Goal: Complete application form: Complete application form

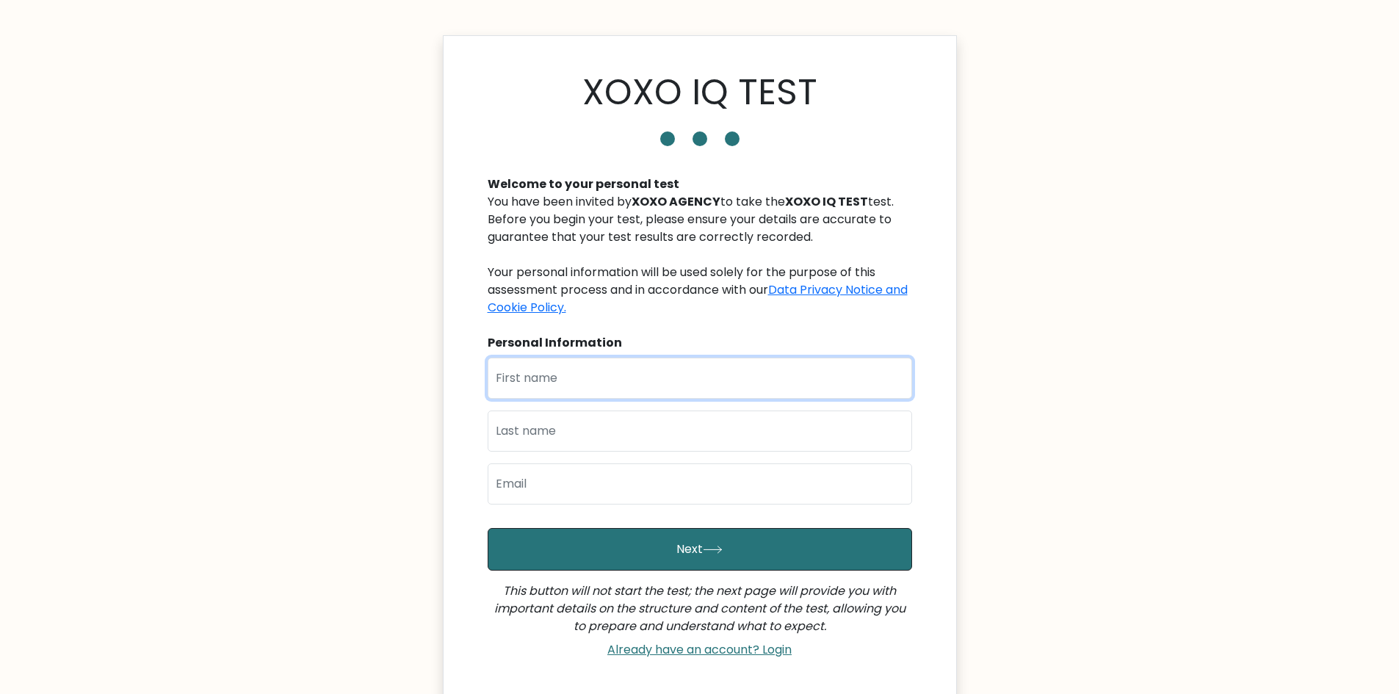
click at [625, 388] on input "text" at bounding box center [700, 378] width 425 height 41
type input "a"
type input "ALBERT"
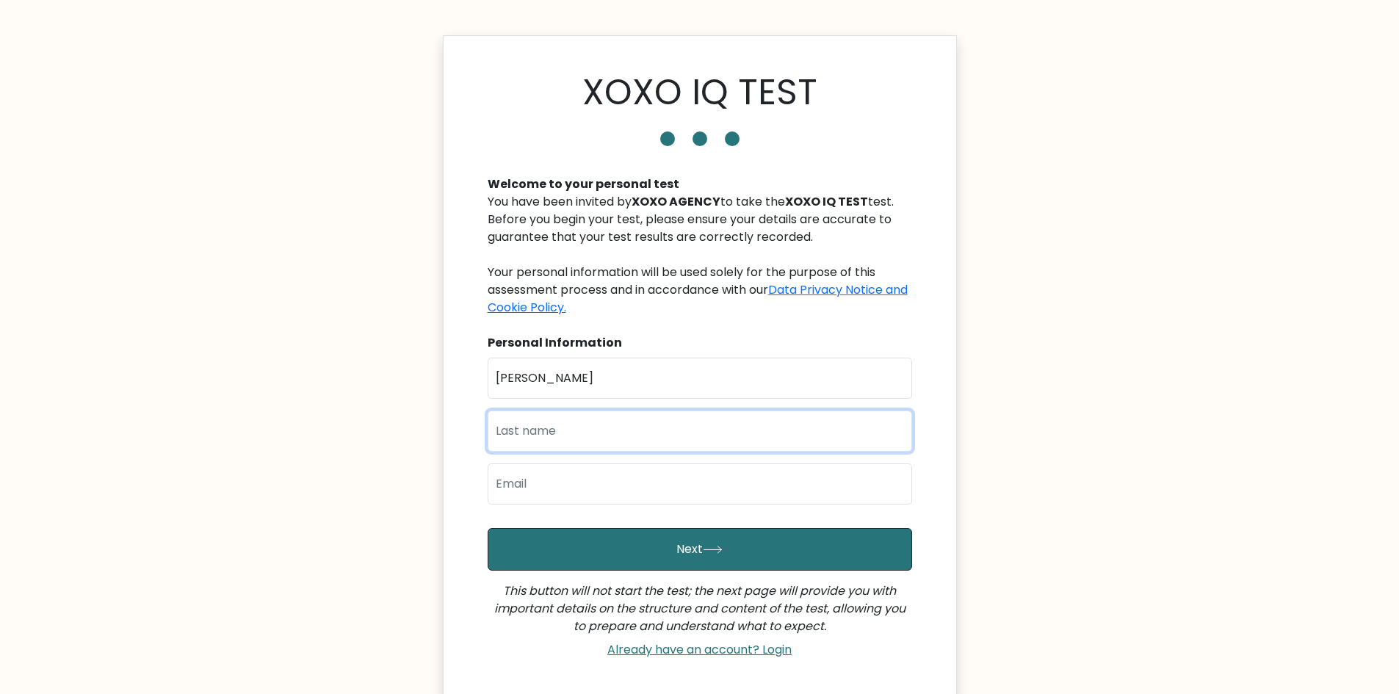
click at [581, 426] on input "text" at bounding box center [700, 431] width 425 height 41
type input "MENDOZA"
click at [599, 491] on input "email" at bounding box center [700, 483] width 425 height 41
type input "ajmendoza8813@gmail.com"
click at [488, 528] on button "Next" at bounding box center [700, 549] width 425 height 43
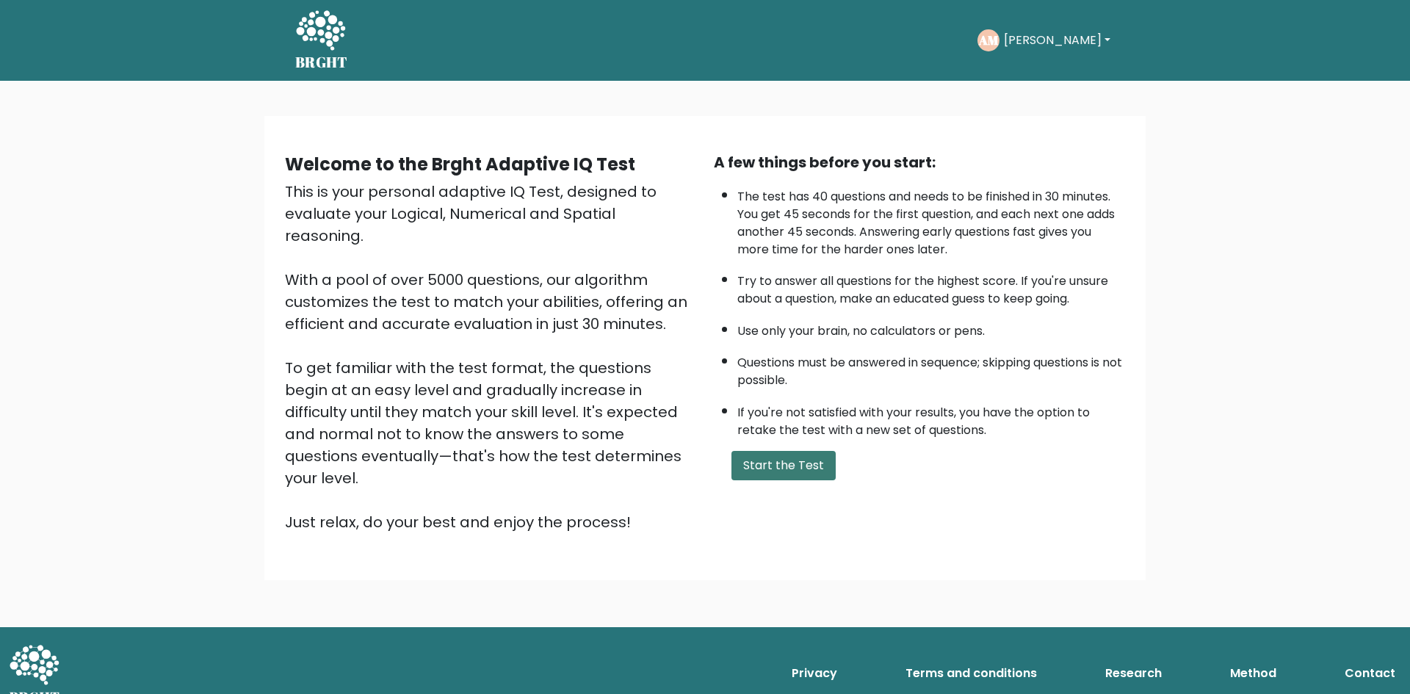
click at [806, 460] on button "Start the Test" at bounding box center [784, 465] width 104 height 29
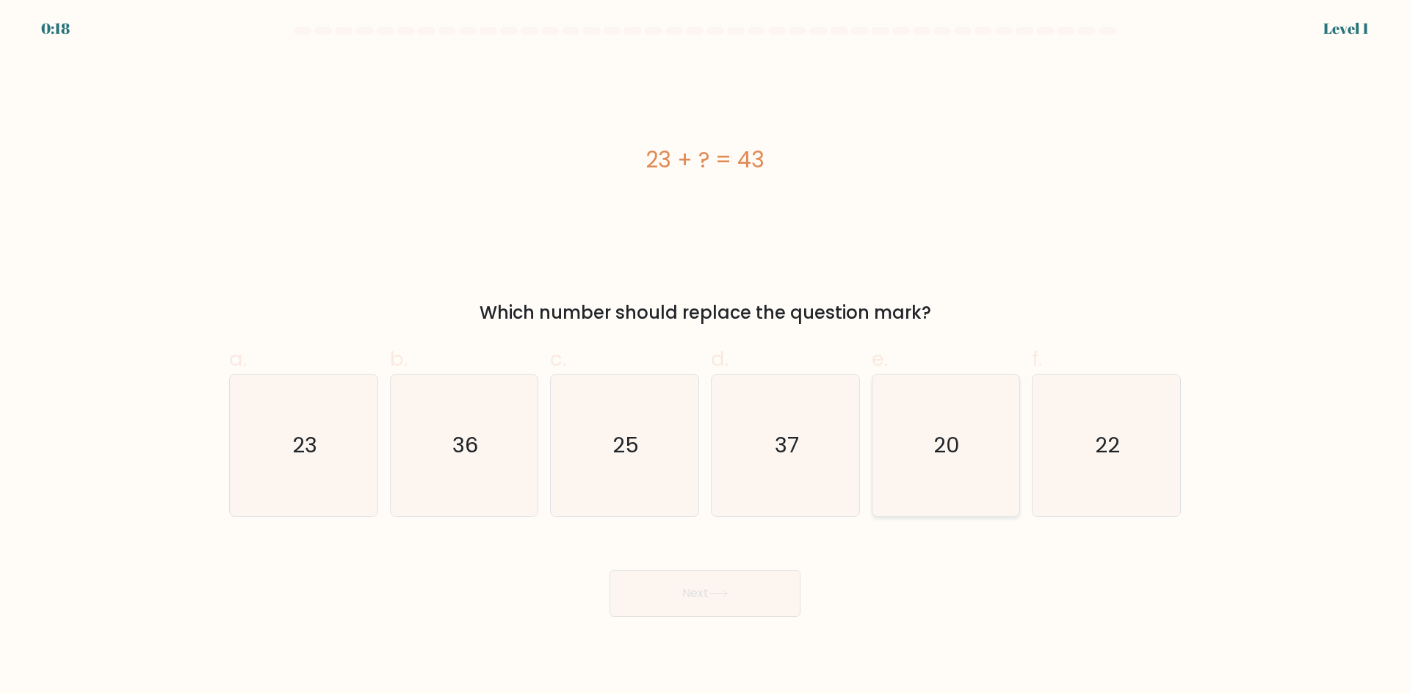
click at [922, 442] on icon "20" at bounding box center [946, 446] width 142 height 142
click at [706, 357] on input "e. 20" at bounding box center [705, 352] width 1 height 10
radio input "true"
click at [712, 595] on button "Next" at bounding box center [705, 593] width 191 height 47
click at [714, 594] on icon at bounding box center [719, 594] width 20 height 8
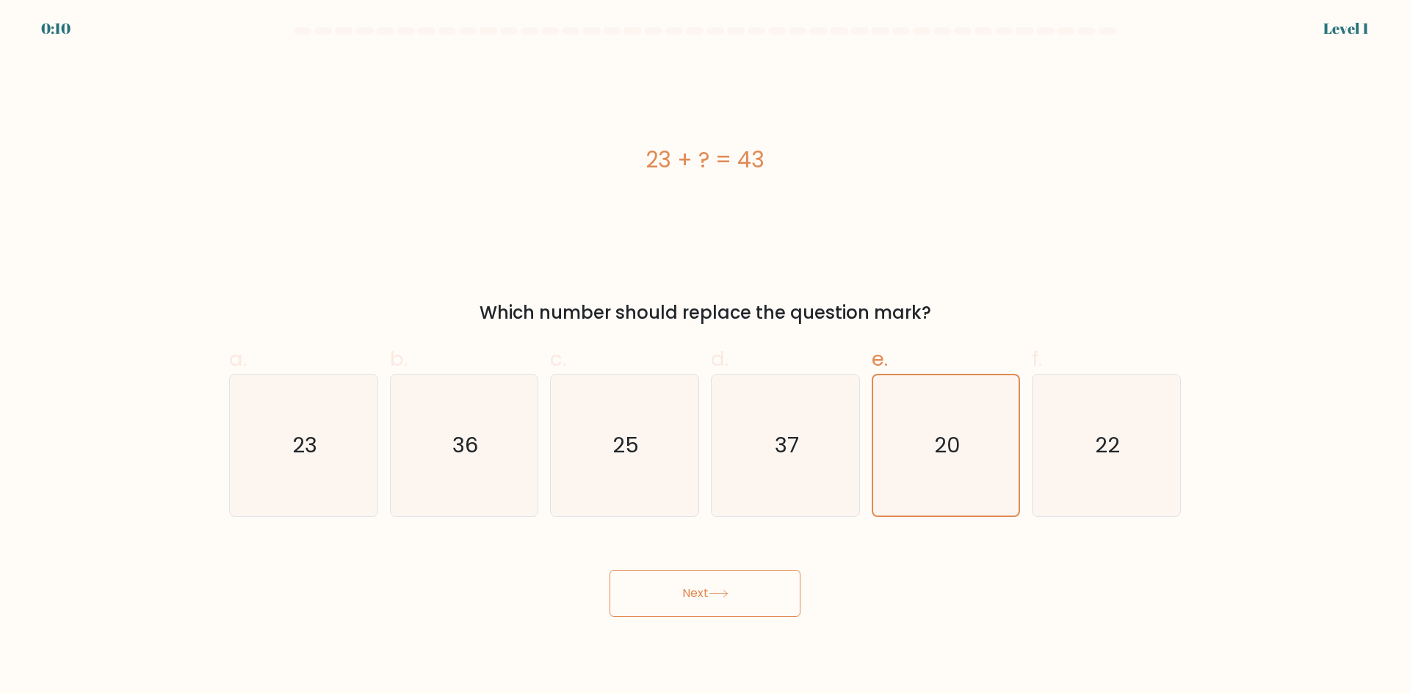
click at [714, 592] on icon at bounding box center [719, 594] width 20 height 8
click at [975, 422] on icon "20" at bounding box center [946, 445] width 140 height 140
click at [706, 357] on input "e. 20" at bounding box center [705, 352] width 1 height 10
click at [745, 588] on button "Next" at bounding box center [705, 593] width 191 height 47
click at [746, 588] on button "Next" at bounding box center [705, 593] width 191 height 47
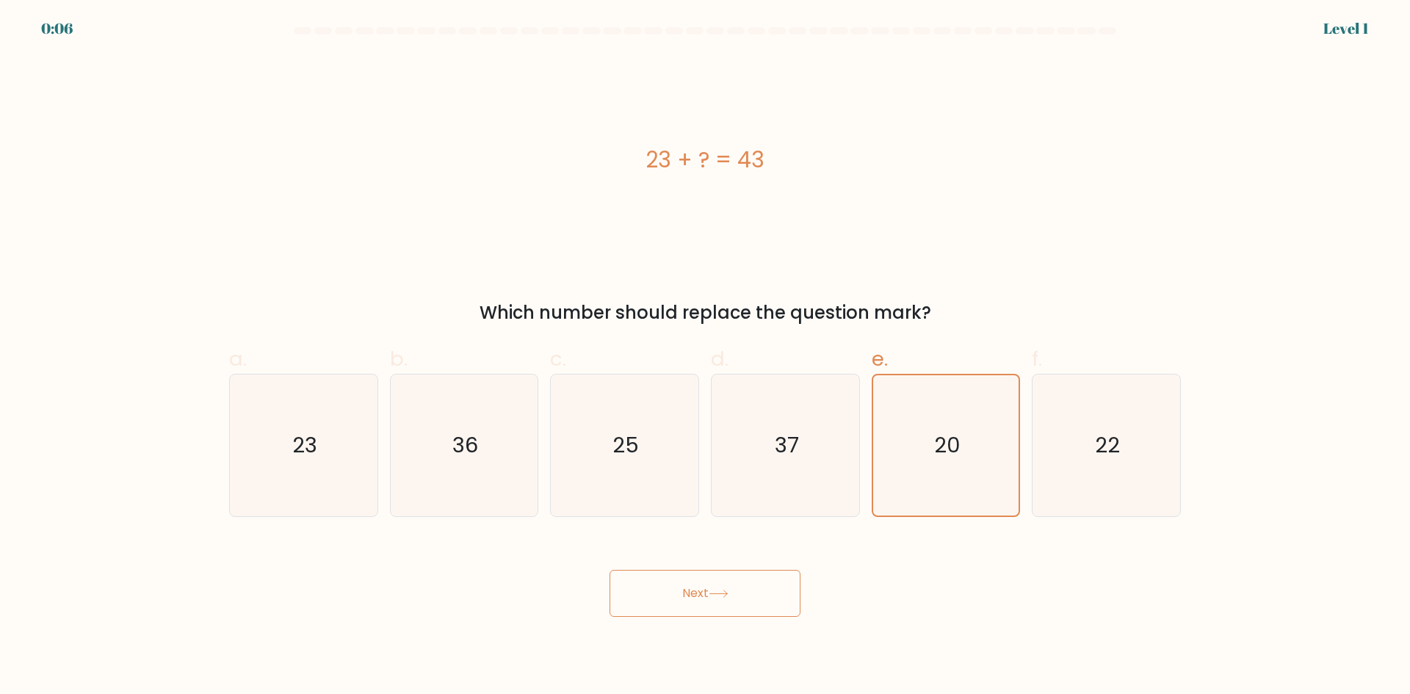
click at [746, 588] on button "Next" at bounding box center [705, 593] width 191 height 47
click at [758, 598] on button "Next" at bounding box center [705, 593] width 191 height 47
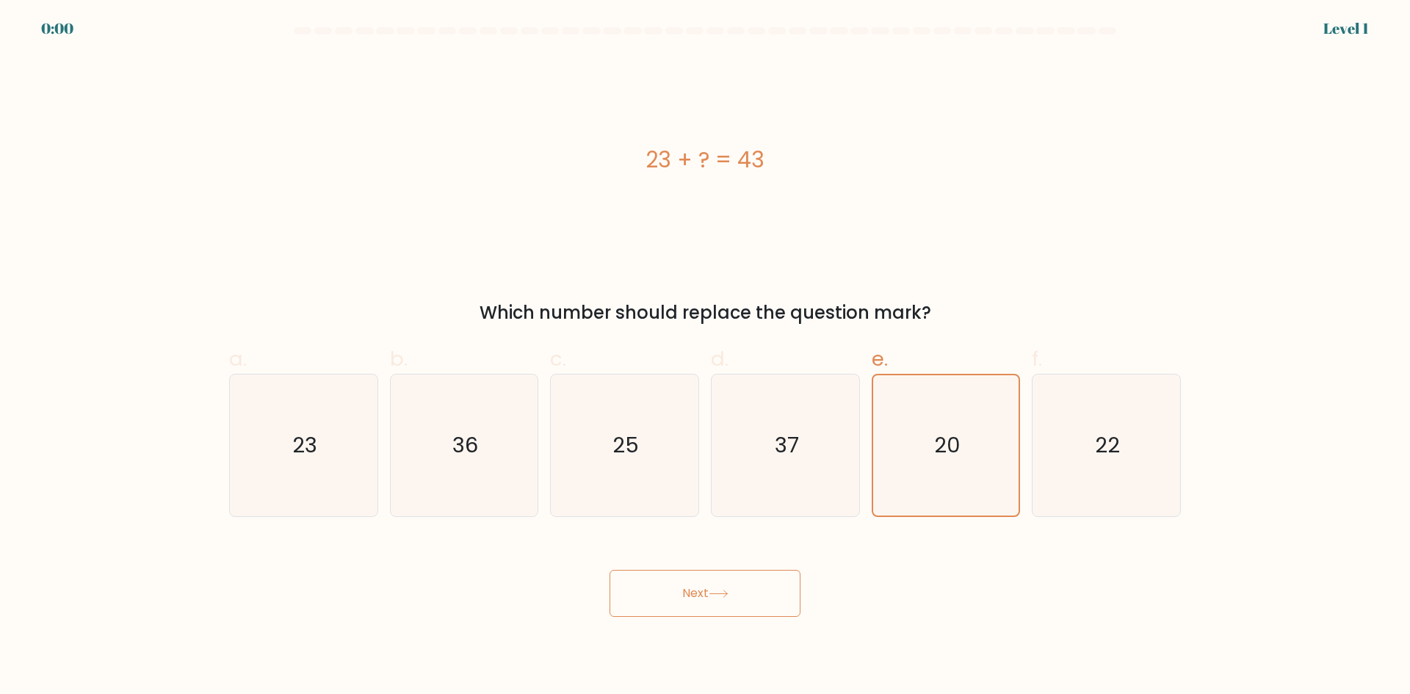
click at [763, 596] on button "Next" at bounding box center [705, 593] width 191 height 47
click at [764, 596] on button "Next" at bounding box center [705, 593] width 191 height 47
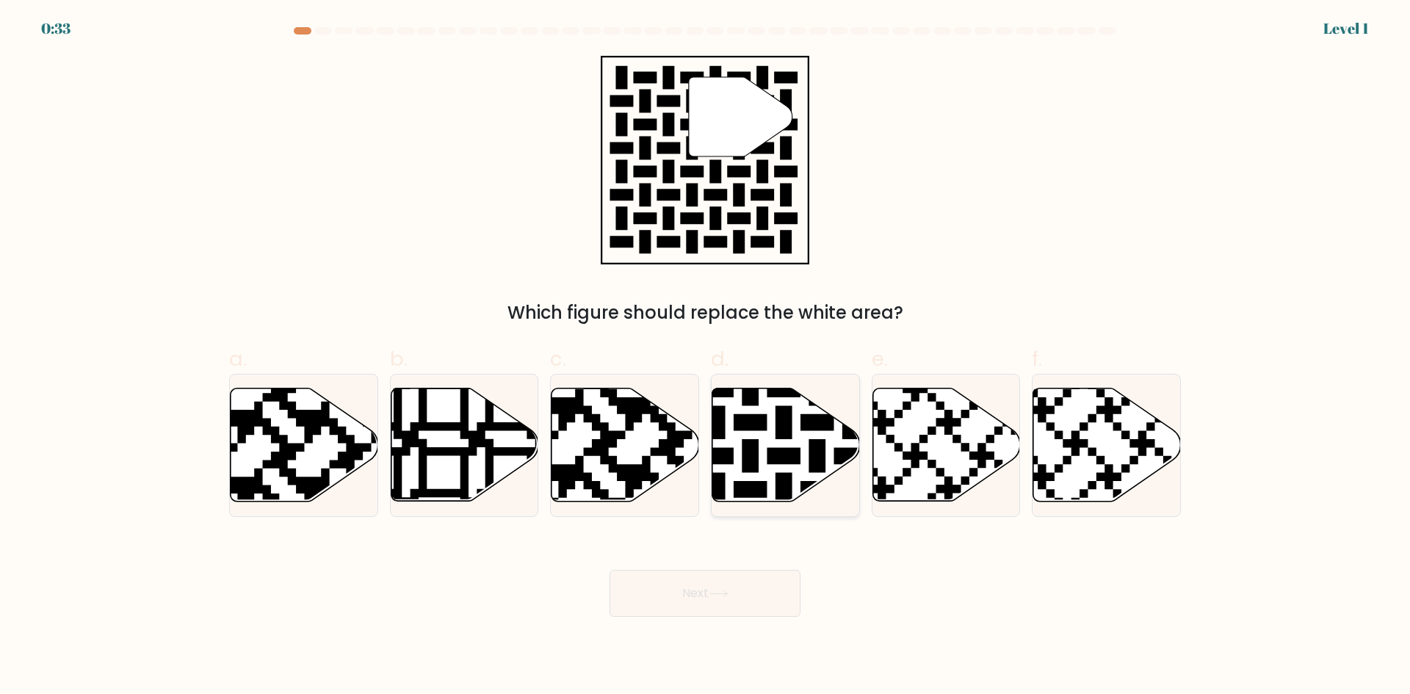
click at [782, 460] on icon at bounding box center [733, 505] width 267 height 267
click at [706, 357] on input "d." at bounding box center [705, 352] width 1 height 10
radio input "true"
click at [707, 602] on button "Next" at bounding box center [705, 593] width 191 height 47
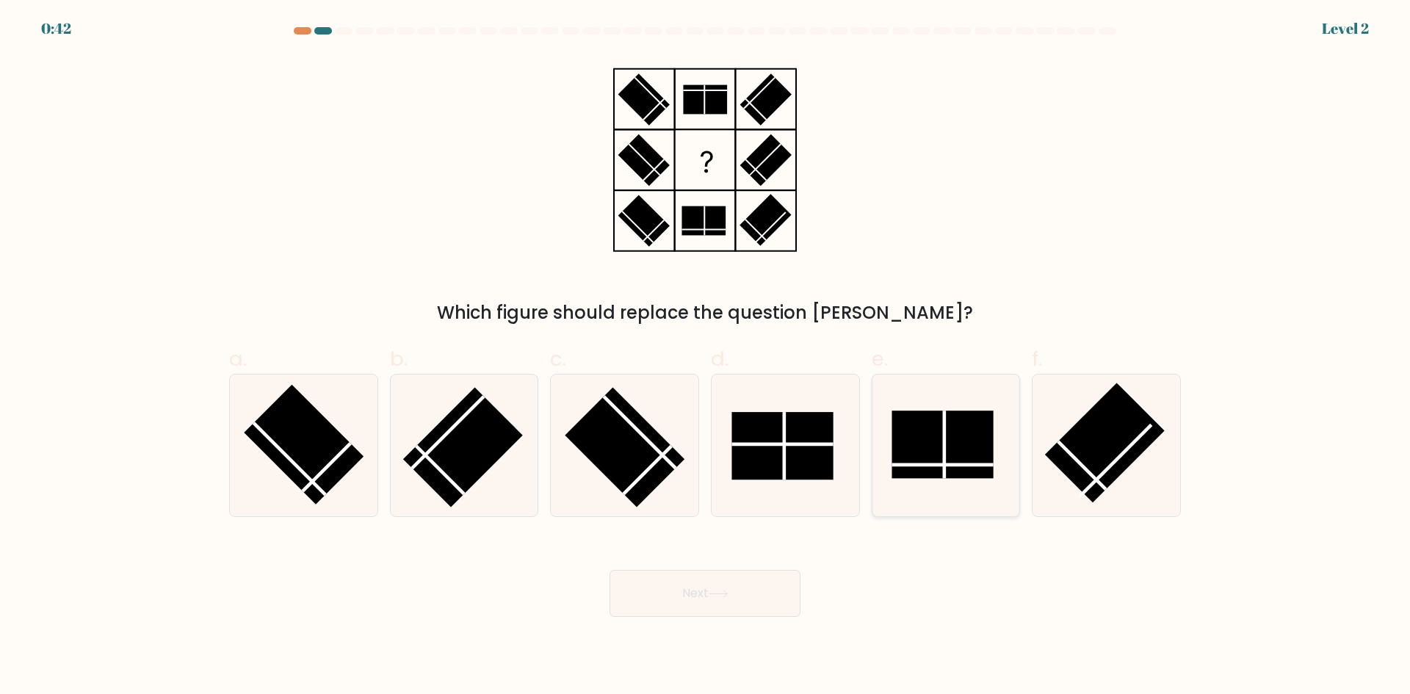
click at [935, 447] on rect at bounding box center [942, 445] width 101 height 68
click at [706, 357] on input "e." at bounding box center [705, 352] width 1 height 10
radio input "true"
click at [694, 580] on button "Next" at bounding box center [705, 593] width 191 height 47
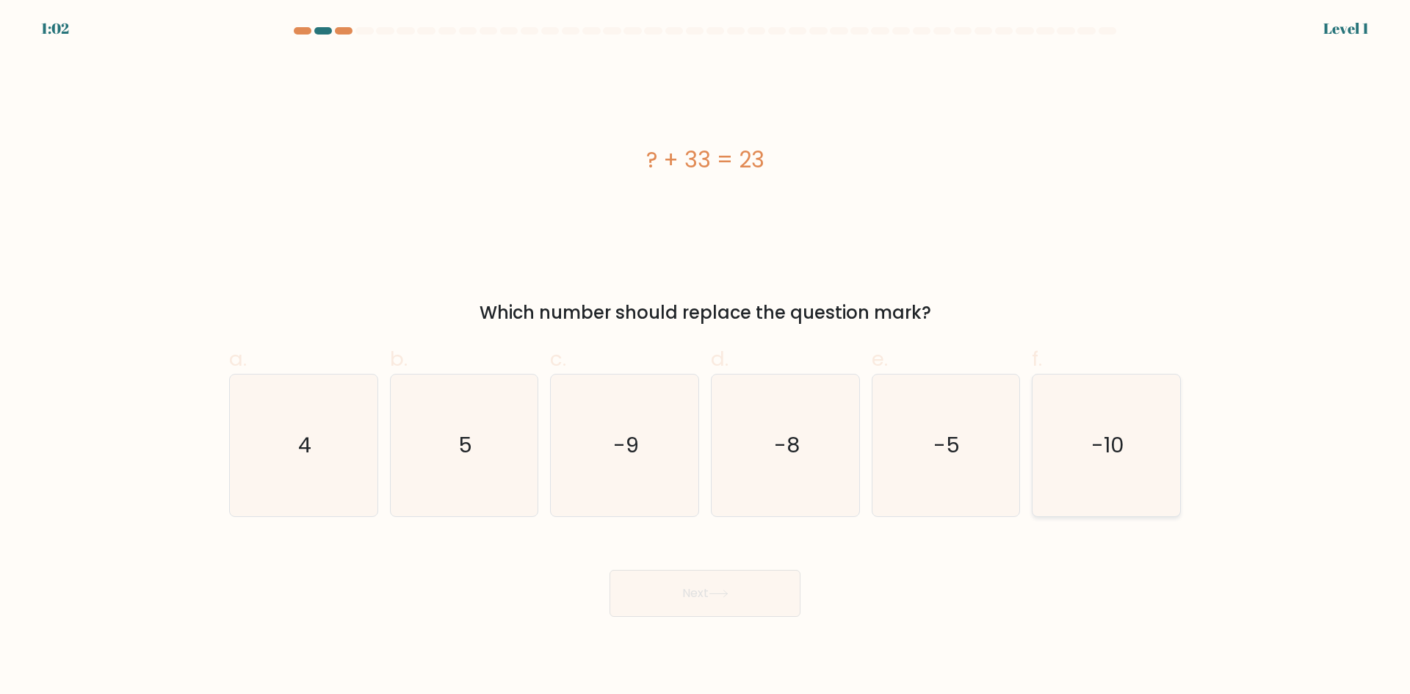
click at [1140, 461] on icon "-10" at bounding box center [1107, 446] width 142 height 142
click at [706, 357] on input "f. -10" at bounding box center [705, 352] width 1 height 10
radio input "true"
click at [736, 607] on button "Next" at bounding box center [705, 593] width 191 height 47
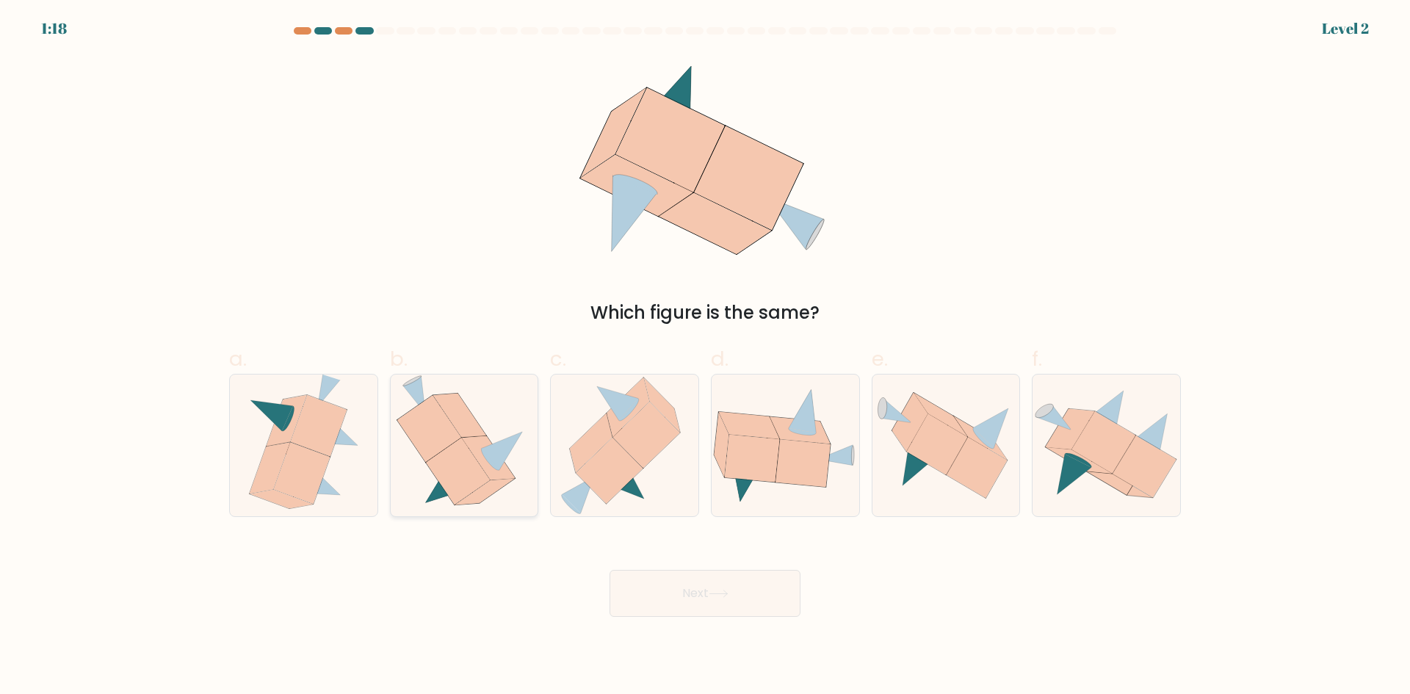
click at [470, 440] on icon at bounding box center [489, 458] width 54 height 44
click at [705, 357] on input "b." at bounding box center [705, 352] width 1 height 10
radio input "true"
click at [687, 593] on button "Next" at bounding box center [705, 593] width 191 height 47
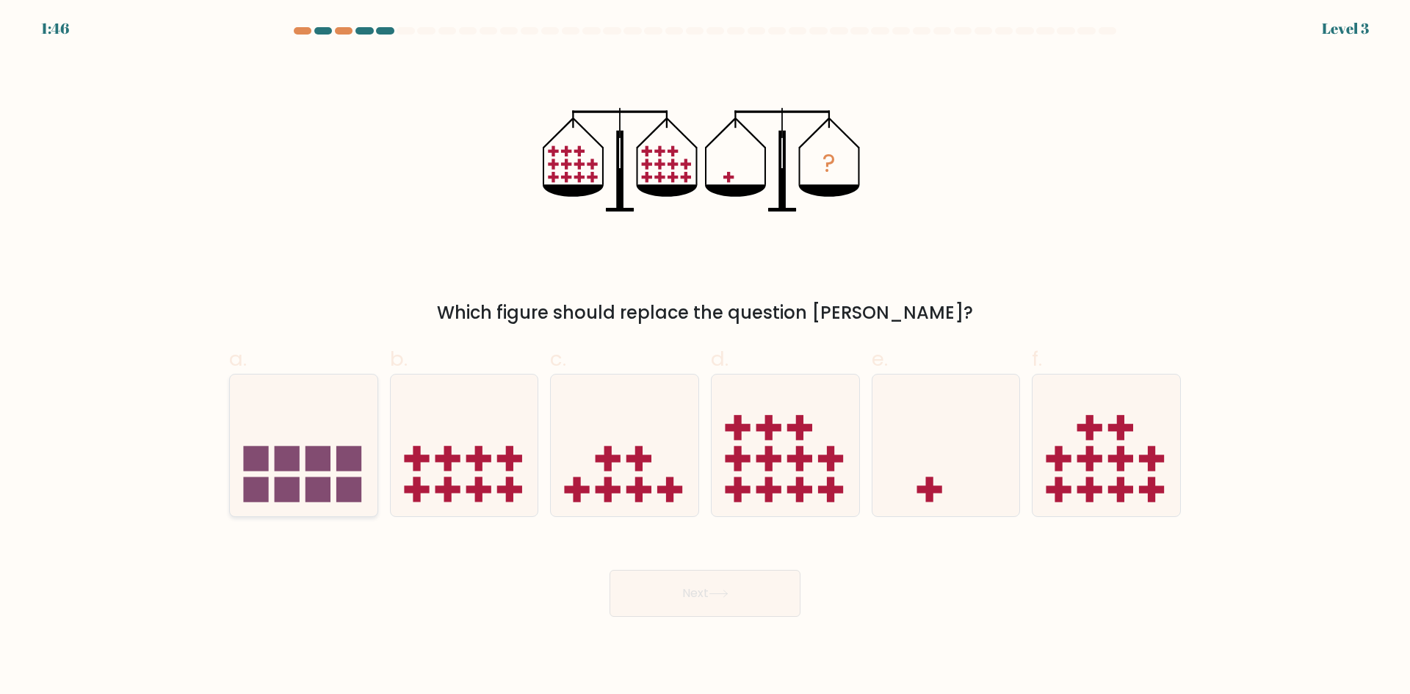
click at [307, 436] on icon at bounding box center [304, 445] width 148 height 122
click at [705, 357] on input "a." at bounding box center [705, 352] width 1 height 10
radio input "true"
click at [920, 472] on icon at bounding box center [947, 445] width 148 height 122
click at [706, 357] on input "e." at bounding box center [705, 352] width 1 height 10
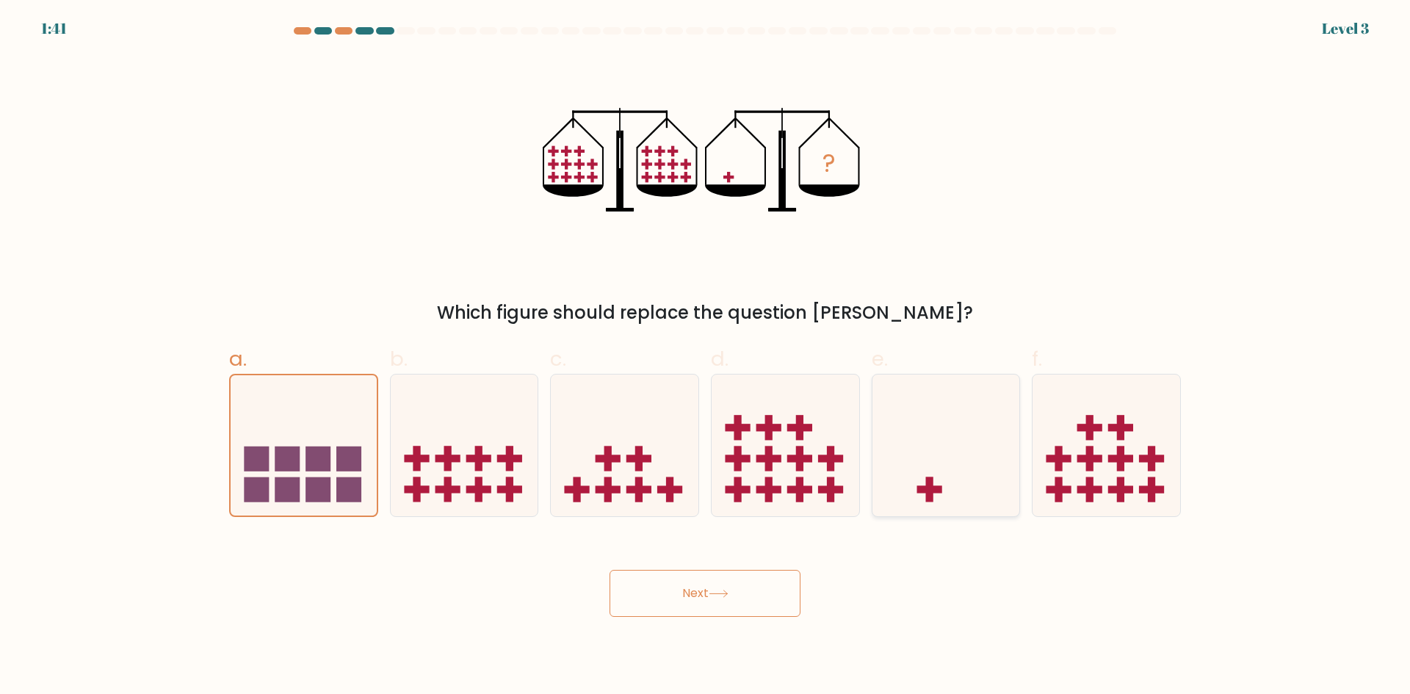
radio input "true"
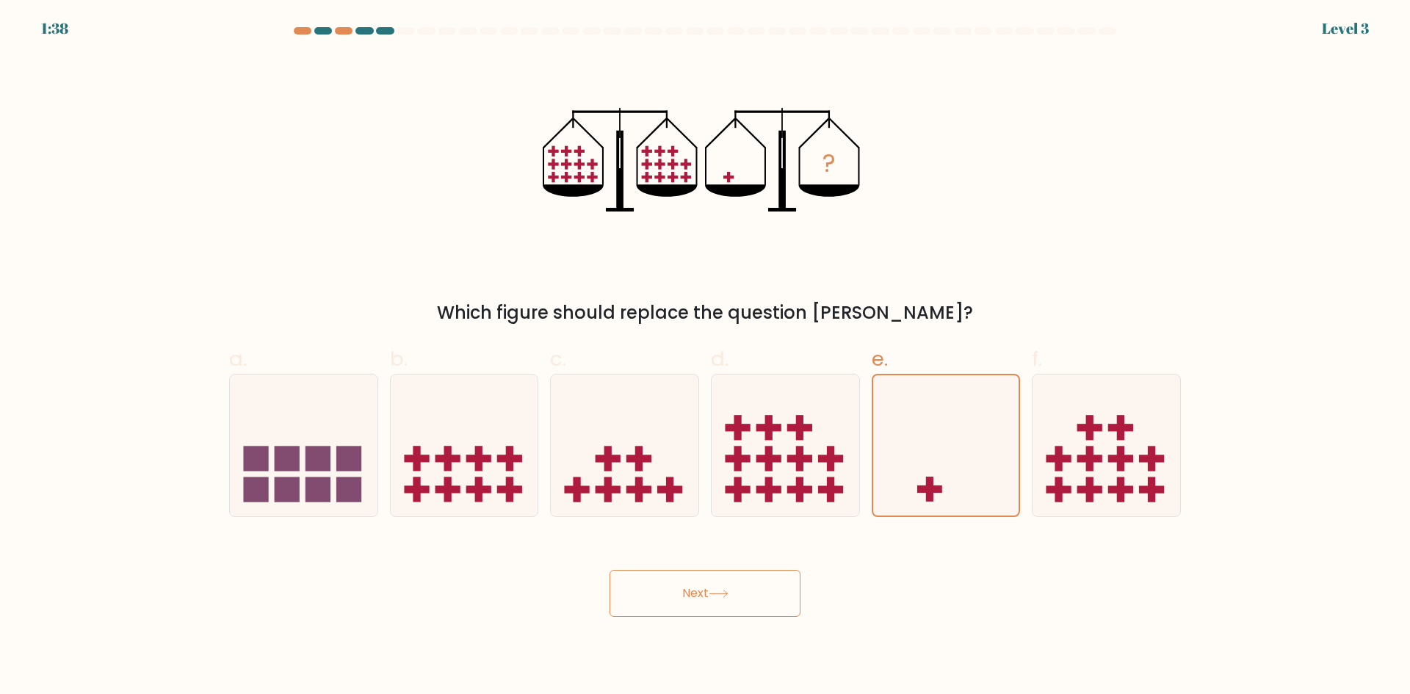
click at [707, 588] on button "Next" at bounding box center [705, 593] width 191 height 47
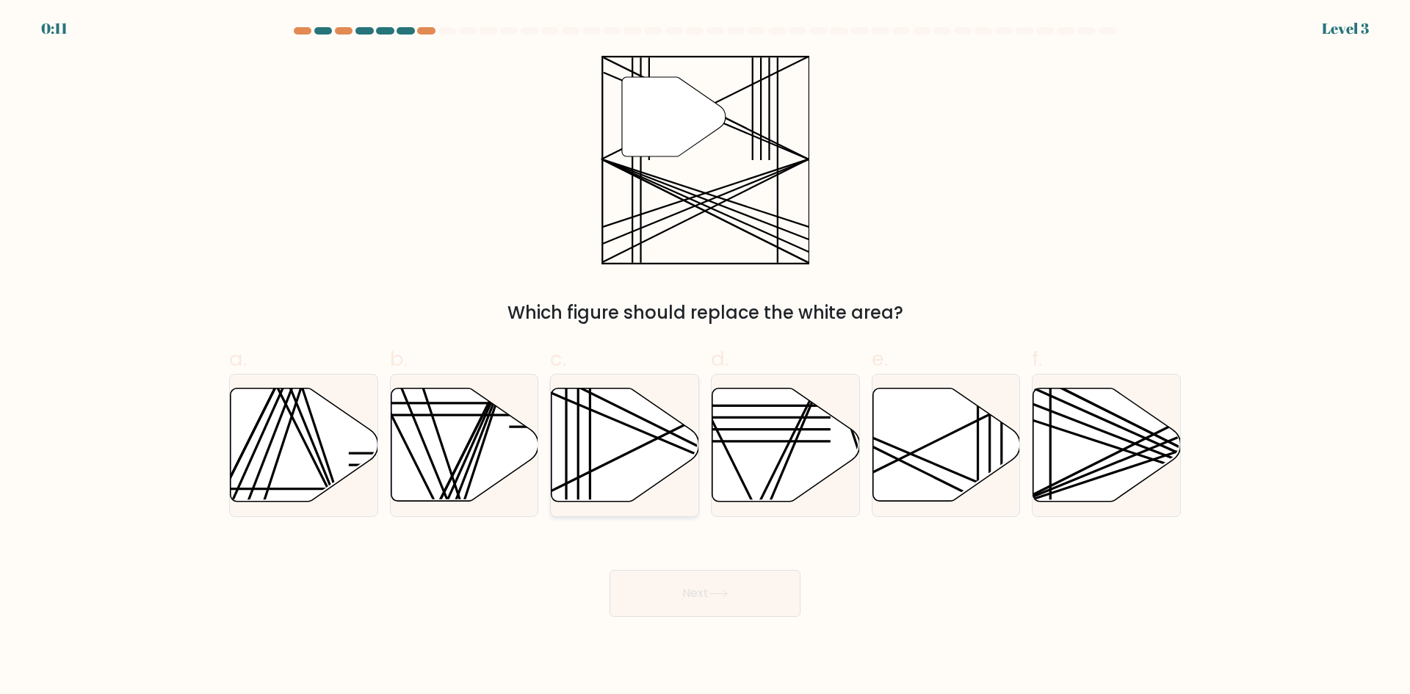
click at [629, 437] on icon at bounding box center [626, 445] width 148 height 113
click at [705, 357] on input "c." at bounding box center [705, 352] width 1 height 10
radio input "true"
drag, startPoint x: 680, startPoint y: 591, endPoint x: 675, endPoint y: 583, distance: 9.6
click at [676, 585] on button "Next" at bounding box center [705, 593] width 191 height 47
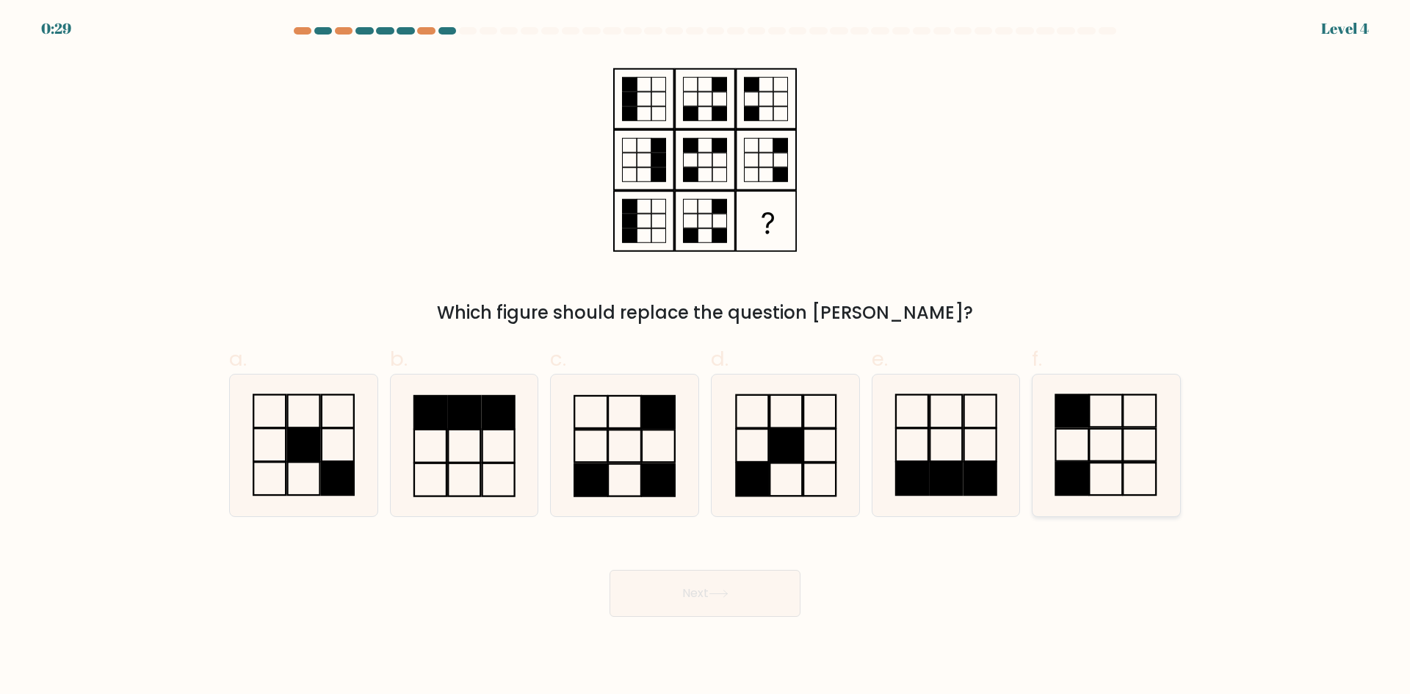
click at [1114, 434] on icon at bounding box center [1107, 446] width 142 height 142
click at [706, 357] on input "f." at bounding box center [705, 352] width 1 height 10
radio input "true"
click at [712, 585] on button "Next" at bounding box center [705, 593] width 191 height 47
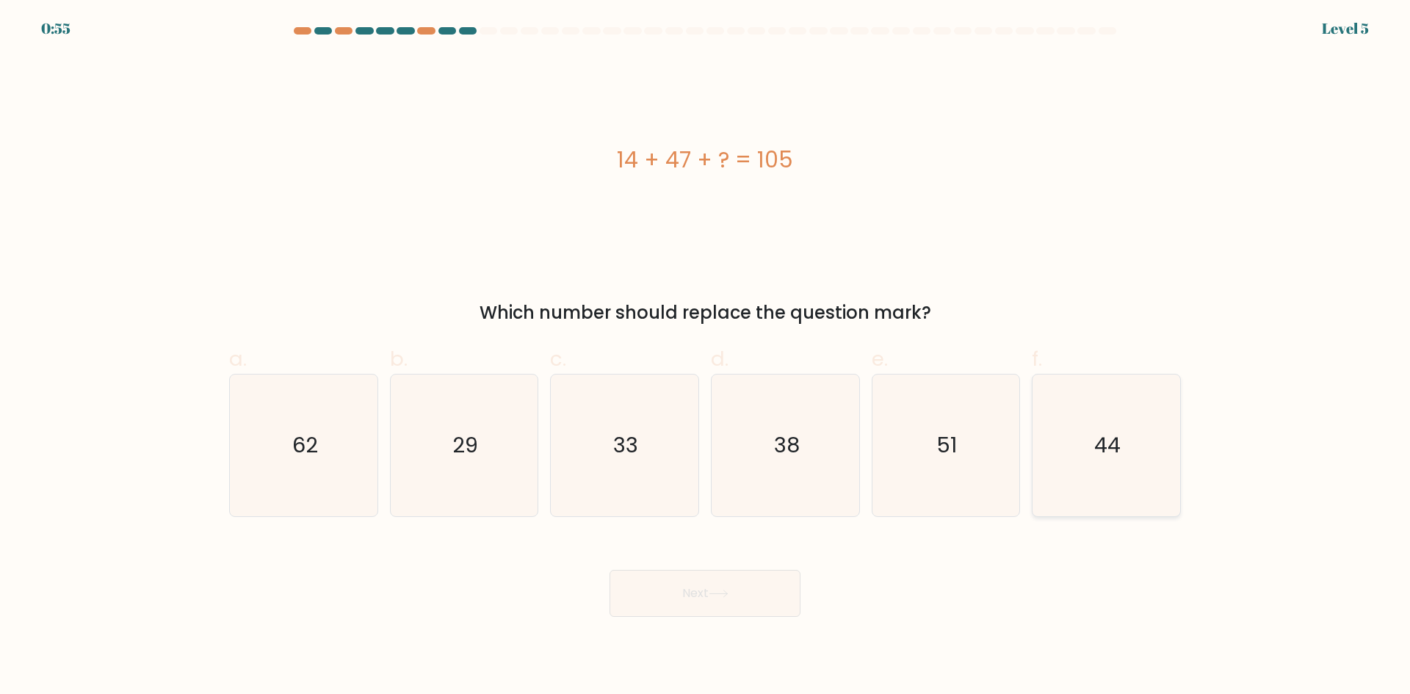
click at [1093, 502] on icon "44" at bounding box center [1107, 446] width 142 height 142
click at [706, 357] on input "f. 44" at bounding box center [705, 352] width 1 height 10
radio input "true"
click at [737, 590] on button "Next" at bounding box center [705, 593] width 191 height 47
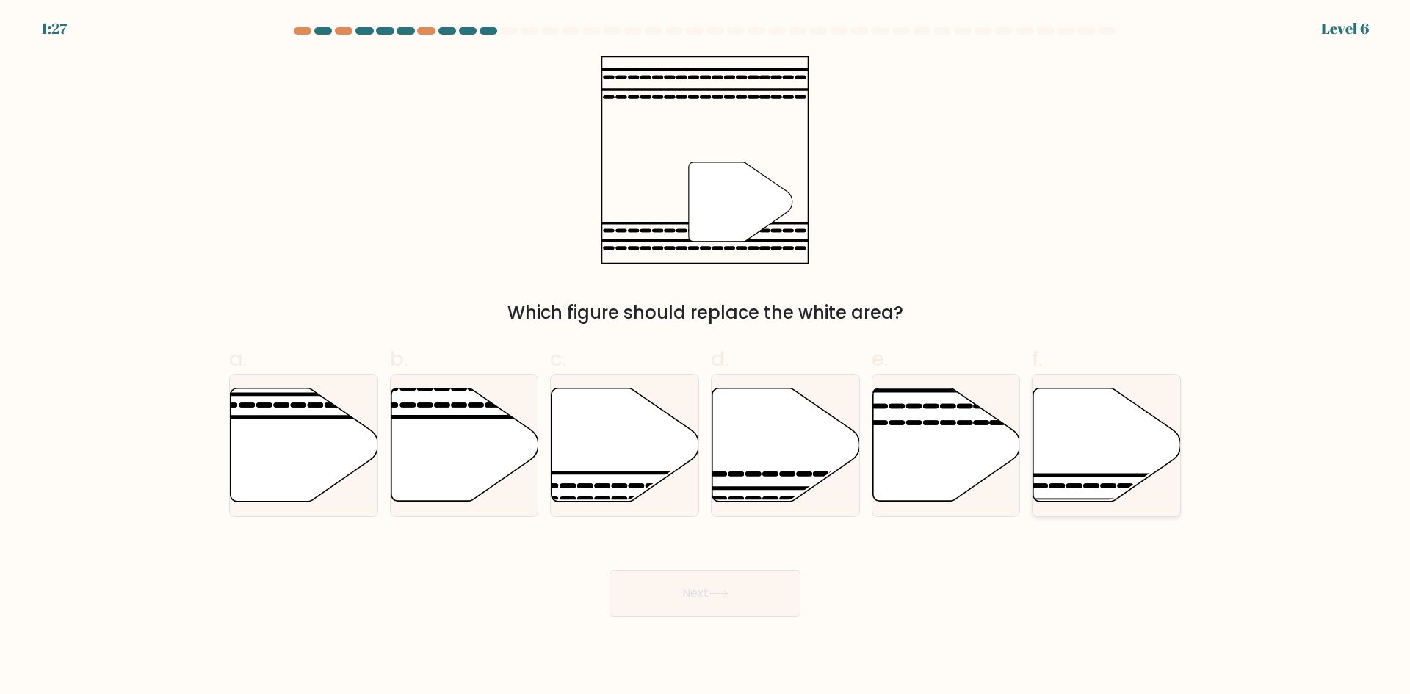
click at [1076, 471] on icon at bounding box center [1107, 445] width 148 height 113
click at [706, 357] on input "f." at bounding box center [705, 352] width 1 height 10
radio input "true"
click at [707, 596] on button "Next" at bounding box center [705, 593] width 191 height 47
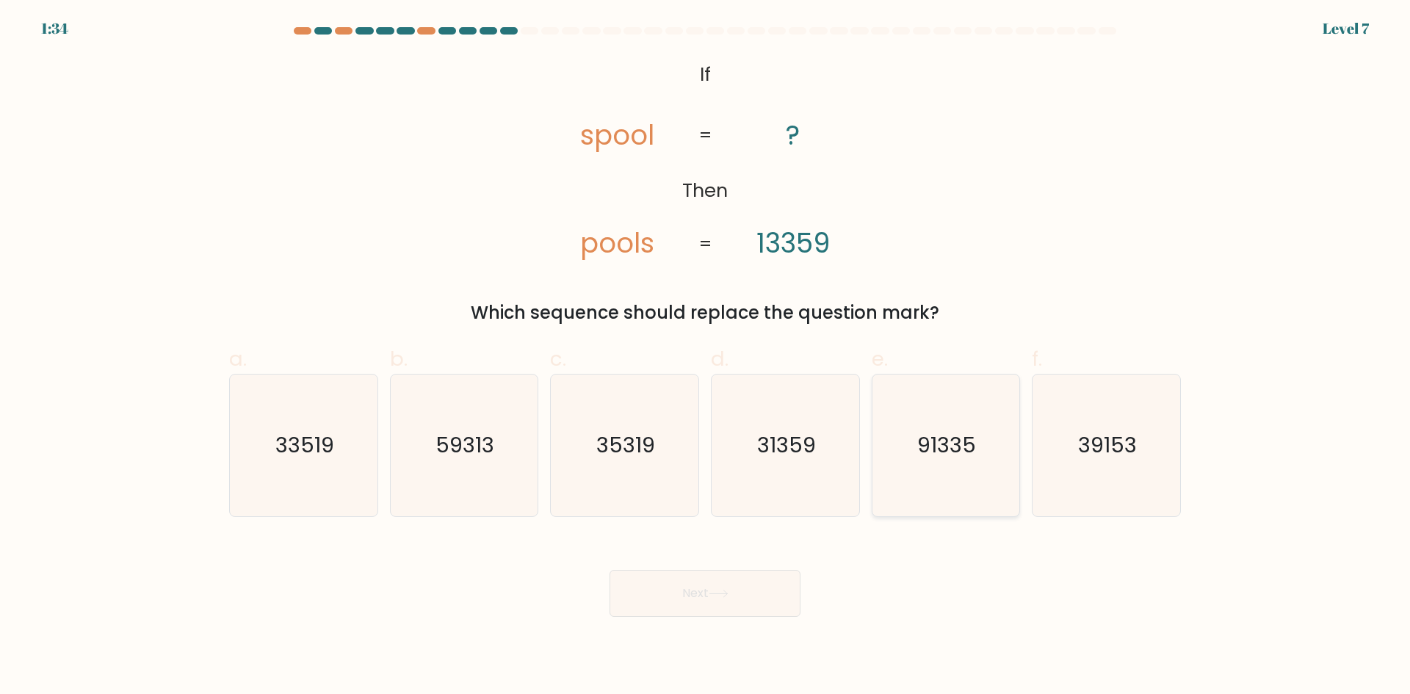
click at [948, 456] on text "91335" at bounding box center [947, 444] width 59 height 29
click at [706, 357] on input "e. 91335" at bounding box center [705, 352] width 1 height 10
radio input "true"
click at [737, 591] on button "Next" at bounding box center [705, 593] width 191 height 47
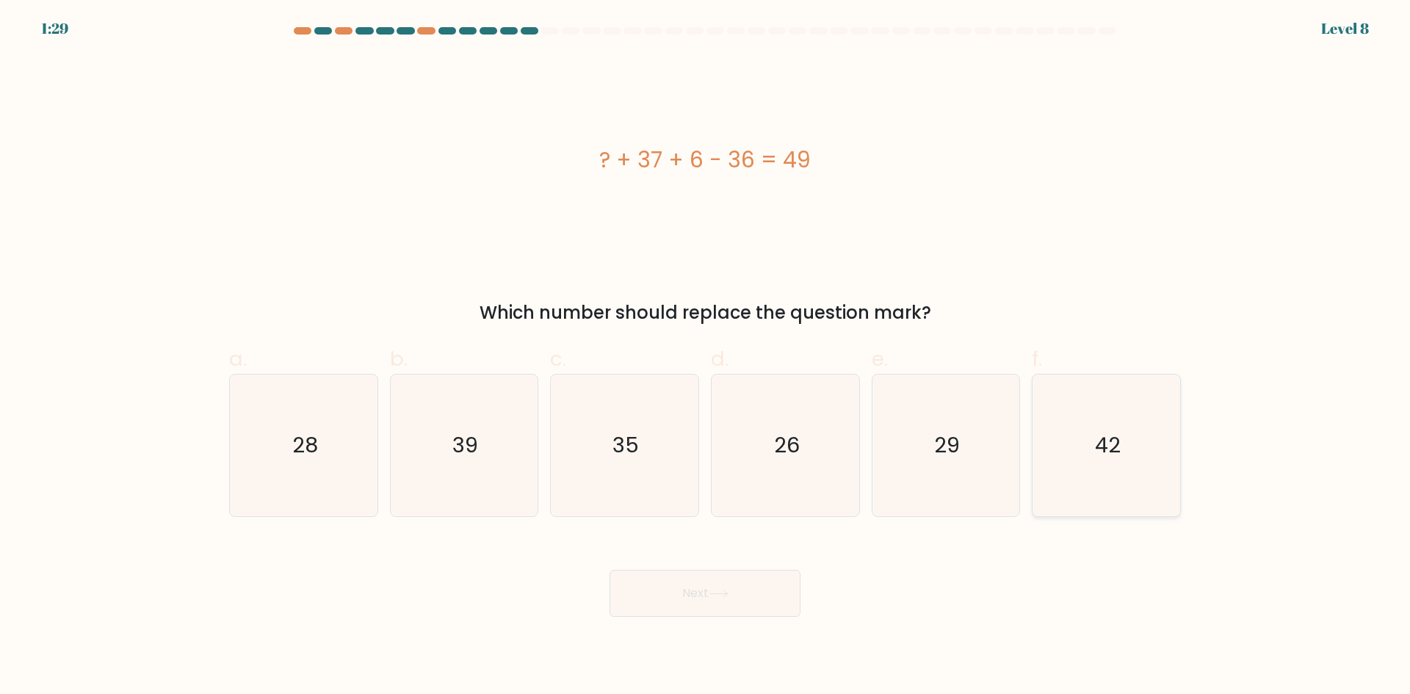
click at [1148, 464] on icon "42" at bounding box center [1107, 446] width 142 height 142
click at [706, 357] on input "f. 42" at bounding box center [705, 352] width 1 height 10
radio input "true"
click at [737, 583] on button "Next" at bounding box center [705, 593] width 191 height 47
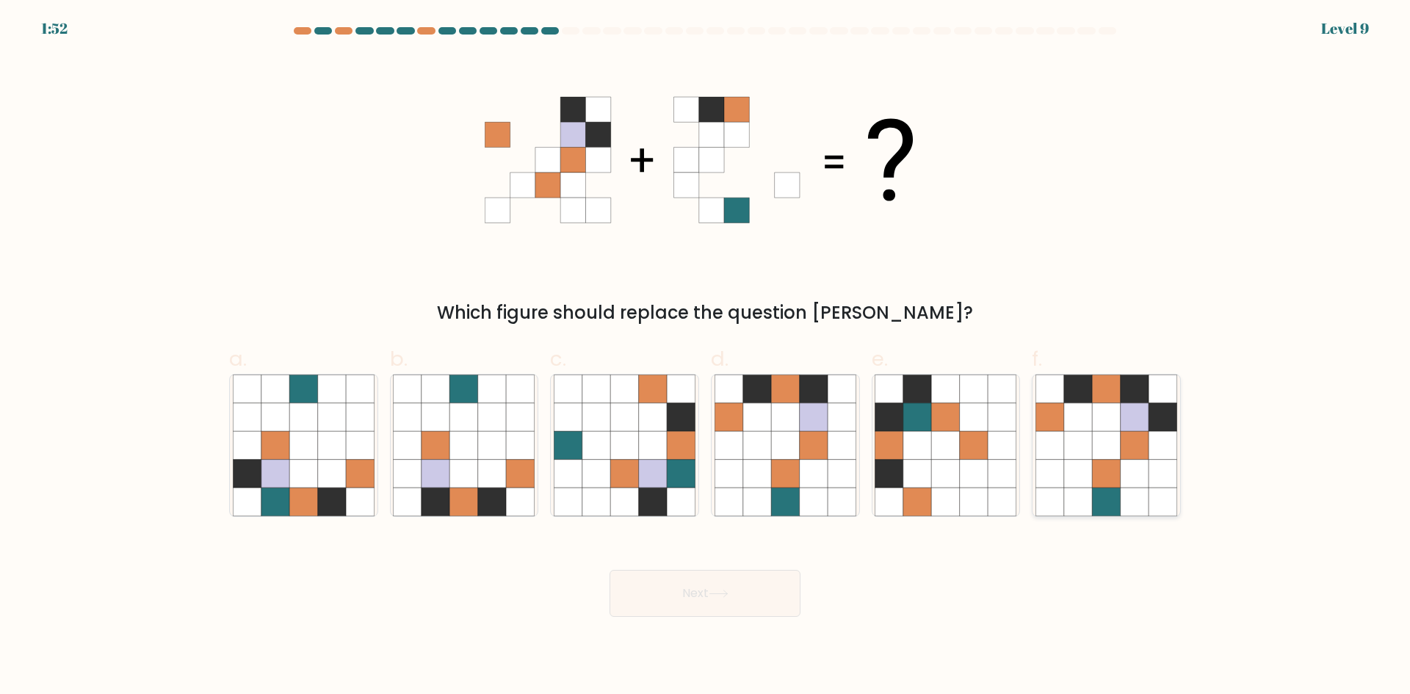
click at [1094, 502] on icon at bounding box center [1106, 502] width 28 height 28
click at [706, 357] on input "f." at bounding box center [705, 352] width 1 height 10
radio input "true"
click at [716, 596] on icon at bounding box center [719, 594] width 20 height 8
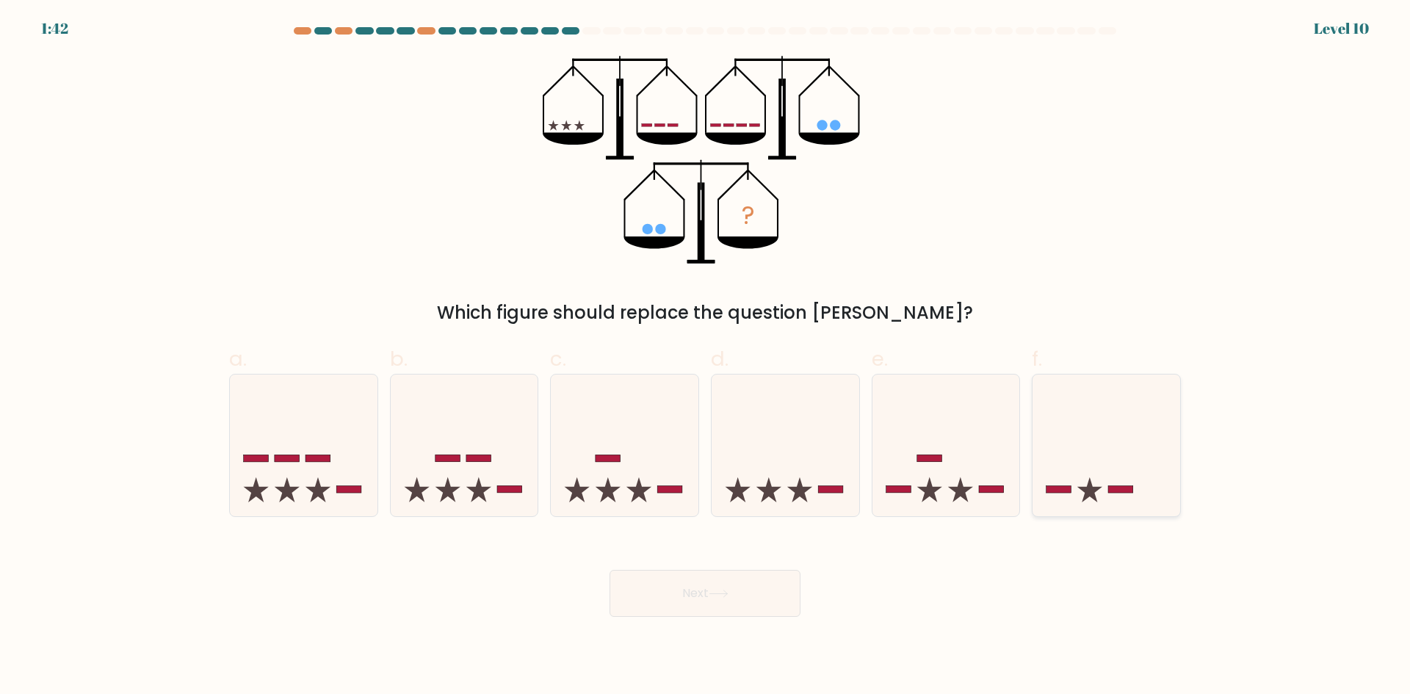
click at [1094, 463] on icon at bounding box center [1107, 445] width 148 height 122
click at [706, 357] on input "f." at bounding box center [705, 352] width 1 height 10
radio input "true"
click at [744, 591] on button "Next" at bounding box center [705, 593] width 191 height 47
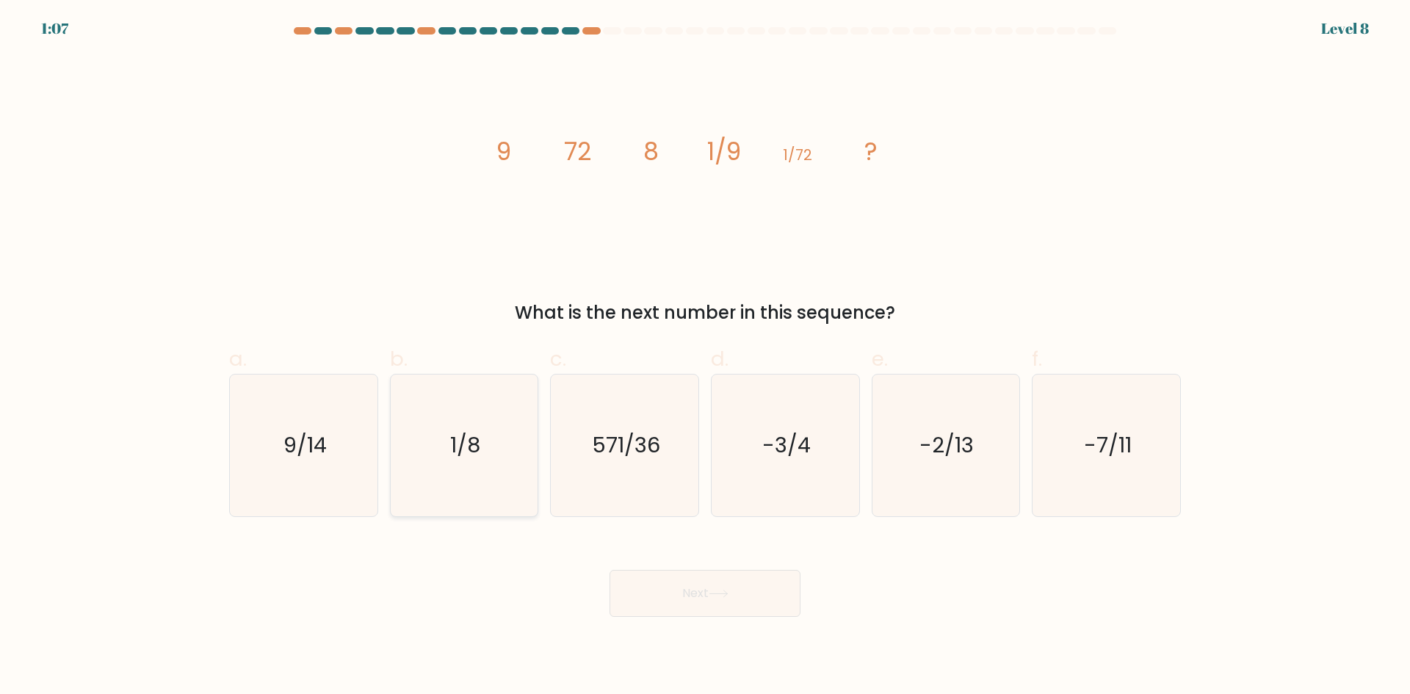
click at [483, 452] on icon "1/8" at bounding box center [464, 446] width 142 height 142
click at [705, 357] on input "b. 1/8" at bounding box center [705, 352] width 1 height 10
radio input "true"
click at [719, 600] on button "Next" at bounding box center [705, 593] width 191 height 47
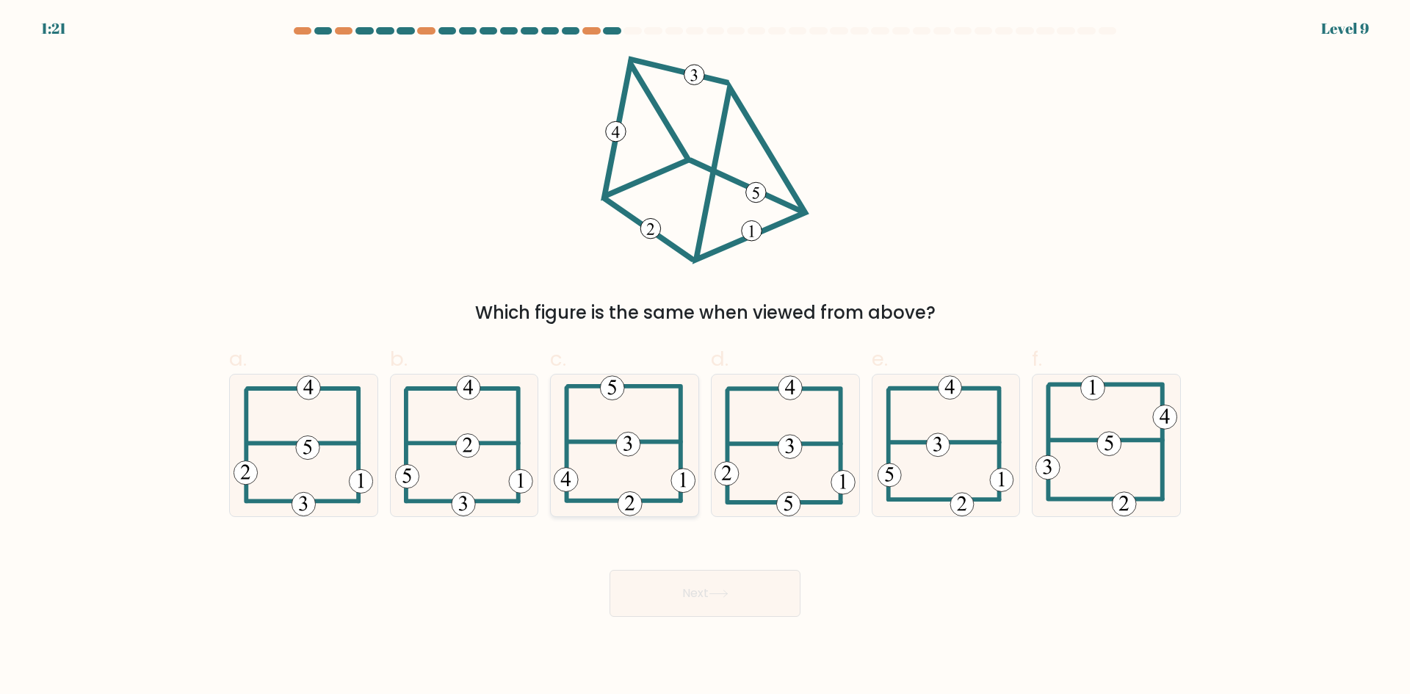
click at [606, 417] on icon at bounding box center [625, 446] width 142 height 142
click at [705, 357] on input "c." at bounding box center [705, 352] width 1 height 10
radio input "true"
click at [696, 597] on button "Next" at bounding box center [705, 593] width 191 height 47
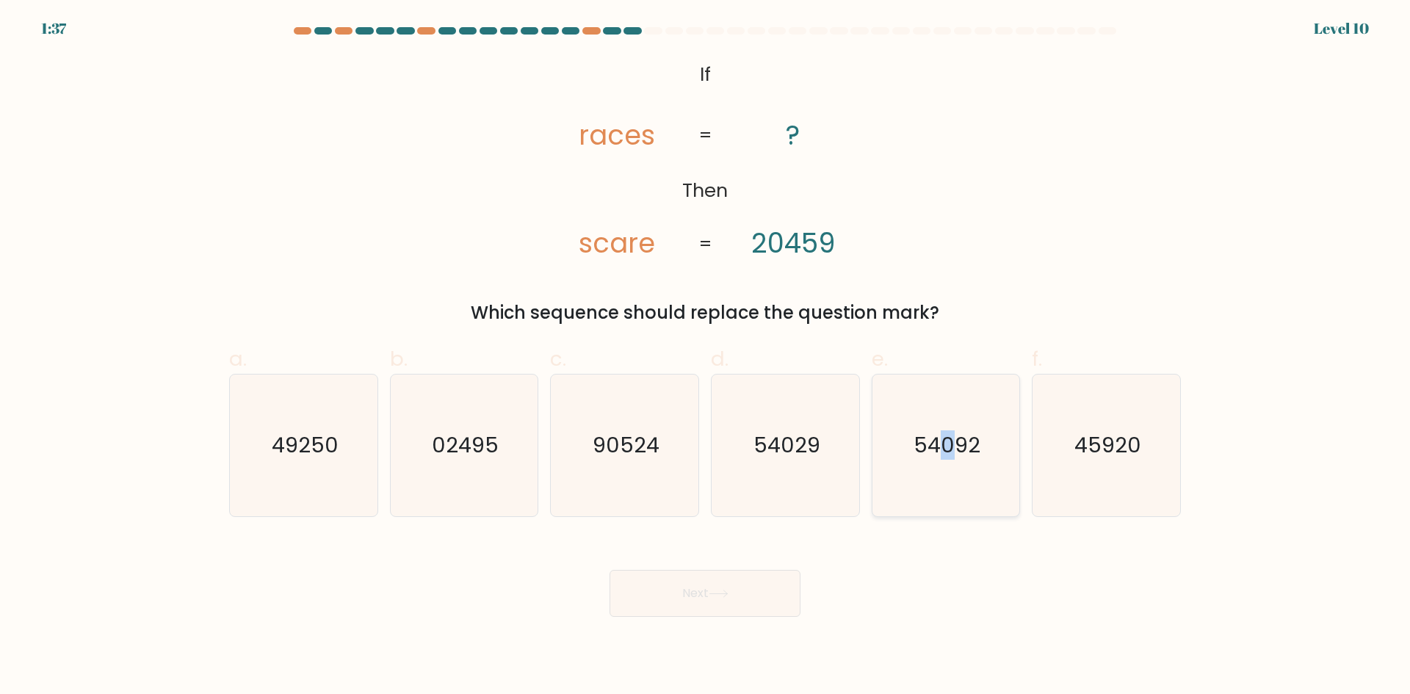
click at [950, 458] on text "54092" at bounding box center [947, 444] width 67 height 29
click at [747, 591] on button "Next" at bounding box center [705, 593] width 191 height 47
click at [705, 347] on input "f. 45920" at bounding box center [705, 352] width 1 height 10
radio input "true"
click at [984, 406] on icon "54092" at bounding box center [946, 446] width 142 height 142
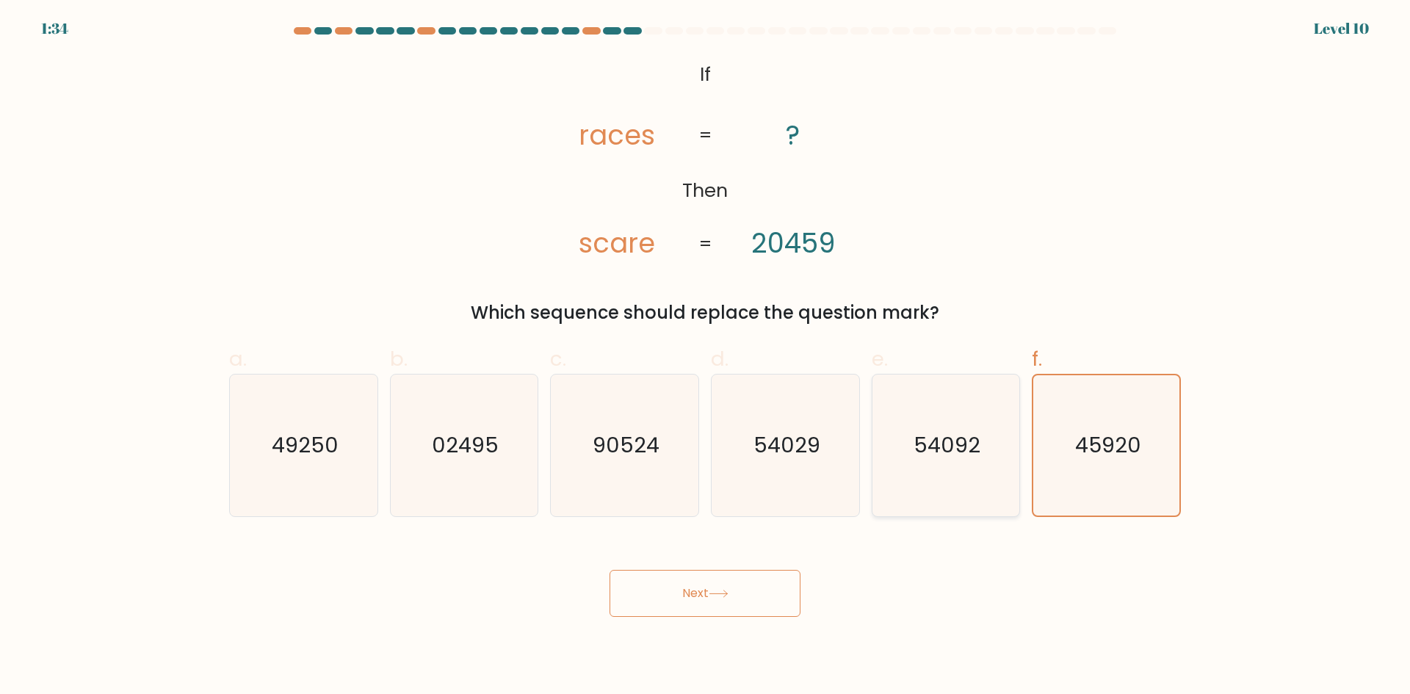
click at [706, 357] on input "e. 54092" at bounding box center [705, 352] width 1 height 10
radio input "true"
click at [749, 604] on button "Next" at bounding box center [705, 593] width 191 height 47
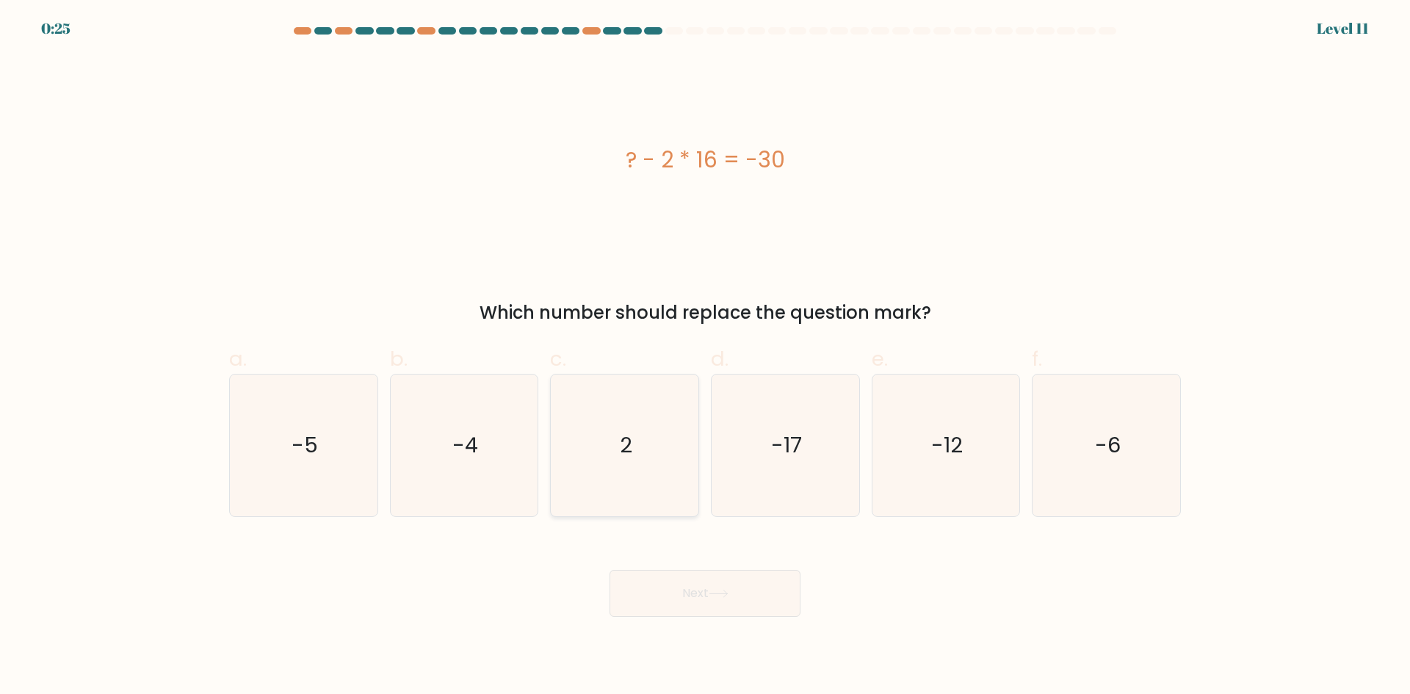
drag, startPoint x: 613, startPoint y: 425, endPoint x: 638, endPoint y: 449, distance: 34.8
click at [613, 423] on icon "2" at bounding box center [625, 446] width 142 height 142
click at [705, 357] on input "c. 2" at bounding box center [705, 352] width 1 height 10
radio input "true"
click at [709, 581] on button "Next" at bounding box center [705, 593] width 191 height 47
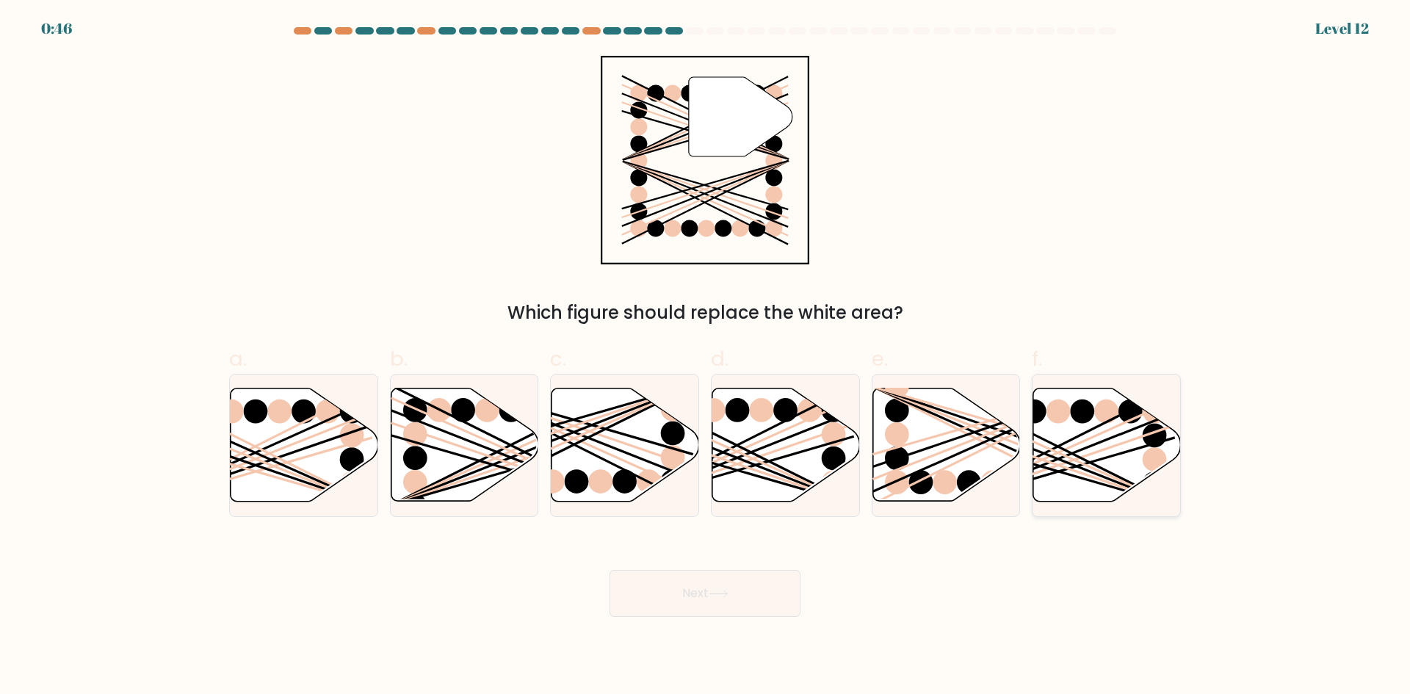
click at [1152, 442] on ellipse at bounding box center [1155, 435] width 24 height 24
click at [706, 357] on input "f." at bounding box center [705, 352] width 1 height 10
radio input "true"
click at [737, 593] on button "Next" at bounding box center [705, 593] width 191 height 47
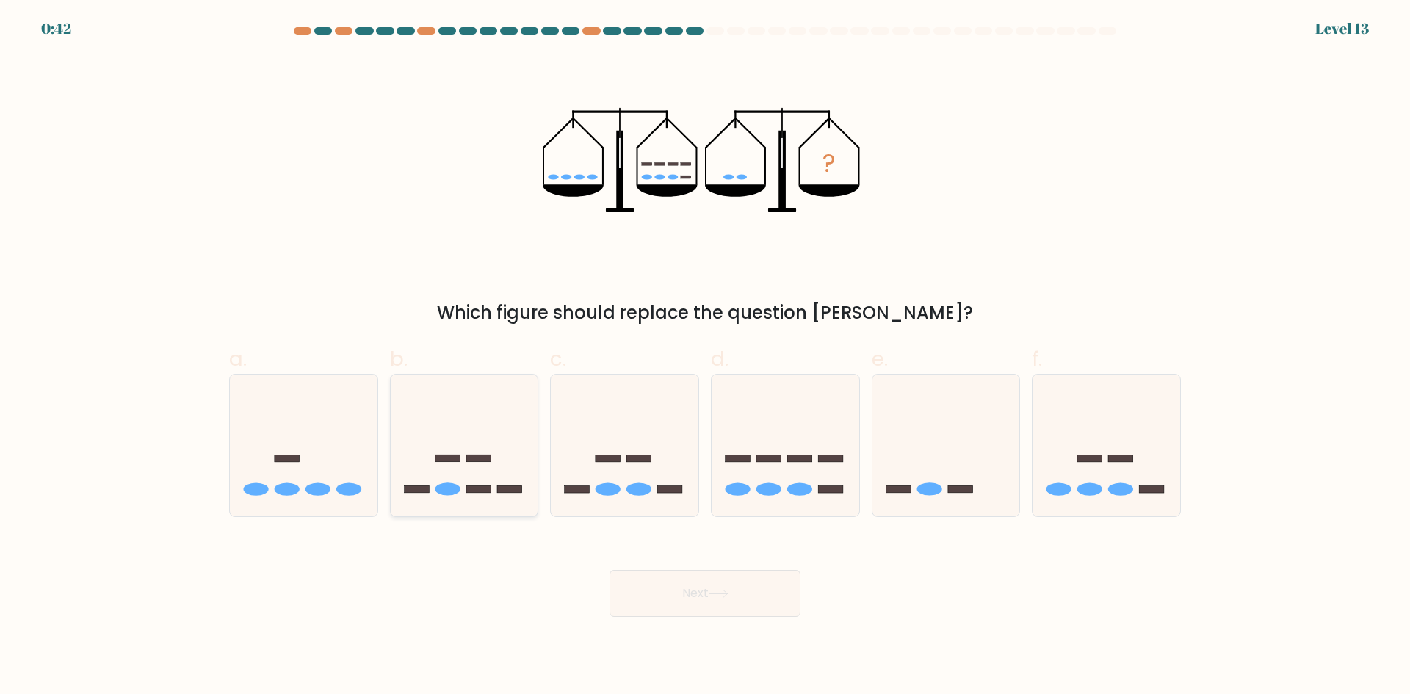
click at [480, 460] on rect at bounding box center [478, 458] width 25 height 7
click at [705, 357] on input "b." at bounding box center [705, 352] width 1 height 10
radio input "true"
click at [682, 601] on button "Next" at bounding box center [705, 593] width 191 height 47
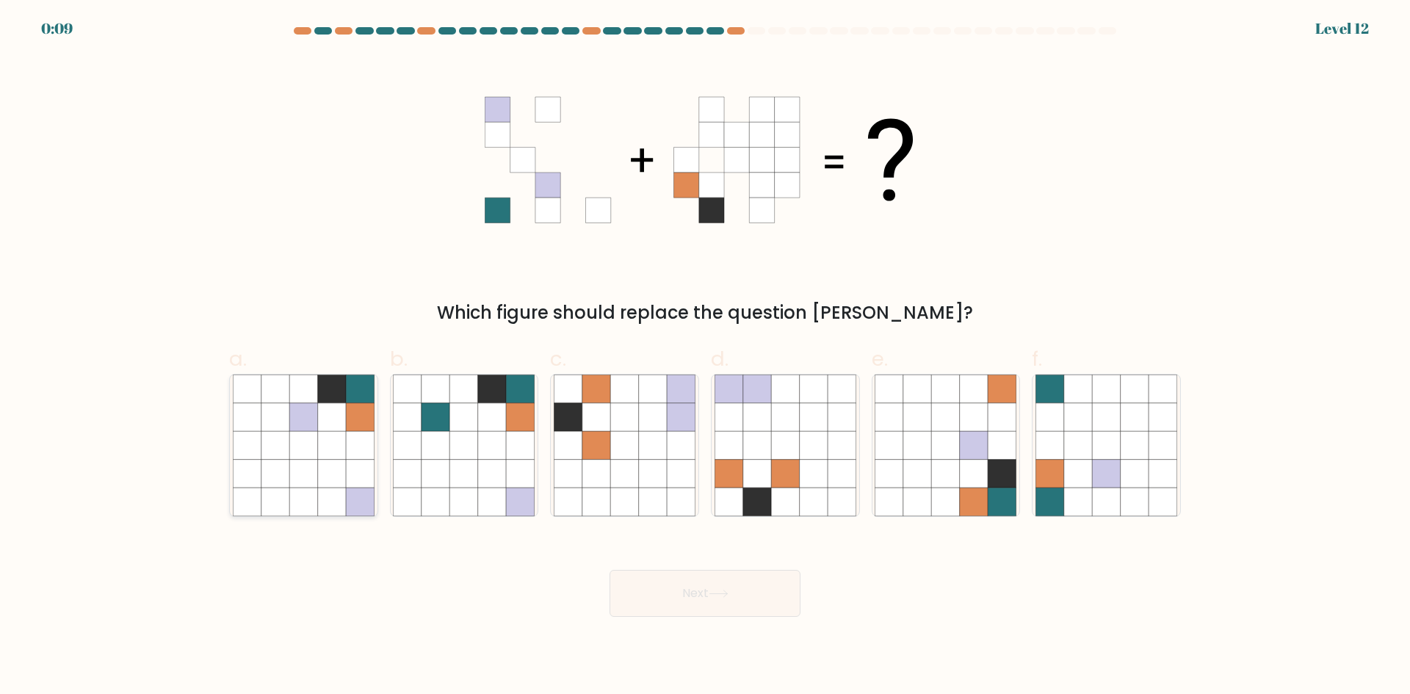
click at [360, 425] on icon at bounding box center [360, 417] width 28 height 28
click at [705, 357] on input "a." at bounding box center [705, 352] width 1 height 10
radio input "true"
click at [731, 599] on button "Next" at bounding box center [705, 593] width 191 height 47
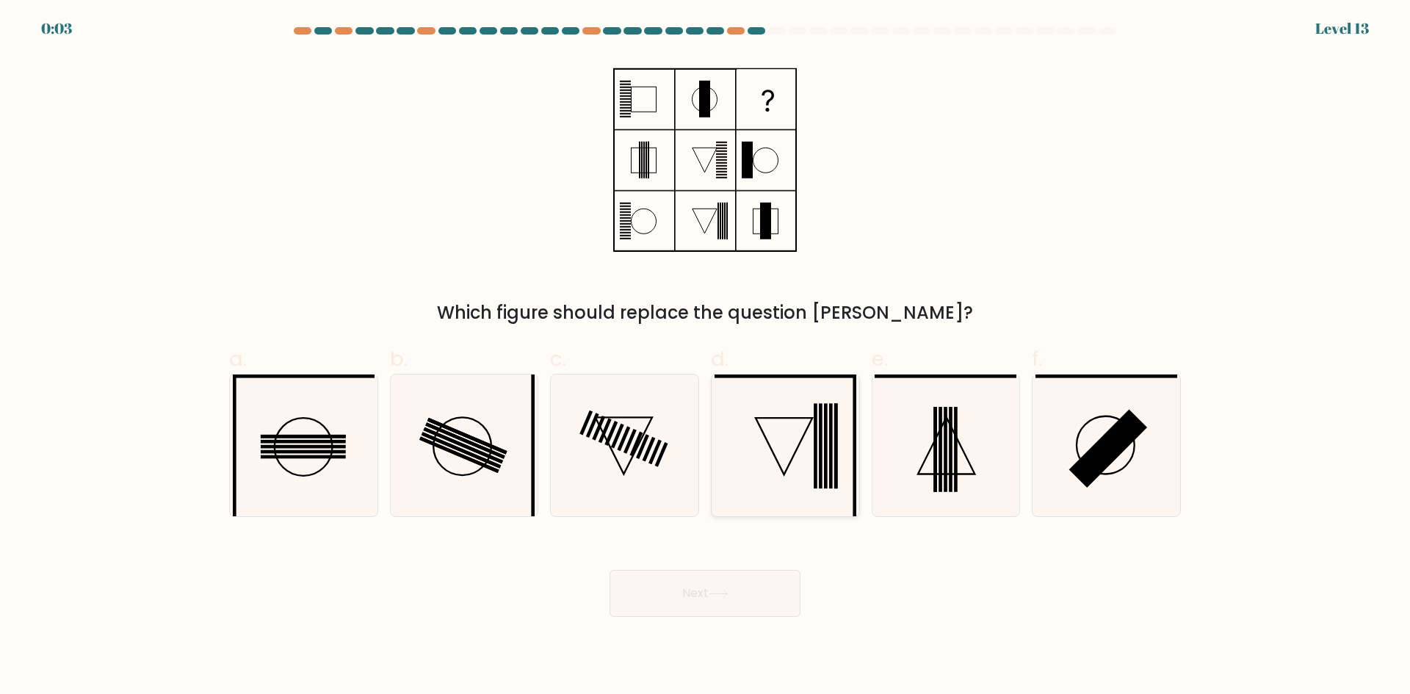
click at [802, 438] on icon at bounding box center [784, 446] width 57 height 57
click at [706, 357] on input "d." at bounding box center [705, 352] width 1 height 10
radio input "true"
drag, startPoint x: 927, startPoint y: 447, endPoint x: 790, endPoint y: 542, distance: 166.7
click at [914, 455] on icon at bounding box center [946, 446] width 142 height 142
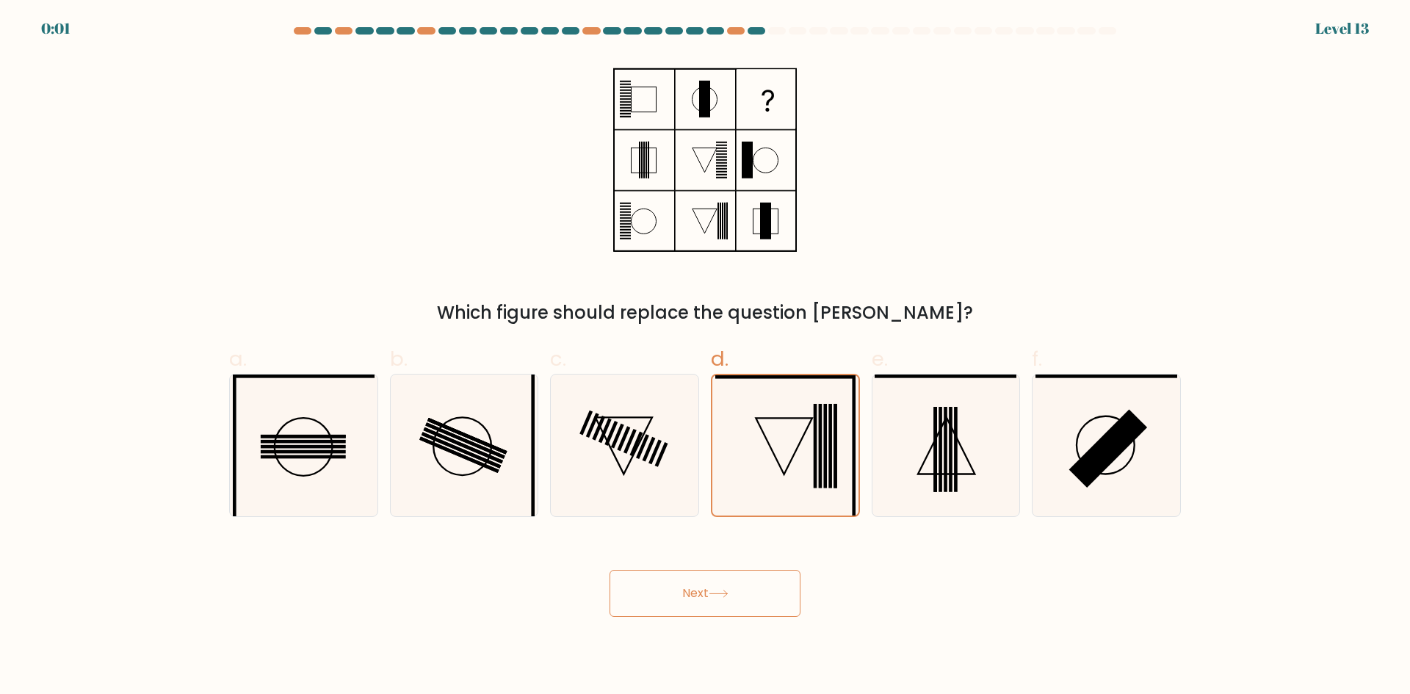
click at [706, 357] on input "e." at bounding box center [705, 352] width 1 height 10
radio input "true"
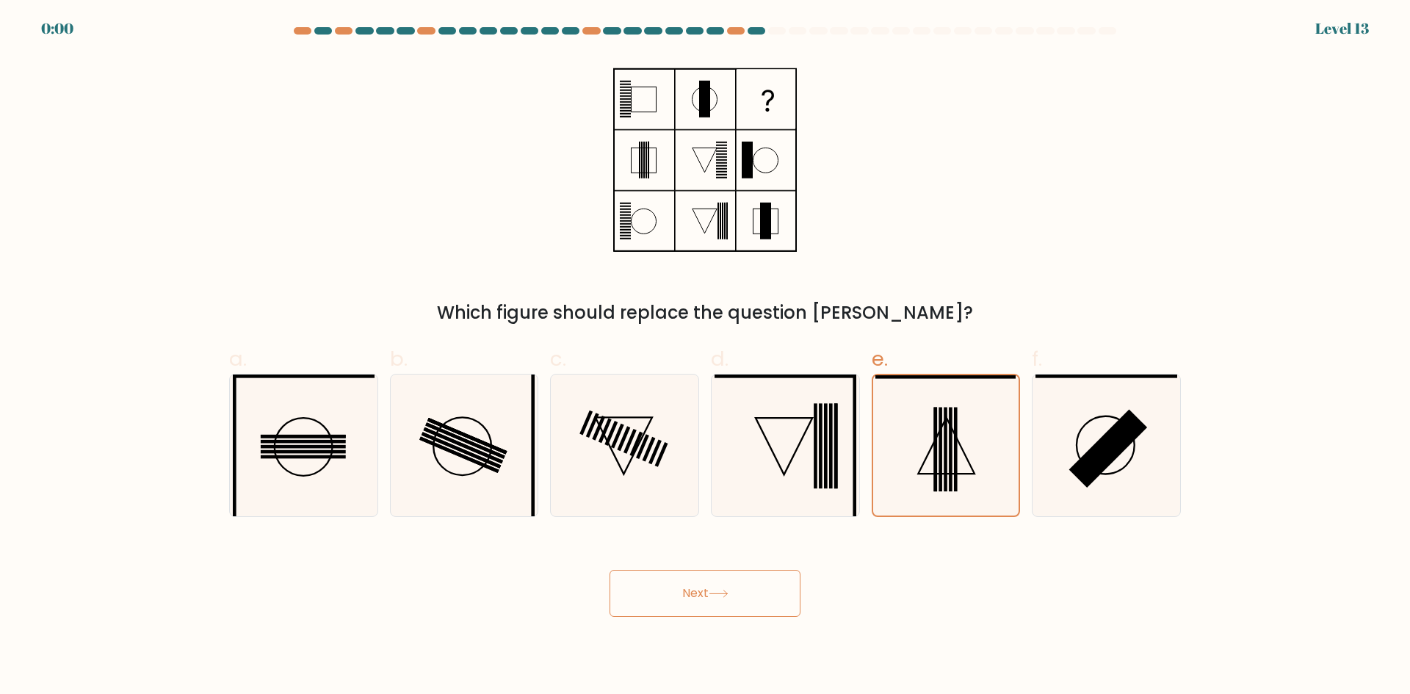
click at [740, 586] on button "Next" at bounding box center [705, 593] width 191 height 47
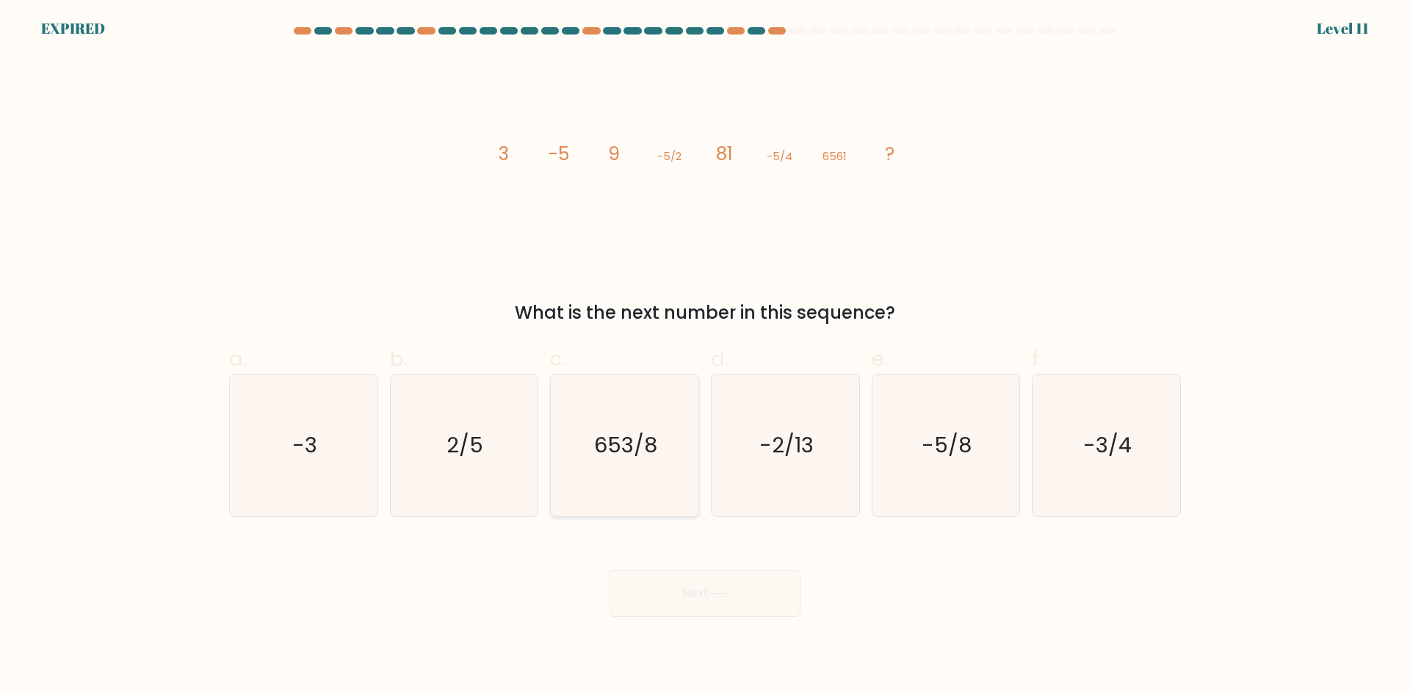
click at [599, 453] on text "653/8" at bounding box center [626, 444] width 63 height 29
click at [705, 357] on input "c. 653/8" at bounding box center [705, 352] width 1 height 10
radio input "true"
click at [681, 596] on div "Next" at bounding box center [705, 576] width 970 height 82
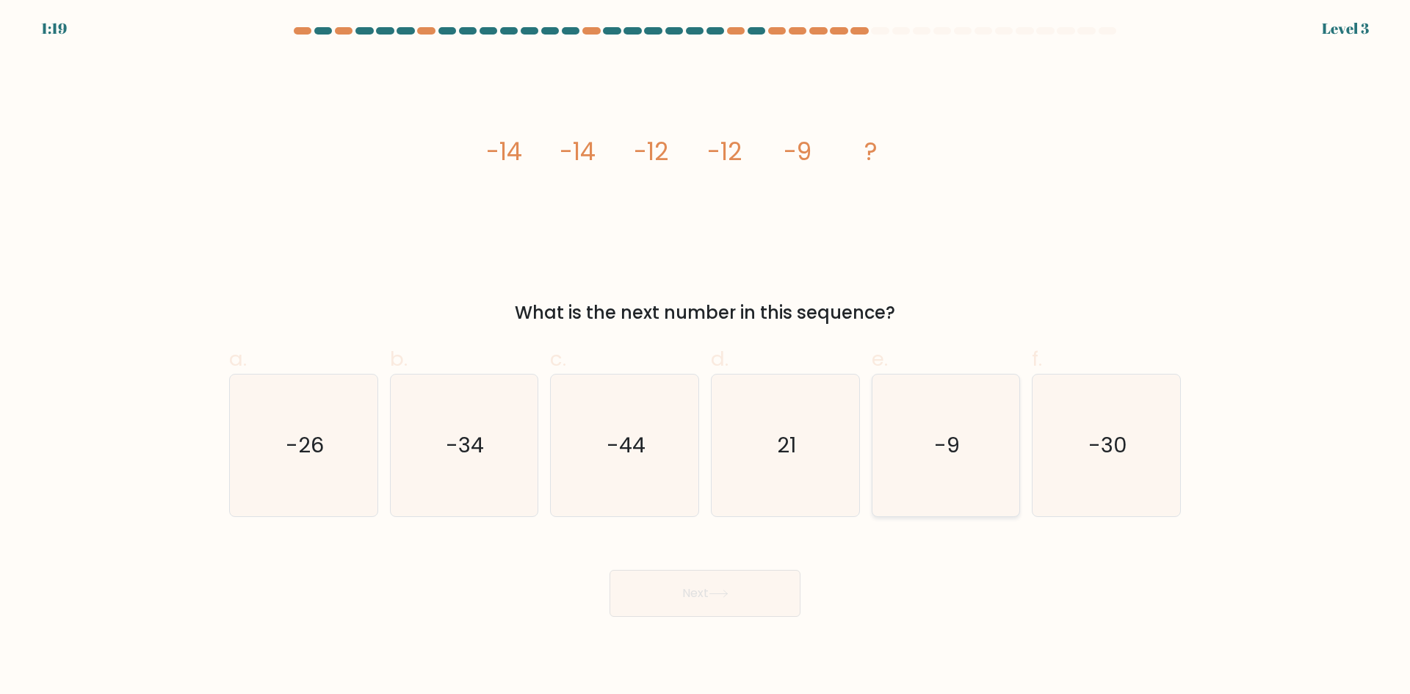
click at [975, 452] on icon "-9" at bounding box center [946, 446] width 142 height 142
click at [706, 357] on input "e. -9" at bounding box center [705, 352] width 1 height 10
radio input "true"
click at [750, 586] on button "Next" at bounding box center [705, 593] width 191 height 47
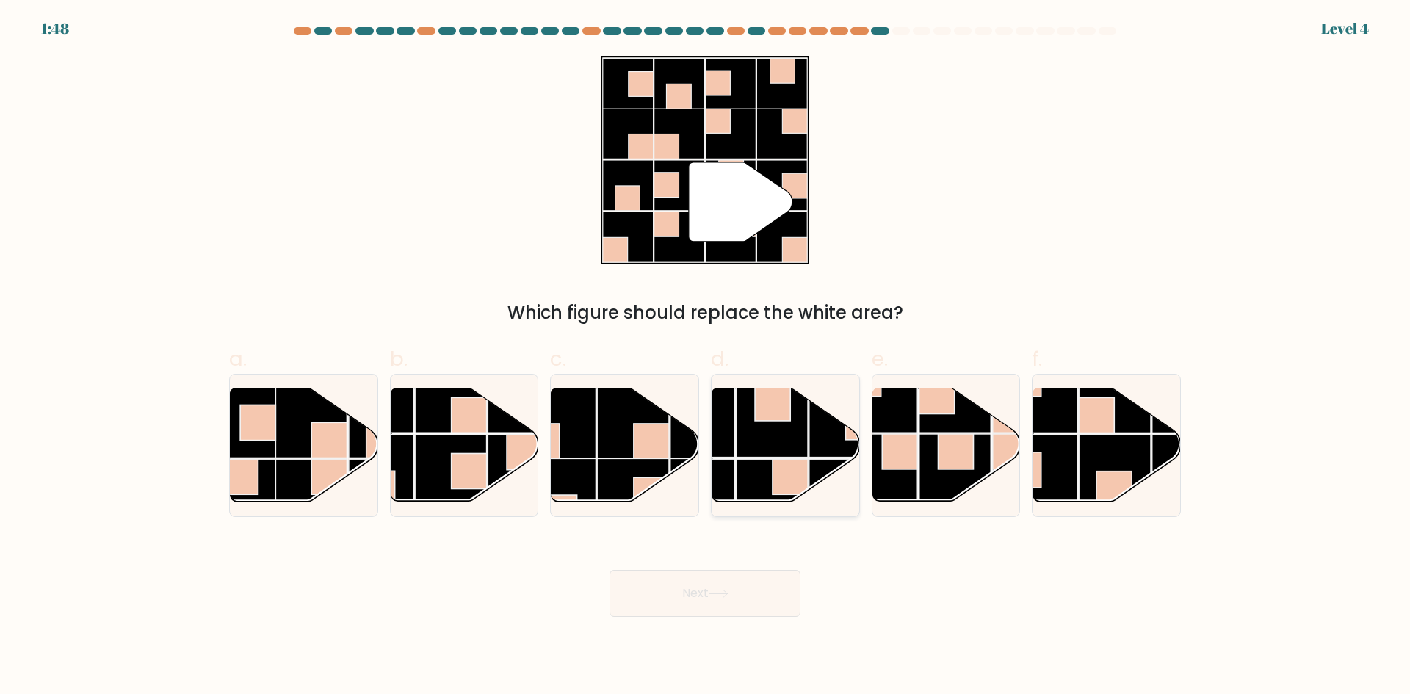
click at [753, 433] on rect at bounding box center [772, 422] width 72 height 72
click at [706, 357] on input "d." at bounding box center [705, 352] width 1 height 10
radio input "true"
click at [712, 596] on icon at bounding box center [719, 594] width 20 height 8
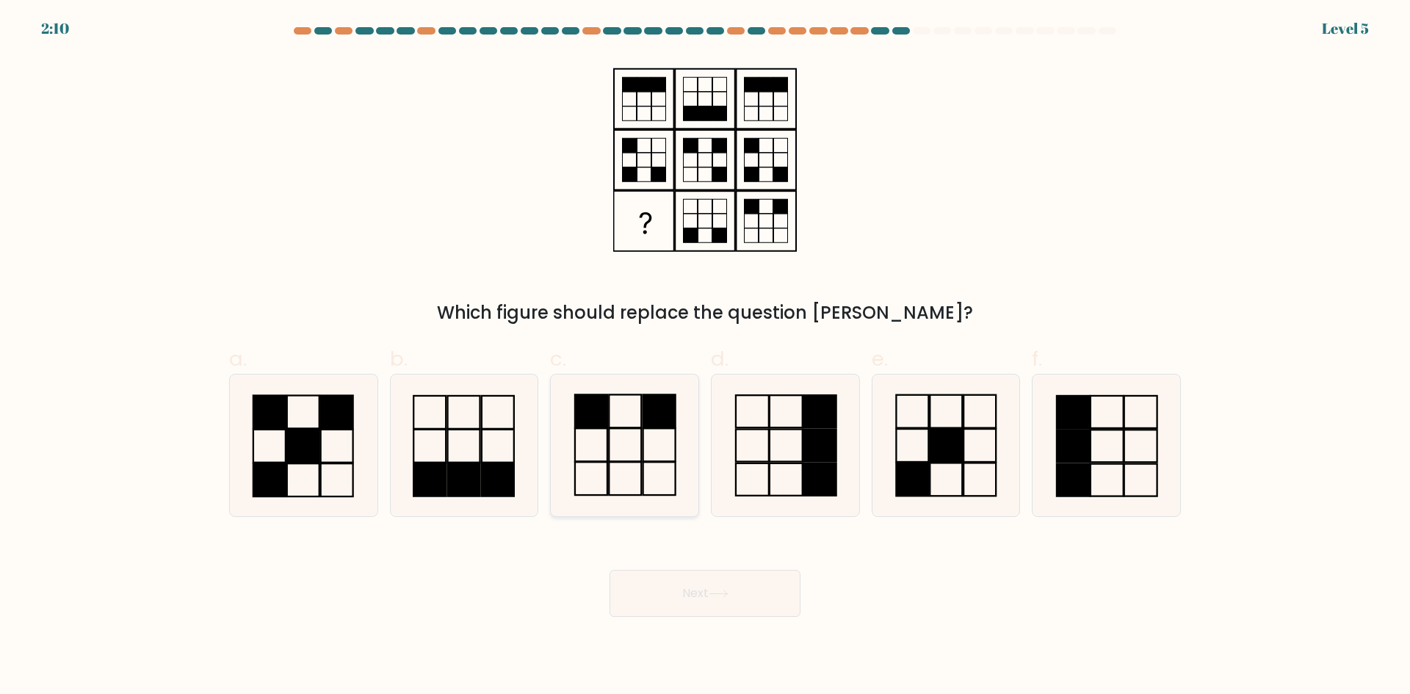
click at [588, 450] on icon at bounding box center [625, 446] width 142 height 142
click at [705, 357] on input "c." at bounding box center [705, 352] width 1 height 10
radio input "true"
click at [660, 599] on button "Next" at bounding box center [705, 593] width 191 height 47
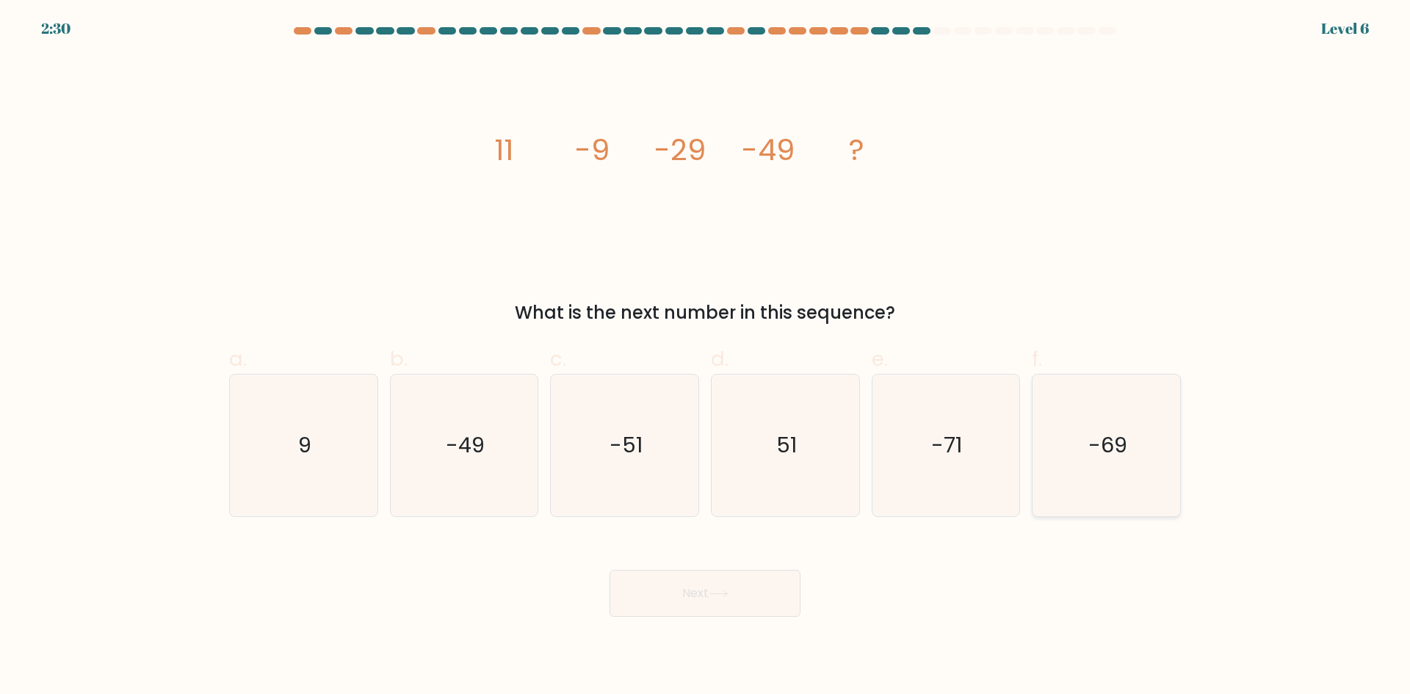
click at [1145, 452] on icon "-69" at bounding box center [1107, 446] width 142 height 142
click at [706, 357] on input "f. -69" at bounding box center [705, 352] width 1 height 10
radio input "true"
click at [715, 598] on button "Next" at bounding box center [705, 593] width 191 height 47
click at [713, 597] on icon at bounding box center [719, 594] width 20 height 8
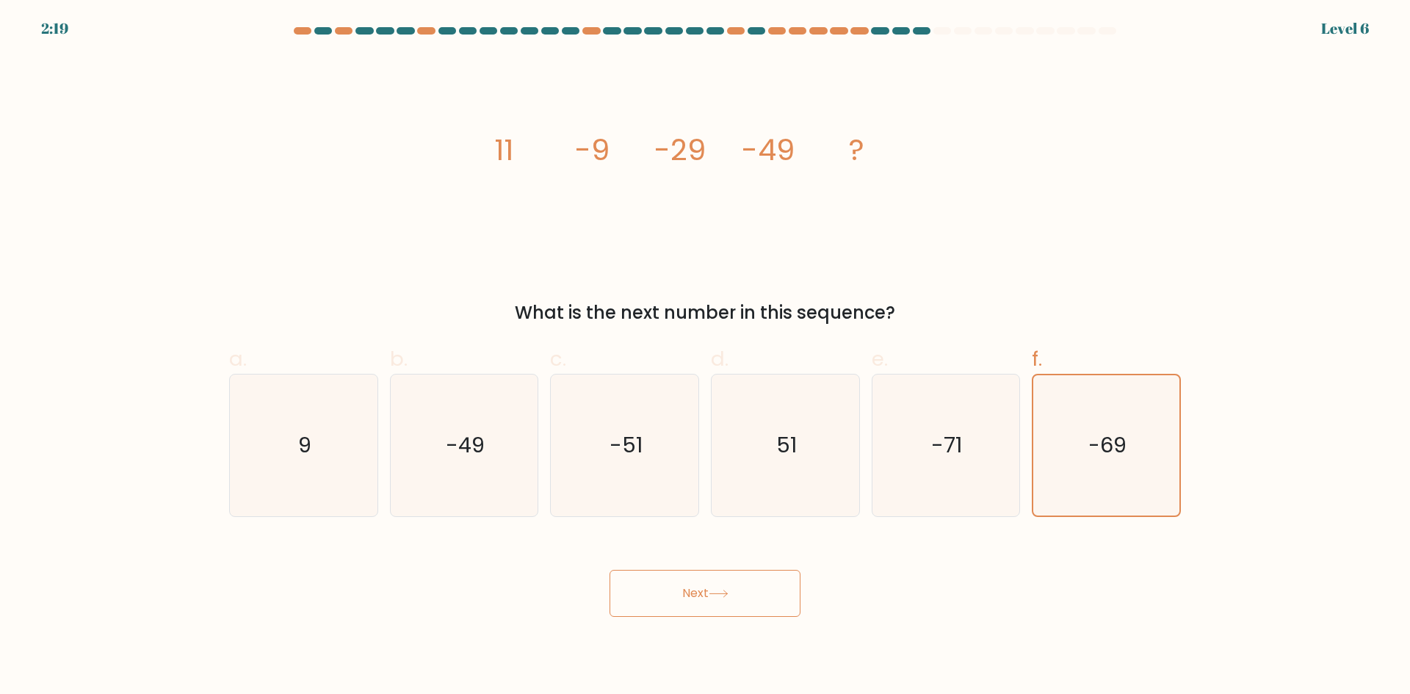
click at [717, 586] on button "Next" at bounding box center [705, 593] width 191 height 47
click at [1117, 451] on text "-69" at bounding box center [1108, 444] width 38 height 29
click at [706, 357] on input "f. -69" at bounding box center [705, 352] width 1 height 10
click at [741, 593] on button "Next" at bounding box center [705, 593] width 191 height 47
click at [698, 593] on button "Next" at bounding box center [705, 593] width 191 height 47
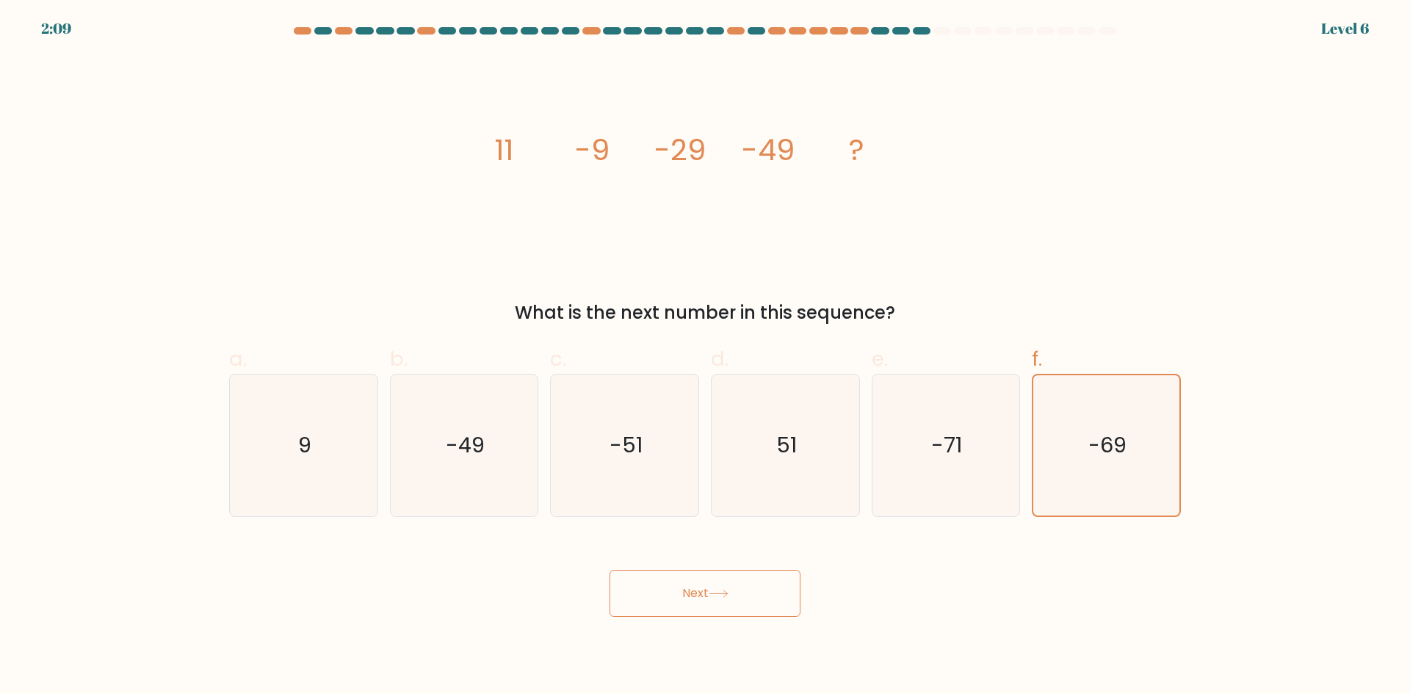
click at [657, 594] on button "Next" at bounding box center [705, 593] width 191 height 47
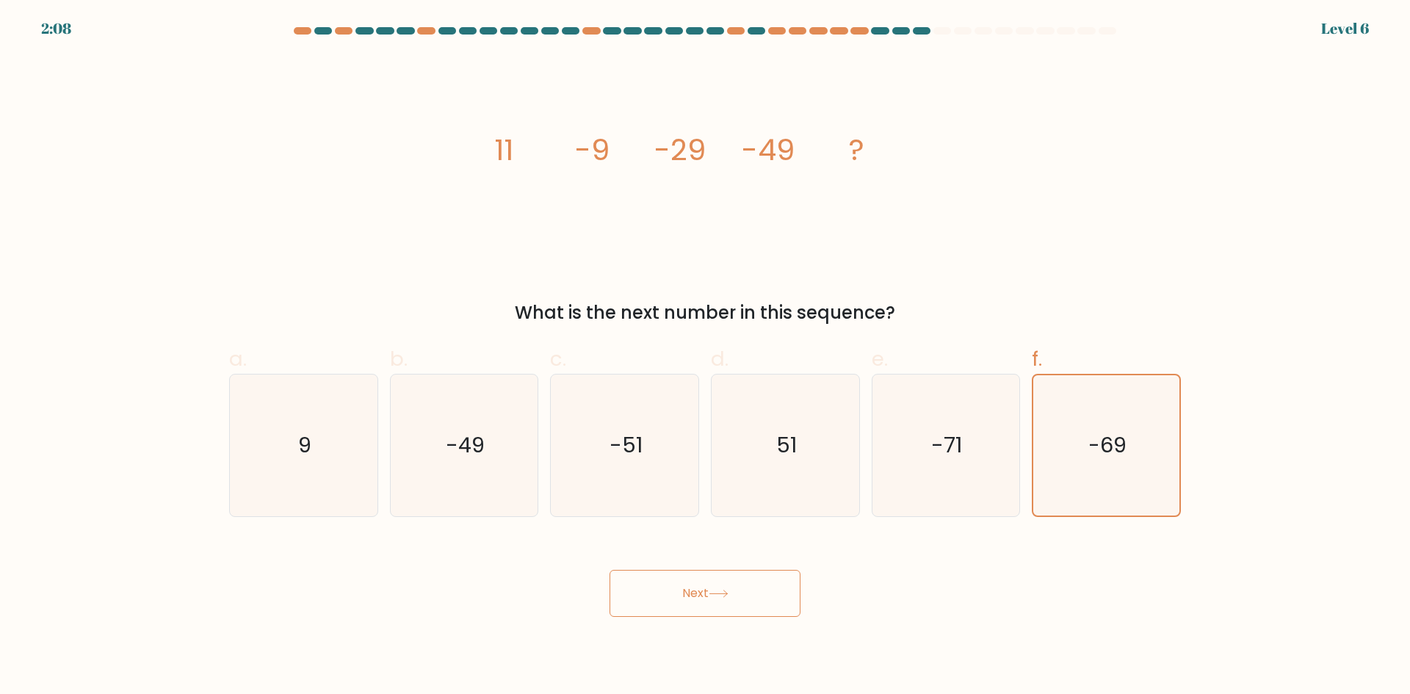
click at [657, 594] on button "Next" at bounding box center [705, 593] width 191 height 47
click at [658, 594] on button "Next" at bounding box center [705, 593] width 191 height 47
click at [659, 594] on button "Next" at bounding box center [705, 593] width 191 height 47
click at [696, 593] on button "Next" at bounding box center [705, 593] width 191 height 47
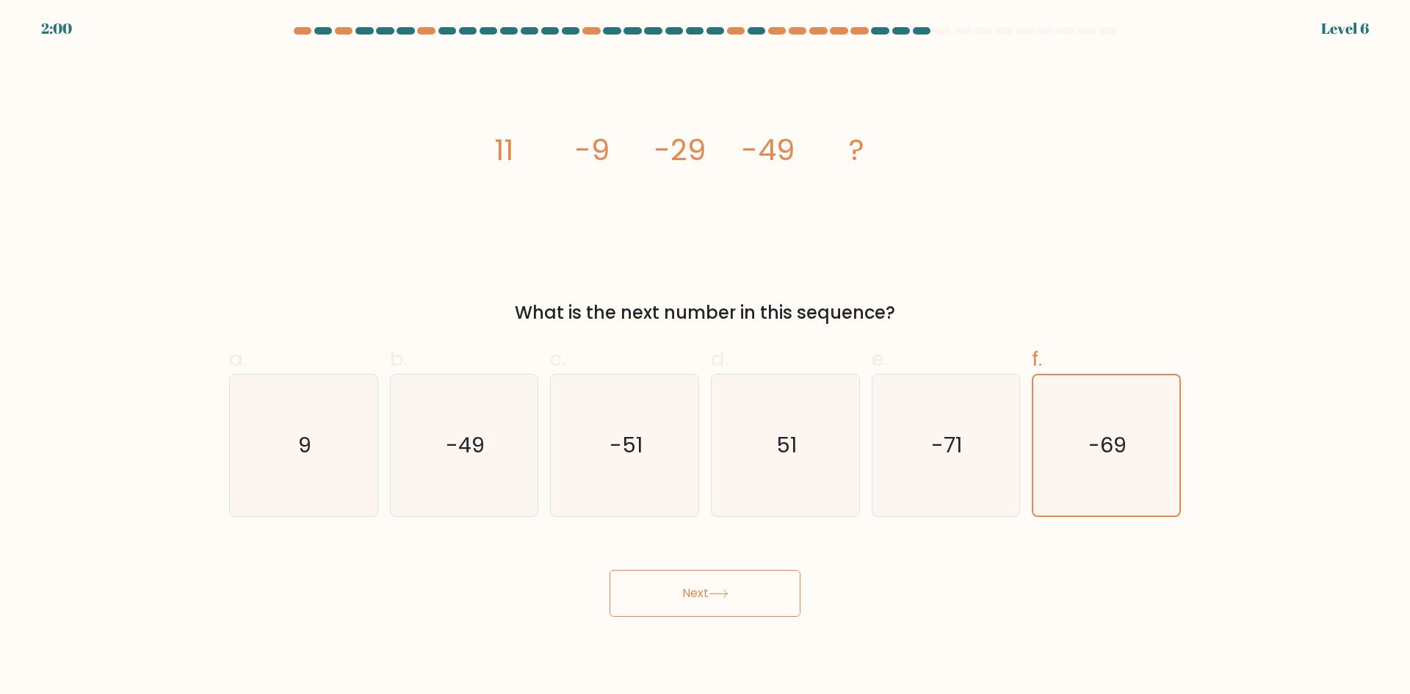
click at [696, 593] on button "Next" at bounding box center [705, 593] width 191 height 47
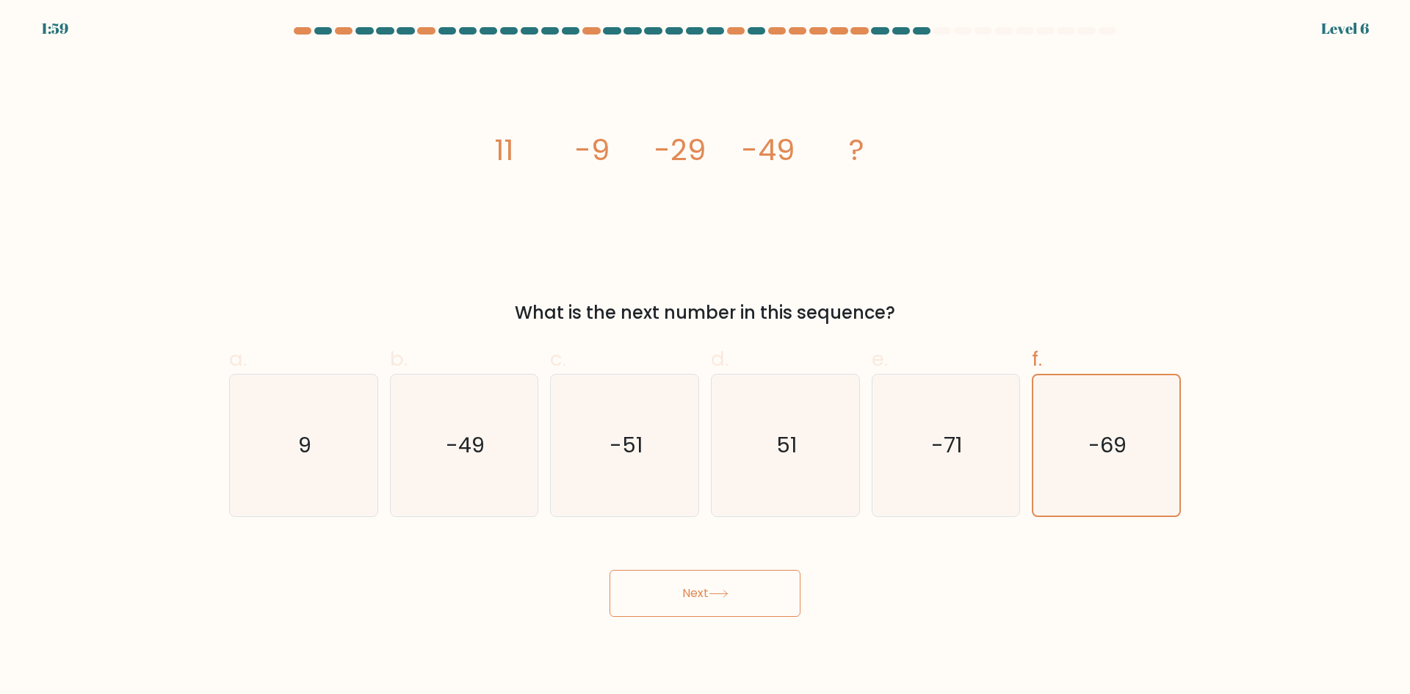
click at [696, 593] on button "Next" at bounding box center [705, 593] width 191 height 47
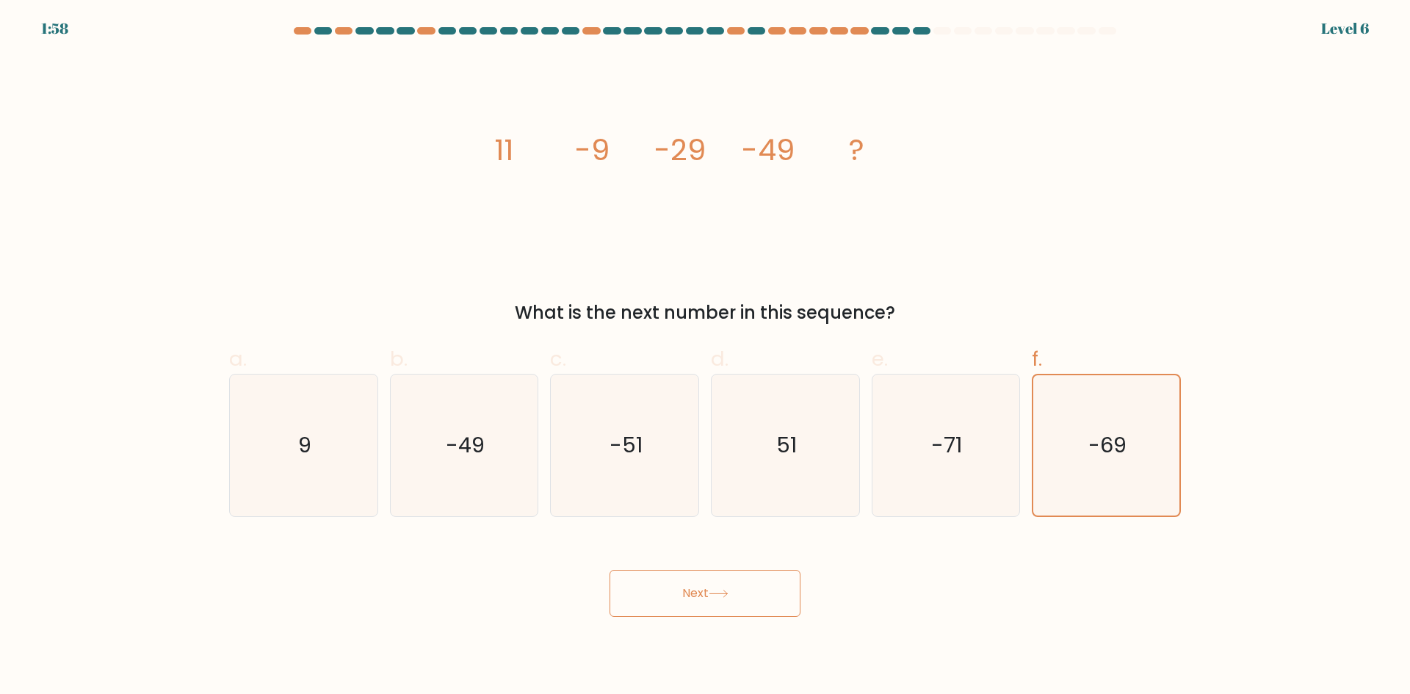
click at [696, 593] on button "Next" at bounding box center [705, 593] width 191 height 47
click at [696, 591] on button "Next" at bounding box center [705, 593] width 191 height 47
click at [697, 591] on button "Next" at bounding box center [705, 593] width 191 height 47
click at [697, 589] on button "Next" at bounding box center [705, 593] width 191 height 47
click at [696, 588] on button "Next" at bounding box center [705, 593] width 191 height 47
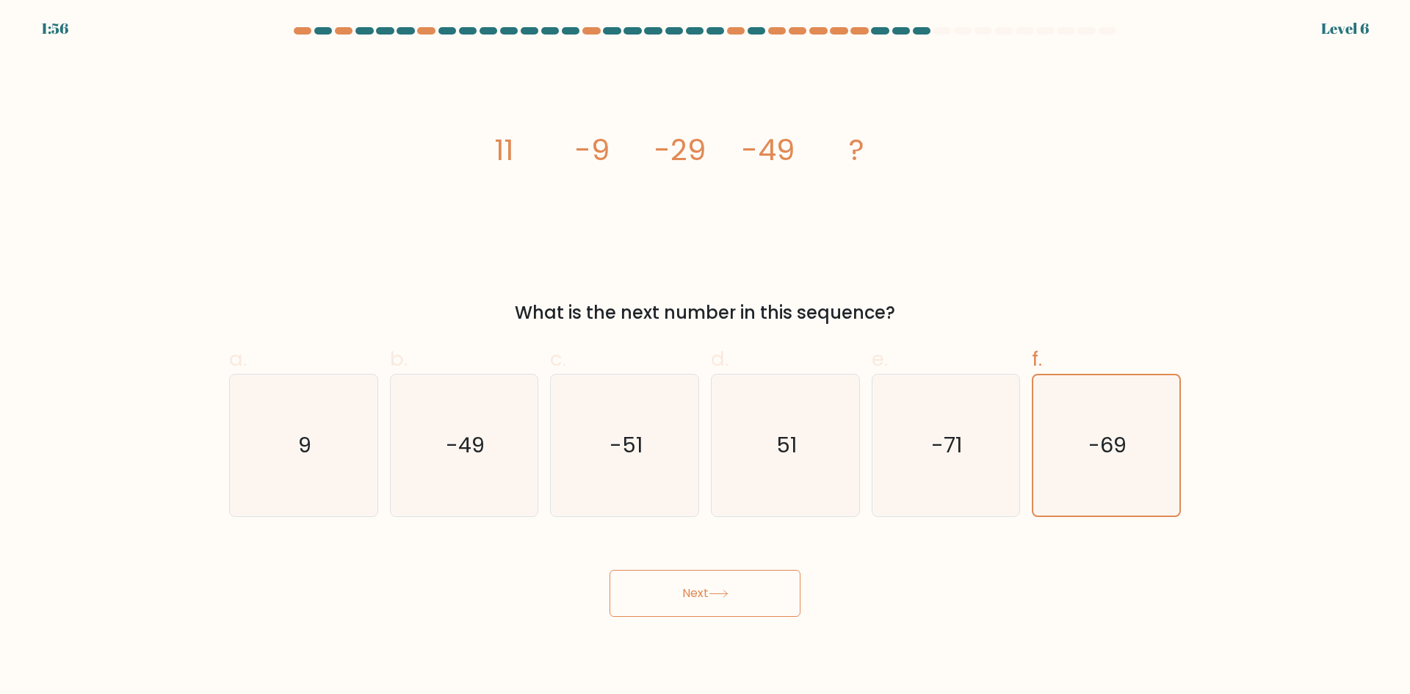
click at [696, 588] on button "Next" at bounding box center [705, 593] width 191 height 47
click at [1134, 447] on icon "-69" at bounding box center [1106, 445] width 140 height 140
click at [706, 357] on input "f. -69" at bounding box center [705, 352] width 1 height 10
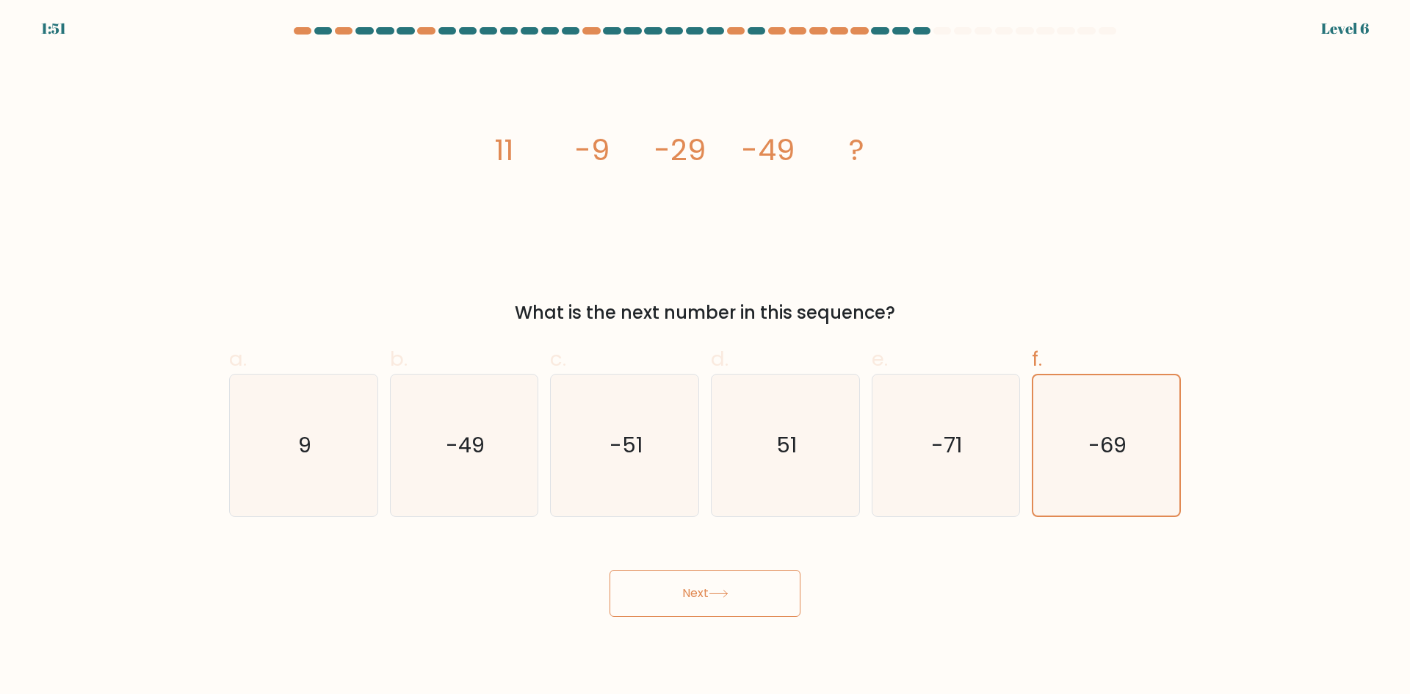
click at [669, 603] on button "Next" at bounding box center [705, 593] width 191 height 47
click at [672, 600] on button "Next" at bounding box center [705, 593] width 191 height 47
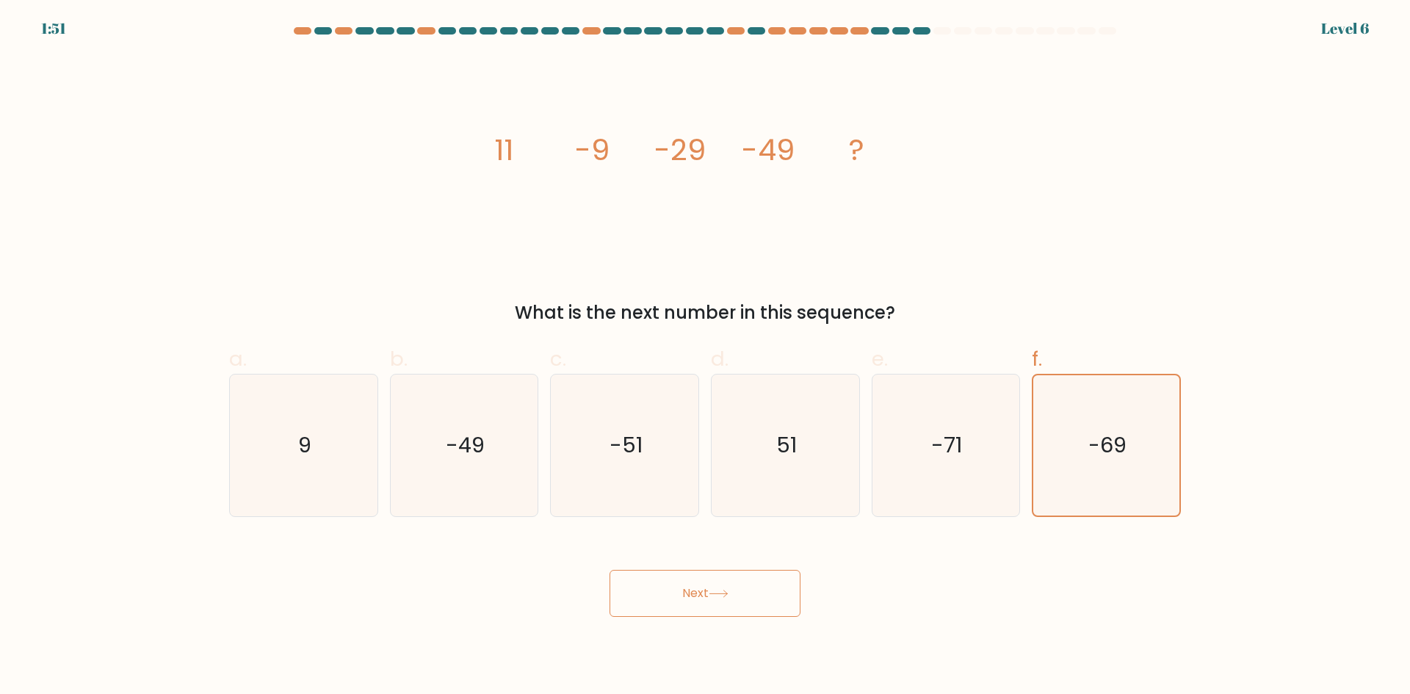
click at [674, 600] on button "Next" at bounding box center [705, 593] width 191 height 47
click at [674, 596] on button "Next" at bounding box center [705, 593] width 191 height 47
click at [673, 596] on button "Next" at bounding box center [705, 593] width 191 height 47
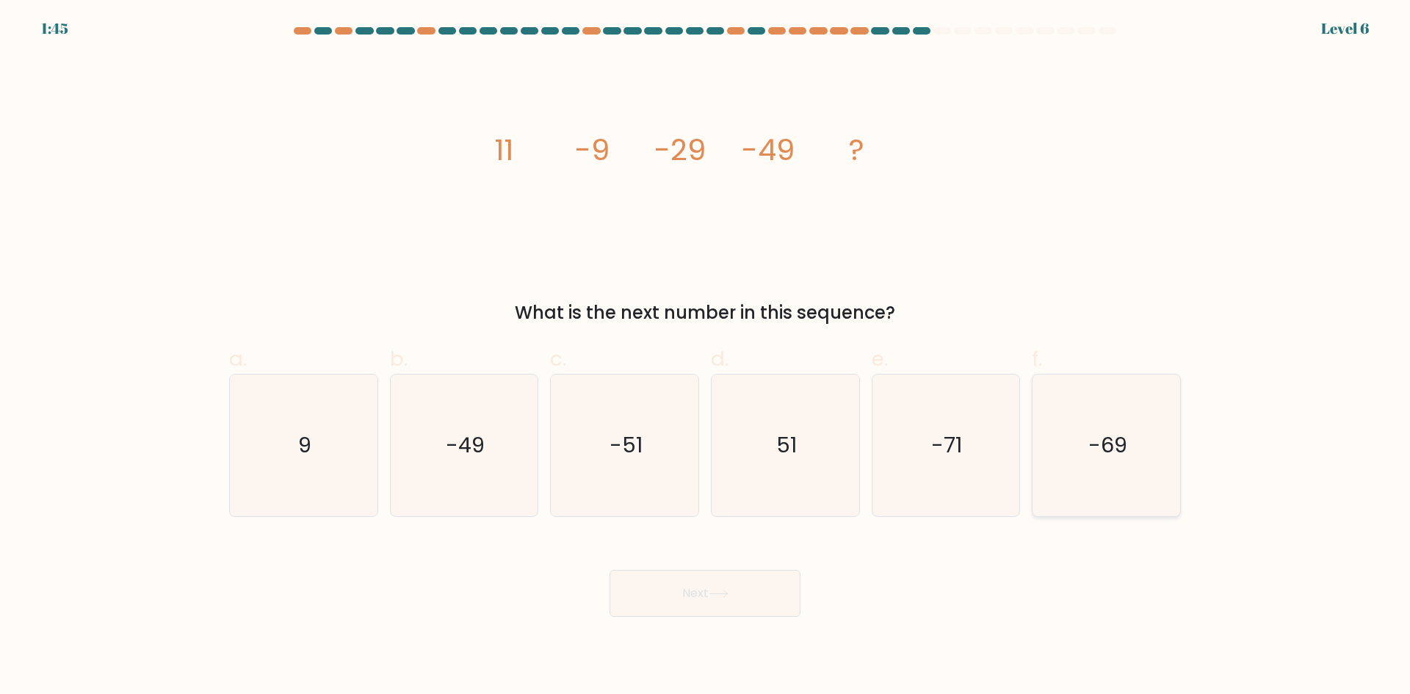
click at [1090, 447] on text "-69" at bounding box center [1108, 444] width 39 height 29
click at [706, 357] on input "f. -69" at bounding box center [705, 352] width 1 height 10
radio input "true"
click at [711, 599] on button "Next" at bounding box center [705, 593] width 191 height 47
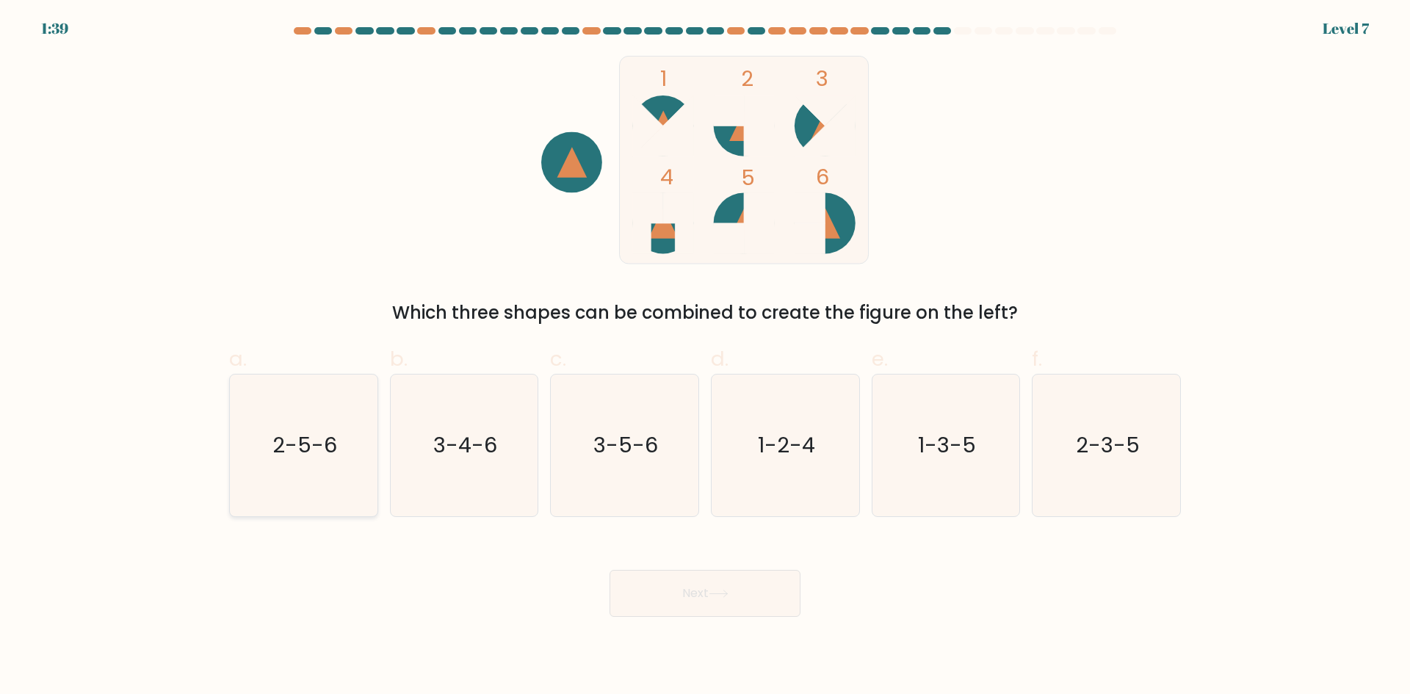
click at [314, 458] on text "2-5-6" at bounding box center [305, 444] width 65 height 29
click at [705, 357] on input "a. 2-5-6" at bounding box center [705, 352] width 1 height 10
radio input "true"
click at [701, 591] on button "Next" at bounding box center [705, 593] width 191 height 47
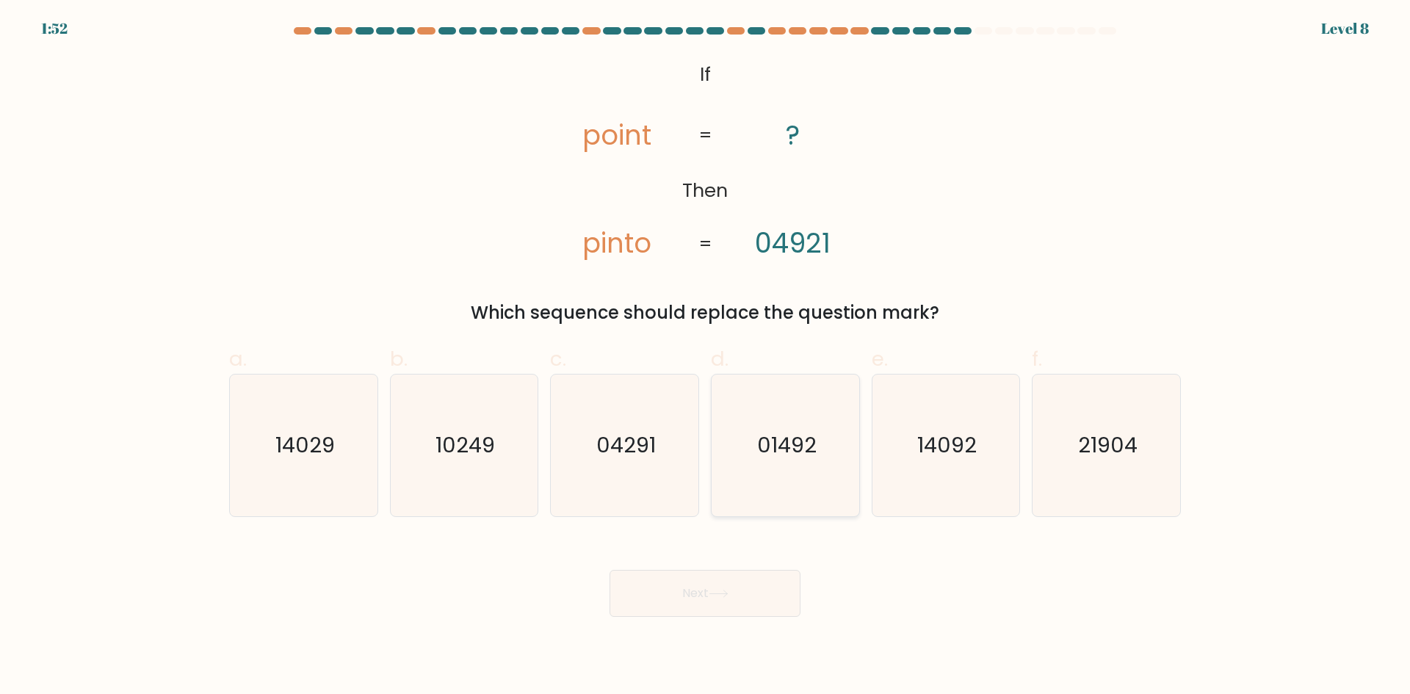
click at [785, 448] on text "01492" at bounding box center [786, 444] width 59 height 29
click at [706, 357] on input "d. 01492" at bounding box center [705, 352] width 1 height 10
radio input "true"
click at [718, 602] on button "Next" at bounding box center [705, 593] width 191 height 47
click at [714, 594] on icon at bounding box center [719, 594] width 20 height 8
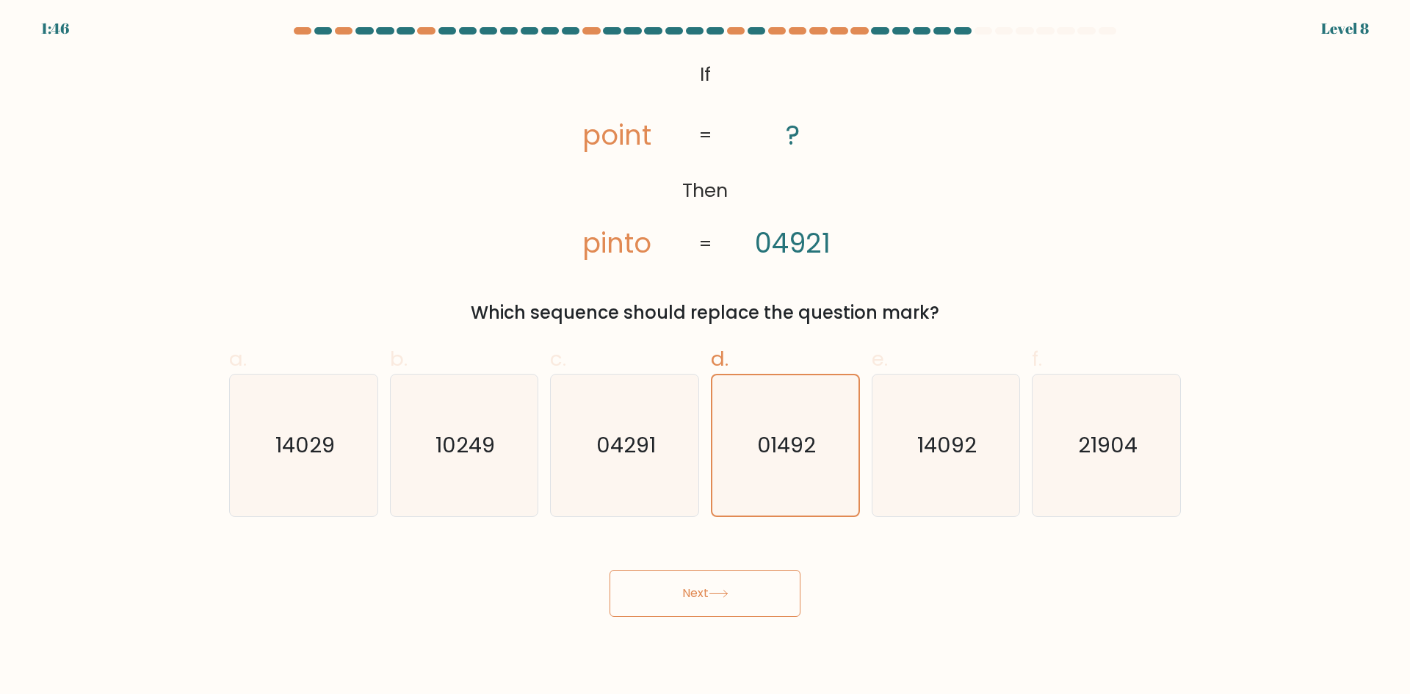
click at [714, 593] on icon at bounding box center [719, 594] width 18 height 7
click at [771, 455] on text "01492" at bounding box center [786, 444] width 59 height 29
click at [706, 357] on input "d. 01492" at bounding box center [705, 352] width 1 height 10
click at [710, 585] on button "Next" at bounding box center [705, 593] width 191 height 47
click at [705, 602] on button "Next" at bounding box center [705, 593] width 191 height 47
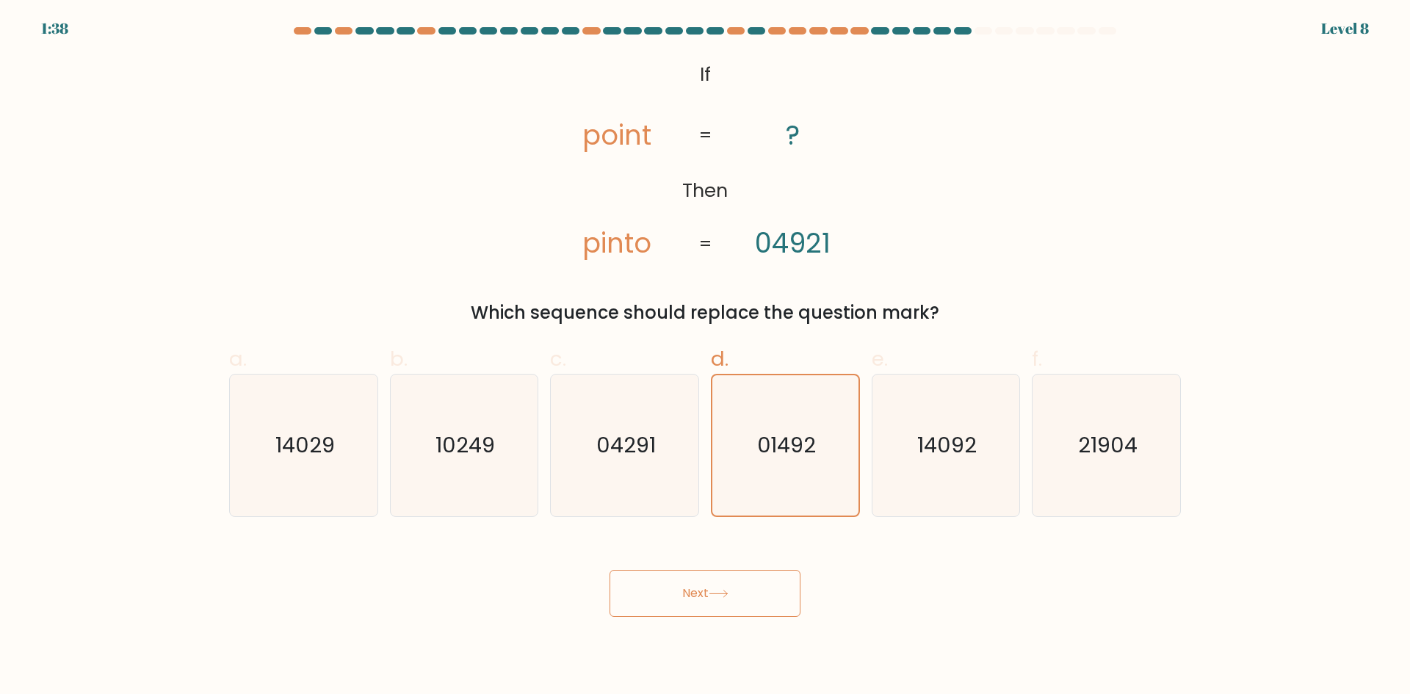
click at [705, 602] on button "Next" at bounding box center [705, 593] width 191 height 47
click at [704, 596] on button "Next" at bounding box center [705, 593] width 191 height 47
click at [759, 425] on icon "01492" at bounding box center [785, 445] width 140 height 140
click at [706, 357] on input "d. 01492" at bounding box center [705, 352] width 1 height 10
click at [723, 602] on button "Next" at bounding box center [705, 593] width 191 height 47
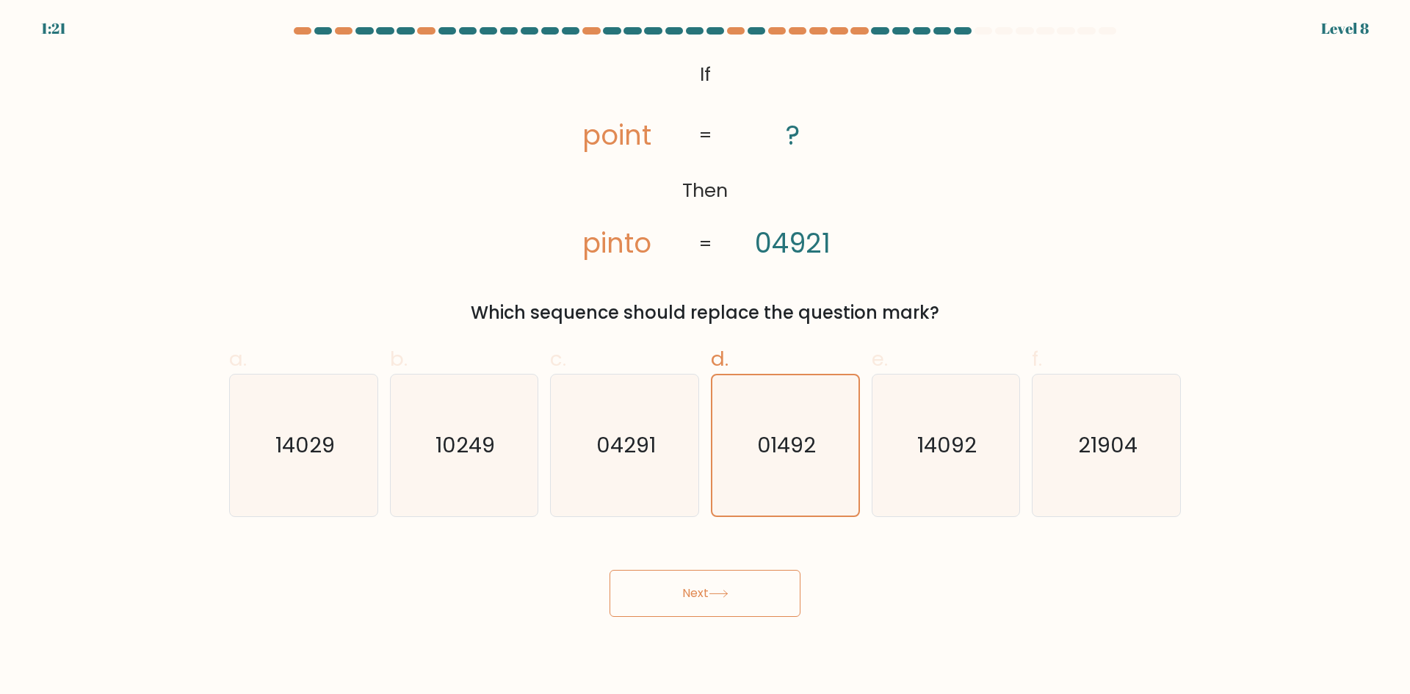
click at [723, 602] on button "Next" at bounding box center [705, 593] width 191 height 47
click at [723, 603] on button "Next" at bounding box center [705, 593] width 191 height 47
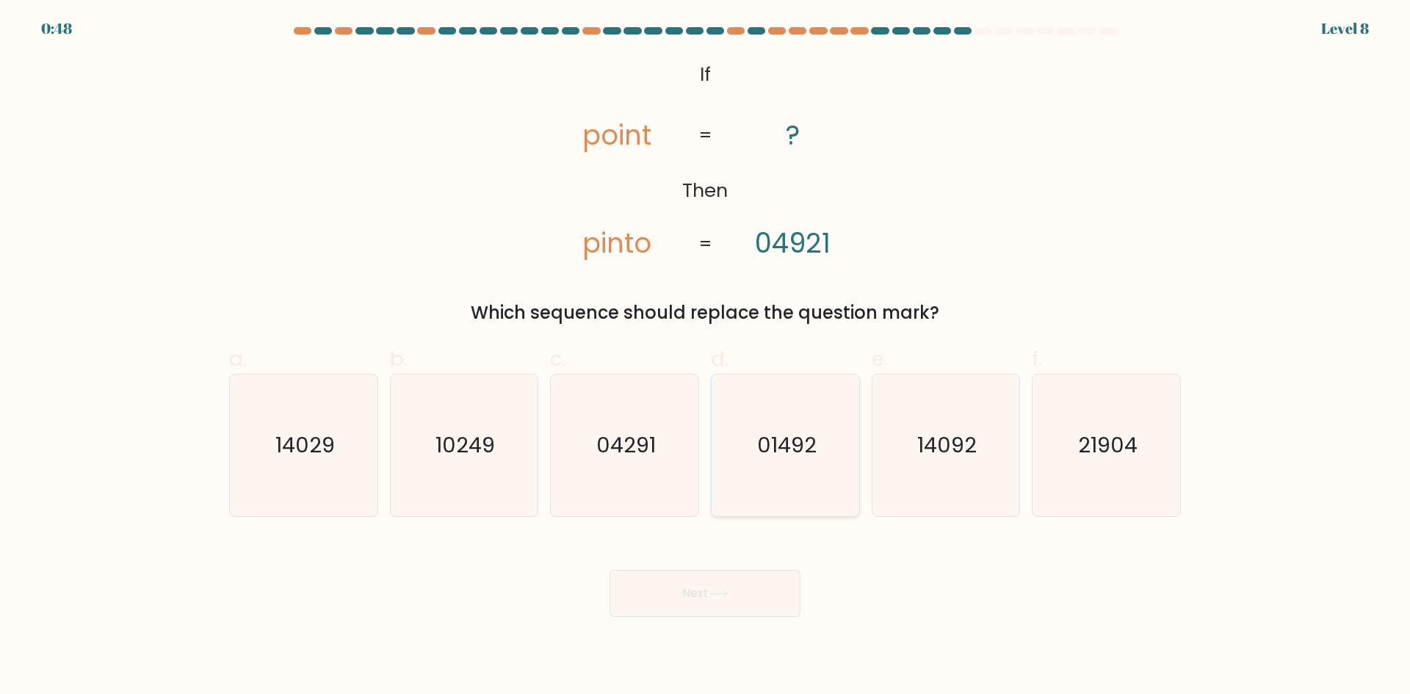
click at [806, 459] on text "01492" at bounding box center [786, 444] width 59 height 29
click at [706, 357] on input "d. 01492" at bounding box center [705, 352] width 1 height 10
radio input "true"
click at [724, 597] on icon at bounding box center [719, 594] width 20 height 8
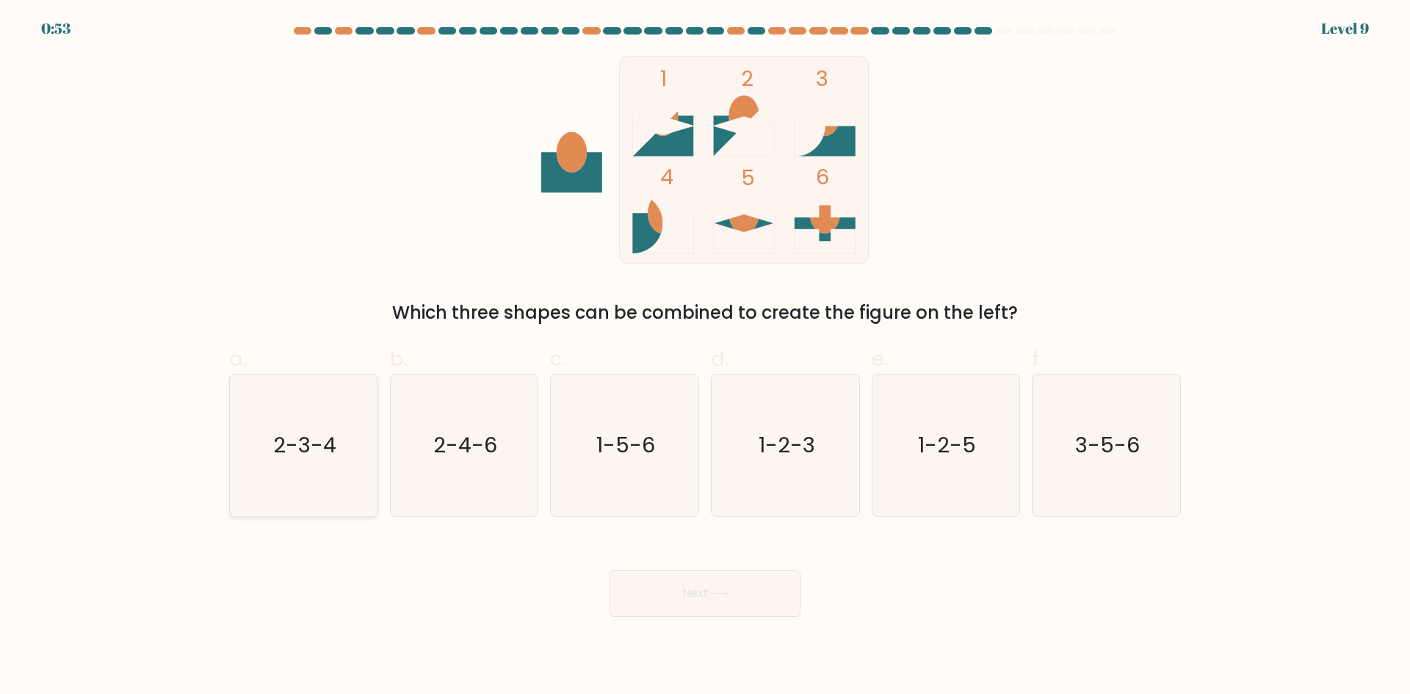
click at [316, 449] on text "2-3-4" at bounding box center [304, 444] width 63 height 29
click at [705, 357] on input "a. 2-3-4" at bounding box center [705, 352] width 1 height 10
radio input "true"
click at [702, 604] on button "Next" at bounding box center [705, 593] width 191 height 47
click at [721, 589] on button "Next" at bounding box center [705, 593] width 191 height 47
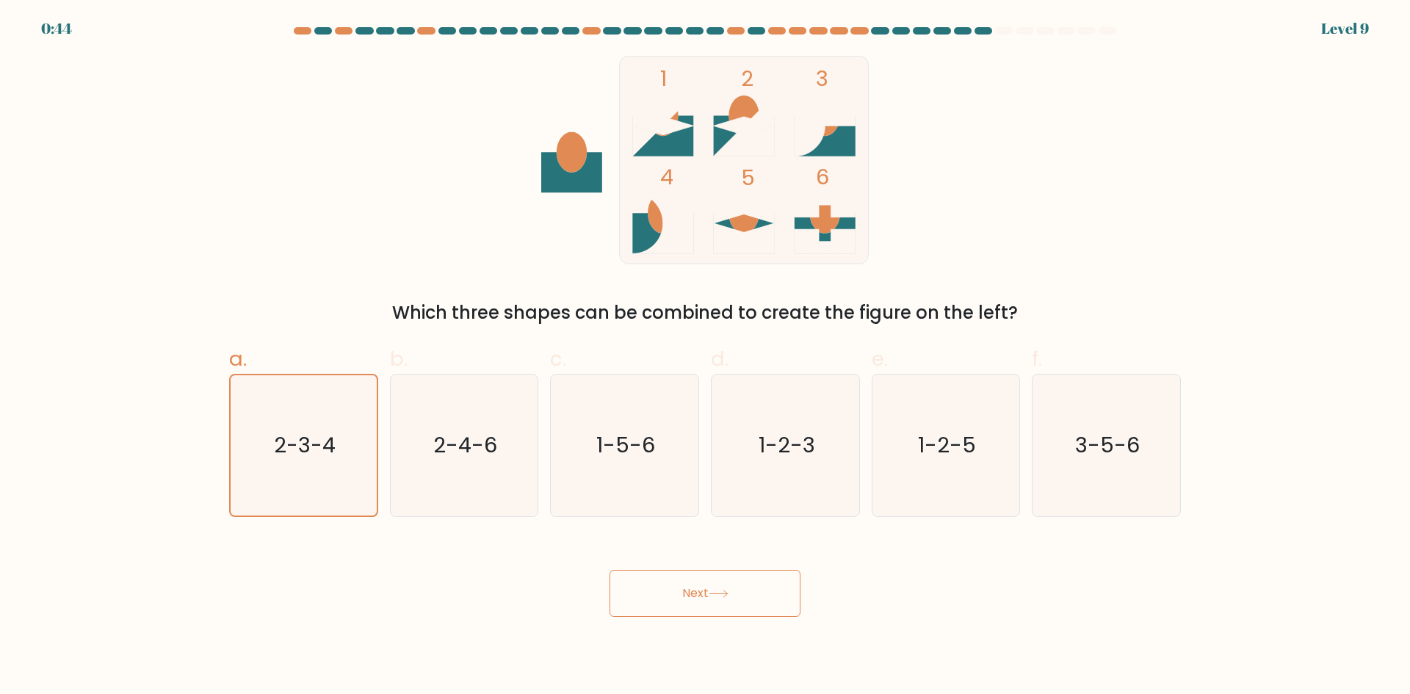
click at [721, 593] on icon at bounding box center [719, 594] width 20 height 8
click at [721, 594] on icon at bounding box center [719, 594] width 20 height 8
click at [735, 588] on button "Next" at bounding box center [705, 593] width 191 height 47
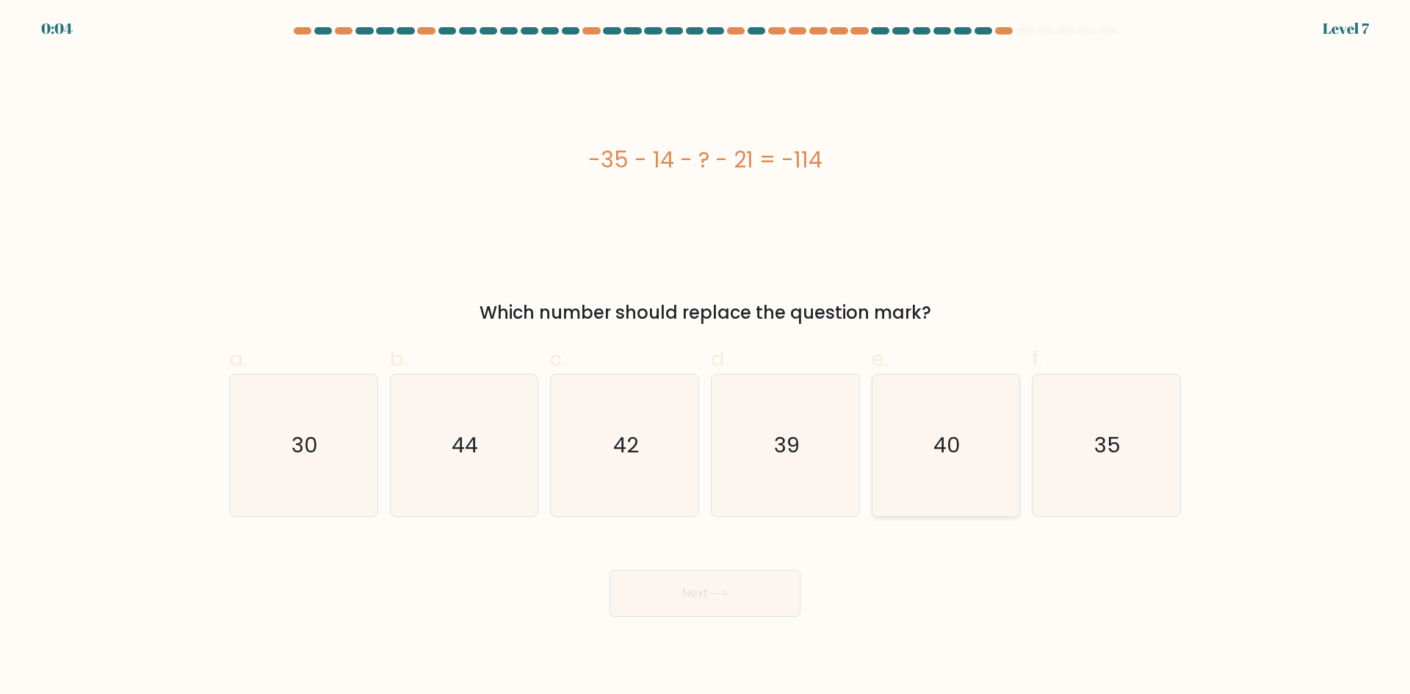
click at [972, 433] on icon "40" at bounding box center [946, 446] width 142 height 142
click at [706, 357] on input "e. 40" at bounding box center [705, 352] width 1 height 10
radio input "true"
click at [446, 436] on icon "44" at bounding box center [464, 446] width 142 height 142
click at [705, 357] on input "b. 44" at bounding box center [705, 352] width 1 height 10
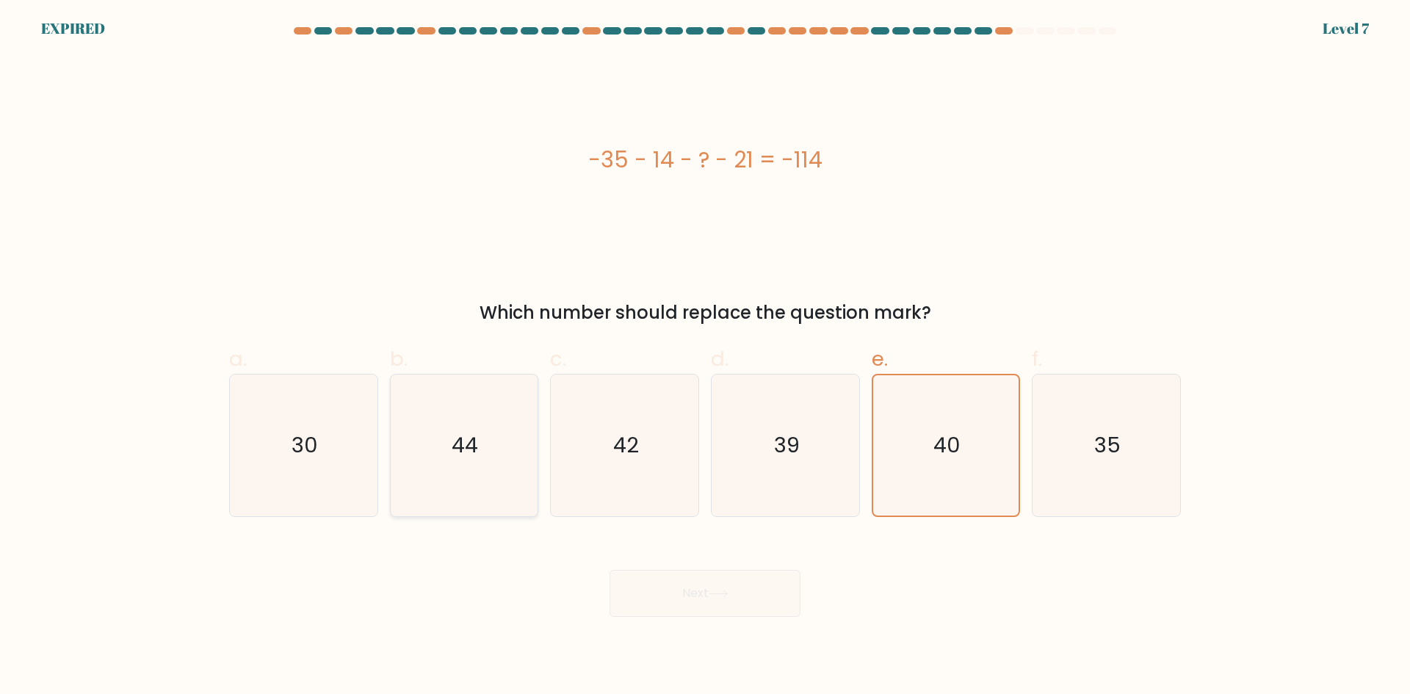
radio input "true"
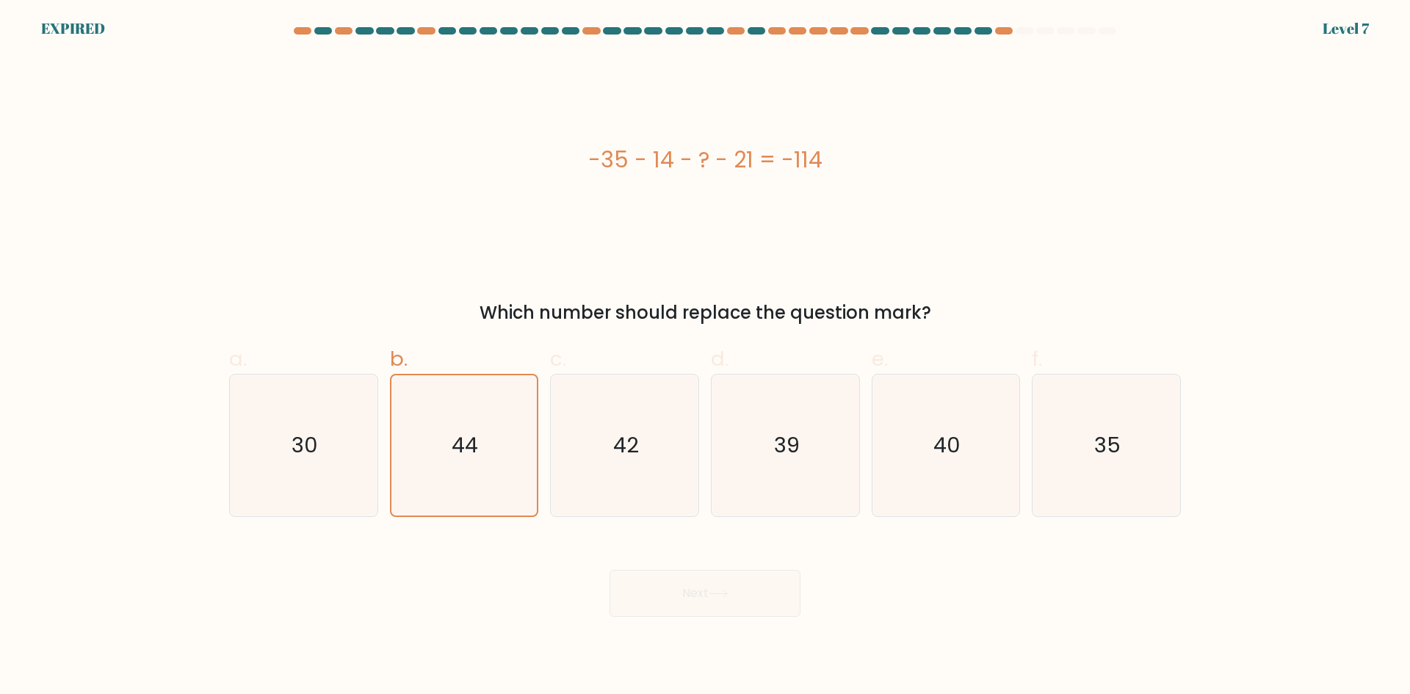
click at [660, 598] on div "Next" at bounding box center [705, 576] width 970 height 82
click at [467, 436] on text "44" at bounding box center [465, 444] width 26 height 29
click at [705, 357] on input "b. 44" at bounding box center [705, 352] width 1 height 10
click at [660, 458] on icon "42" at bounding box center [625, 446] width 142 height 142
click at [705, 357] on input "c. 42" at bounding box center [705, 352] width 1 height 10
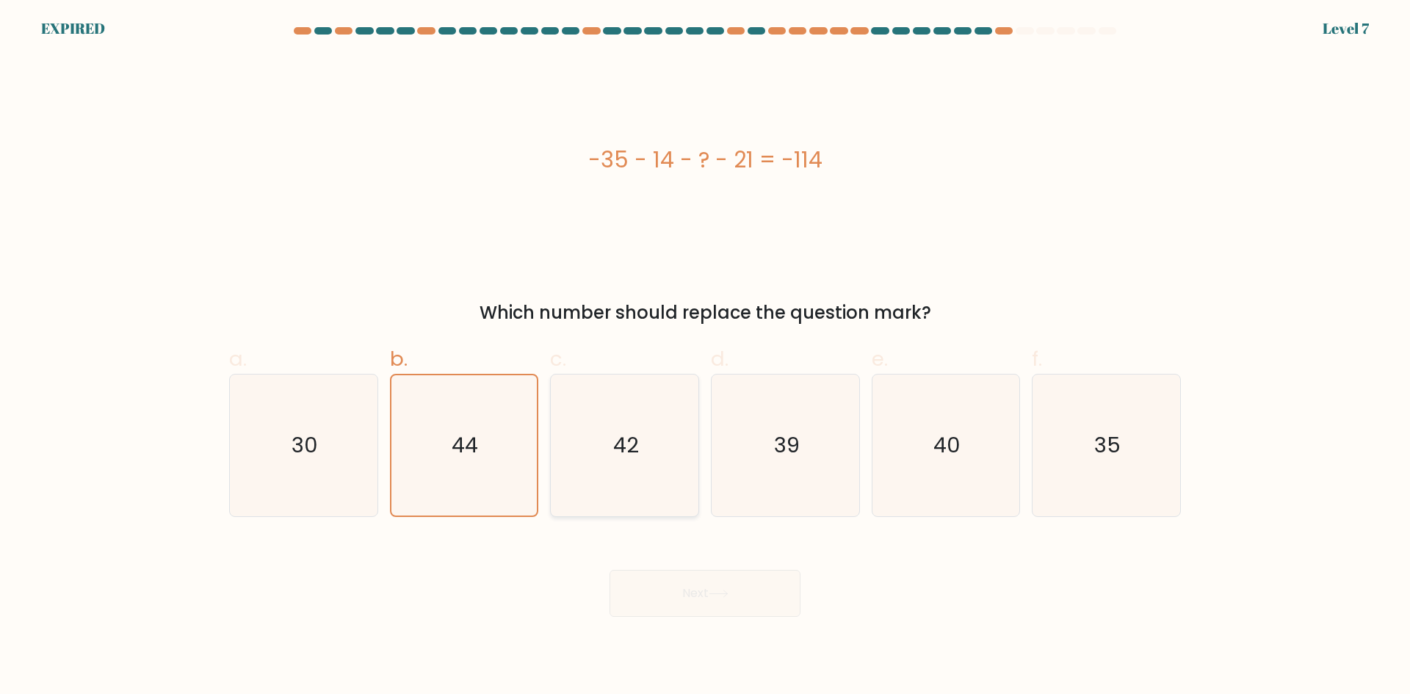
radio input "true"
click at [726, 452] on icon "39" at bounding box center [786, 446] width 142 height 142
click at [706, 357] on input "d. 39" at bounding box center [705, 352] width 1 height 10
radio input "true"
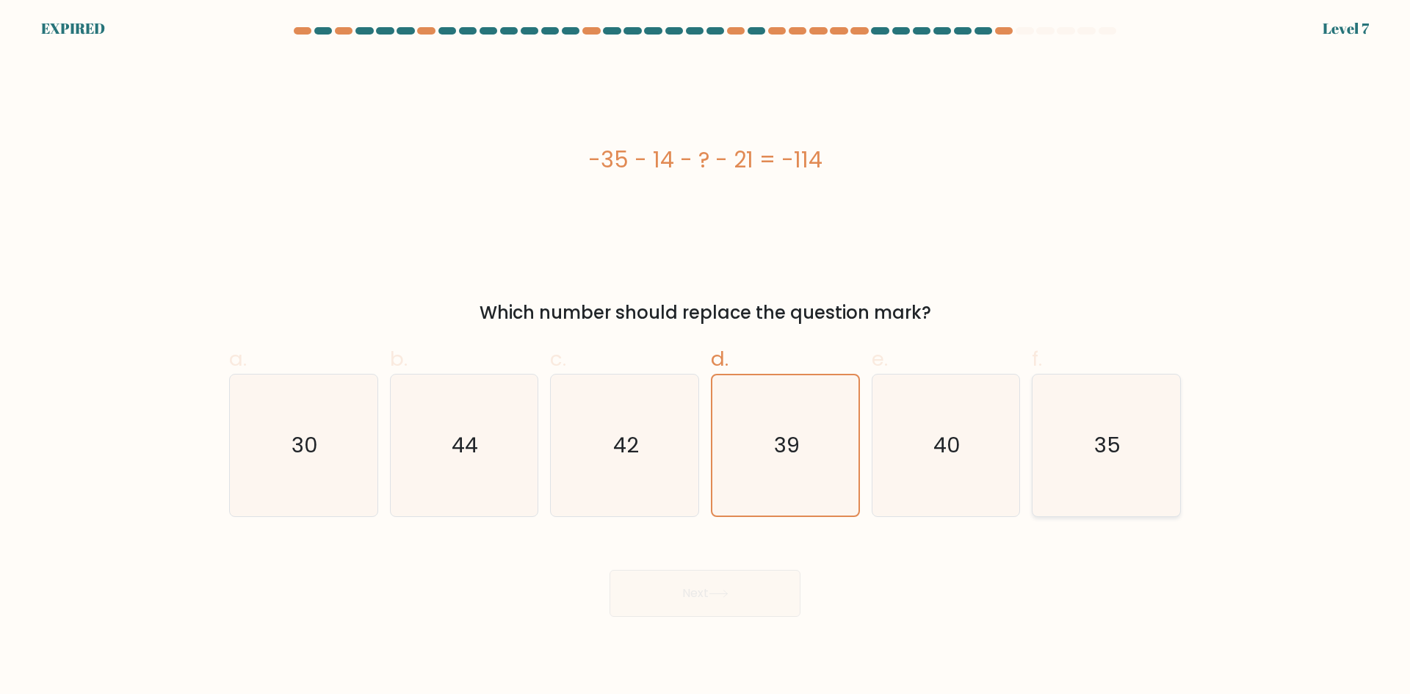
drag, startPoint x: 945, startPoint y: 451, endPoint x: 1037, endPoint y: 451, distance: 92.5
click at [945, 451] on text "40" at bounding box center [947, 444] width 27 height 29
click at [706, 357] on input "e. 40" at bounding box center [705, 352] width 1 height 10
radio input "true"
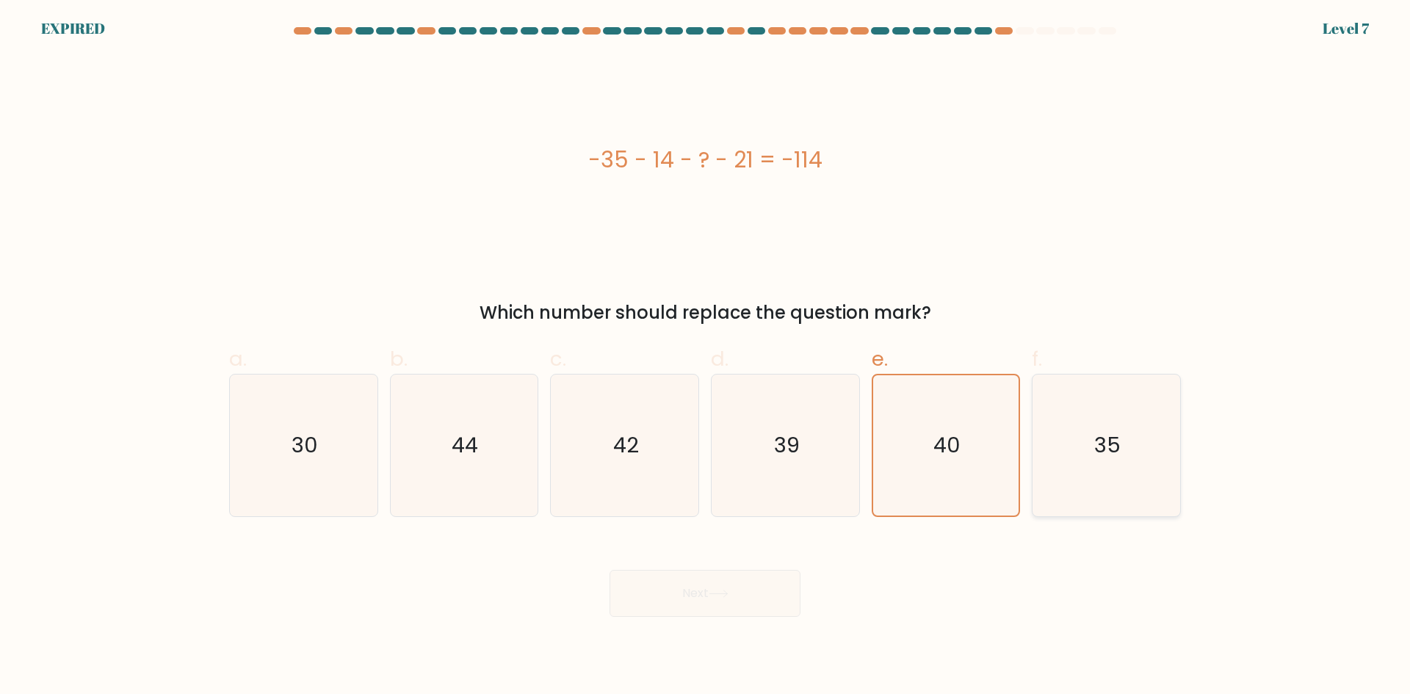
click at [1144, 451] on icon "35" at bounding box center [1107, 446] width 142 height 142
click at [706, 357] on input "f. 35" at bounding box center [705, 352] width 1 height 10
radio input "true"
click at [317, 445] on text "30" at bounding box center [305, 444] width 26 height 29
click at [705, 357] on input "a. 30" at bounding box center [705, 352] width 1 height 10
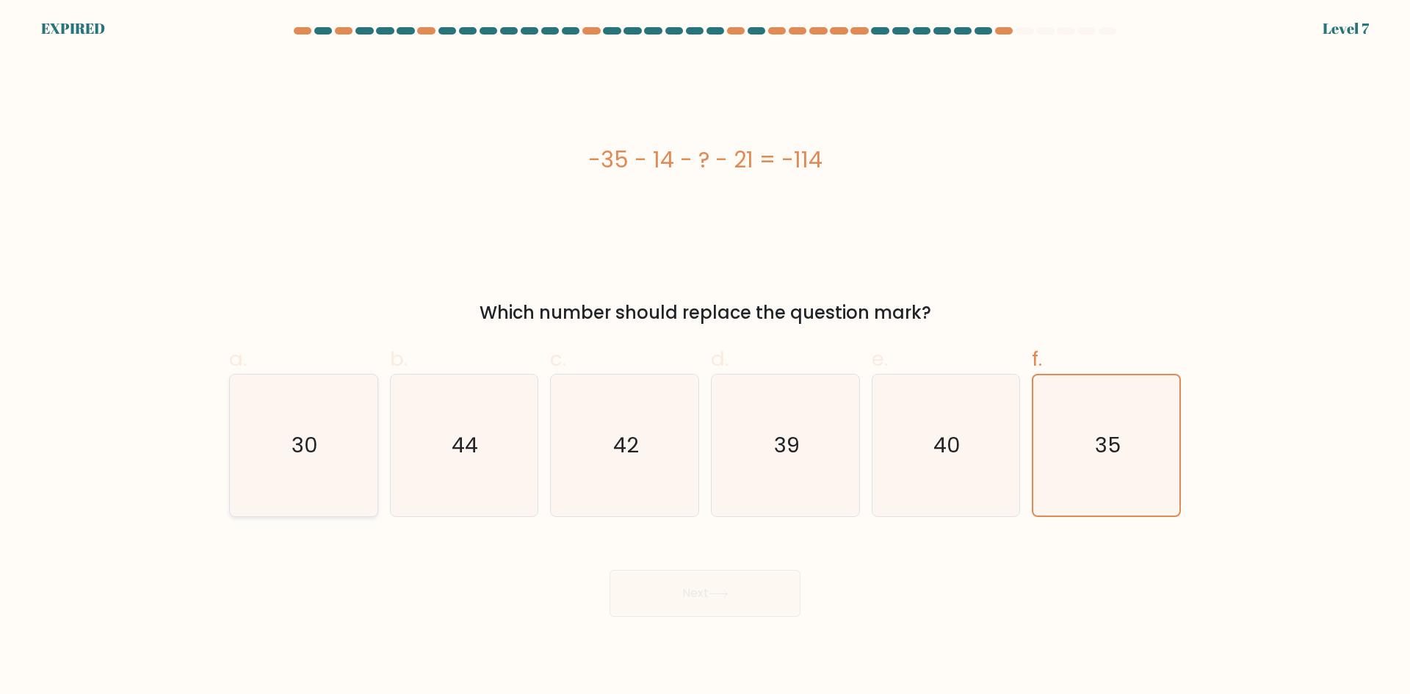
radio input "true"
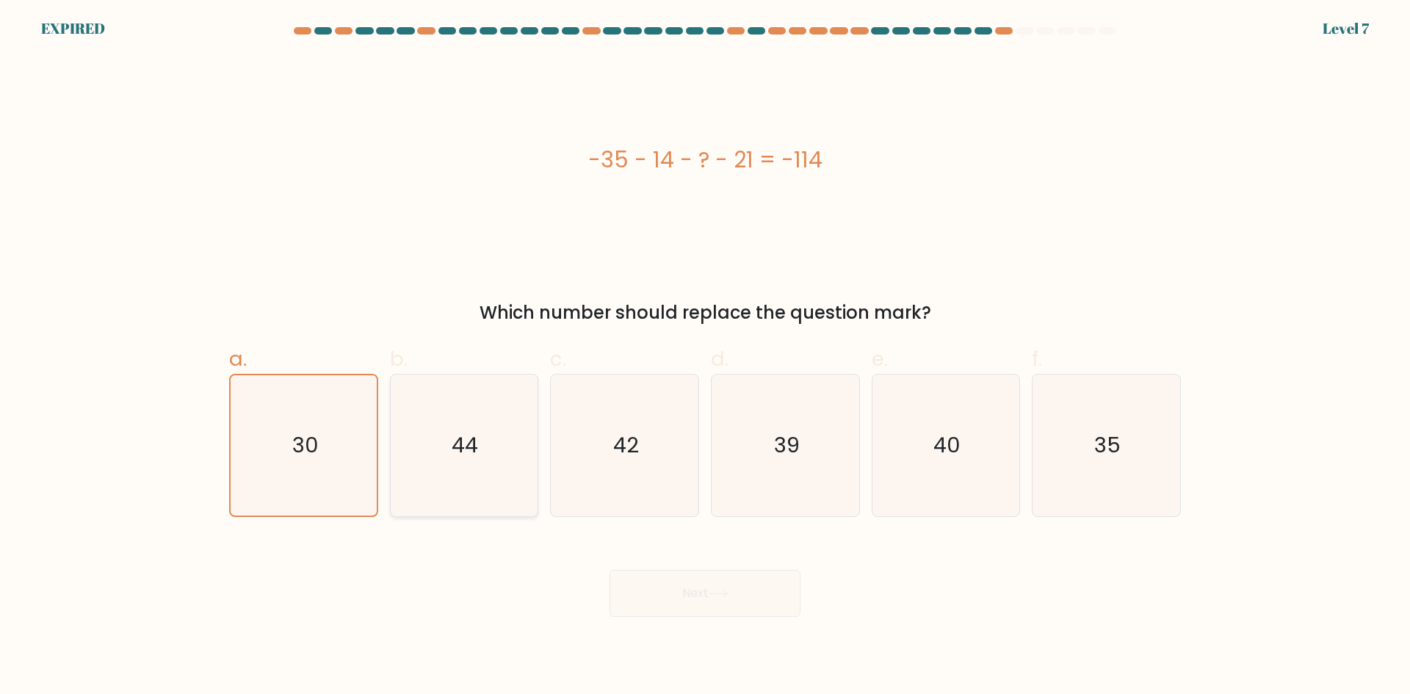
click at [494, 444] on icon "44" at bounding box center [464, 446] width 142 height 142
click at [705, 357] on input "b. 44" at bounding box center [705, 352] width 1 height 10
radio input "true"
click at [604, 456] on icon "42" at bounding box center [625, 446] width 142 height 142
click at [705, 357] on input "c. 42" at bounding box center [705, 352] width 1 height 10
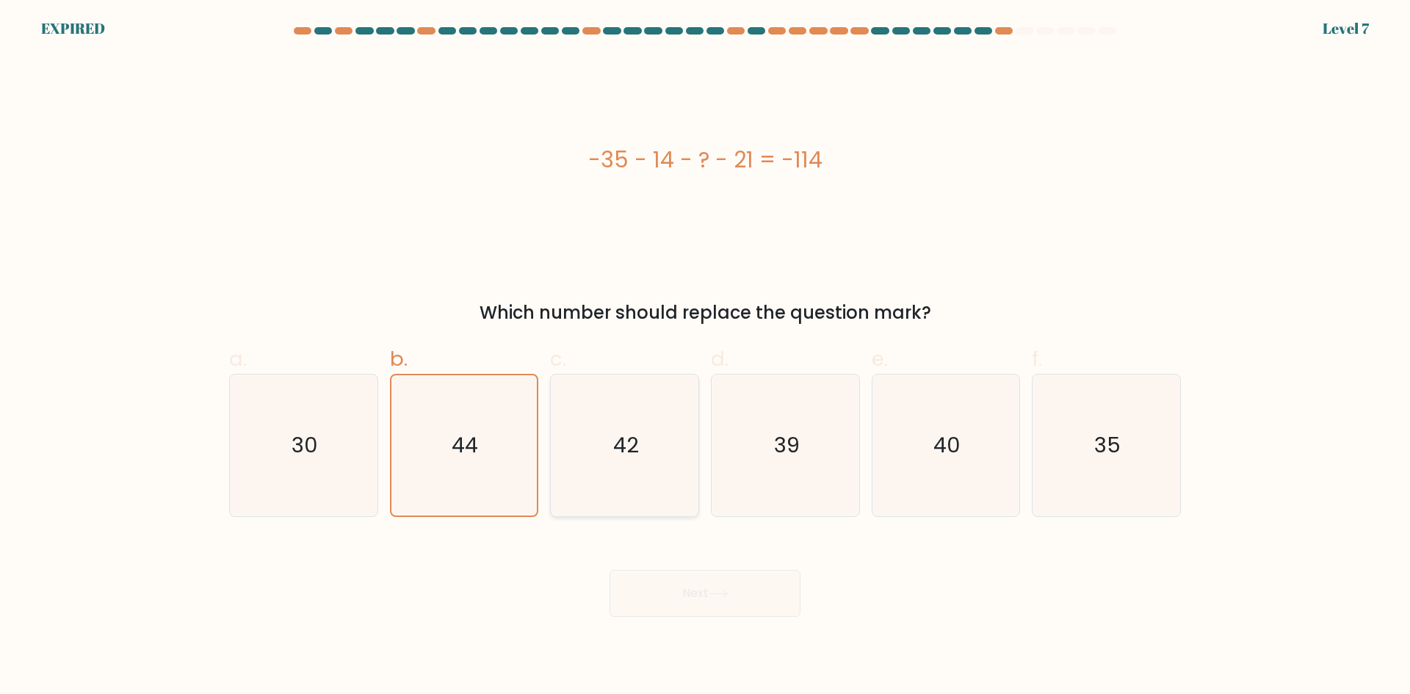
radio input "true"
drag, startPoint x: 766, startPoint y: 456, endPoint x: 887, endPoint y: 458, distance: 120.5
click at [771, 456] on icon "39" at bounding box center [786, 446] width 142 height 142
click at [706, 357] on input "d. 39" at bounding box center [705, 352] width 1 height 10
radio input "true"
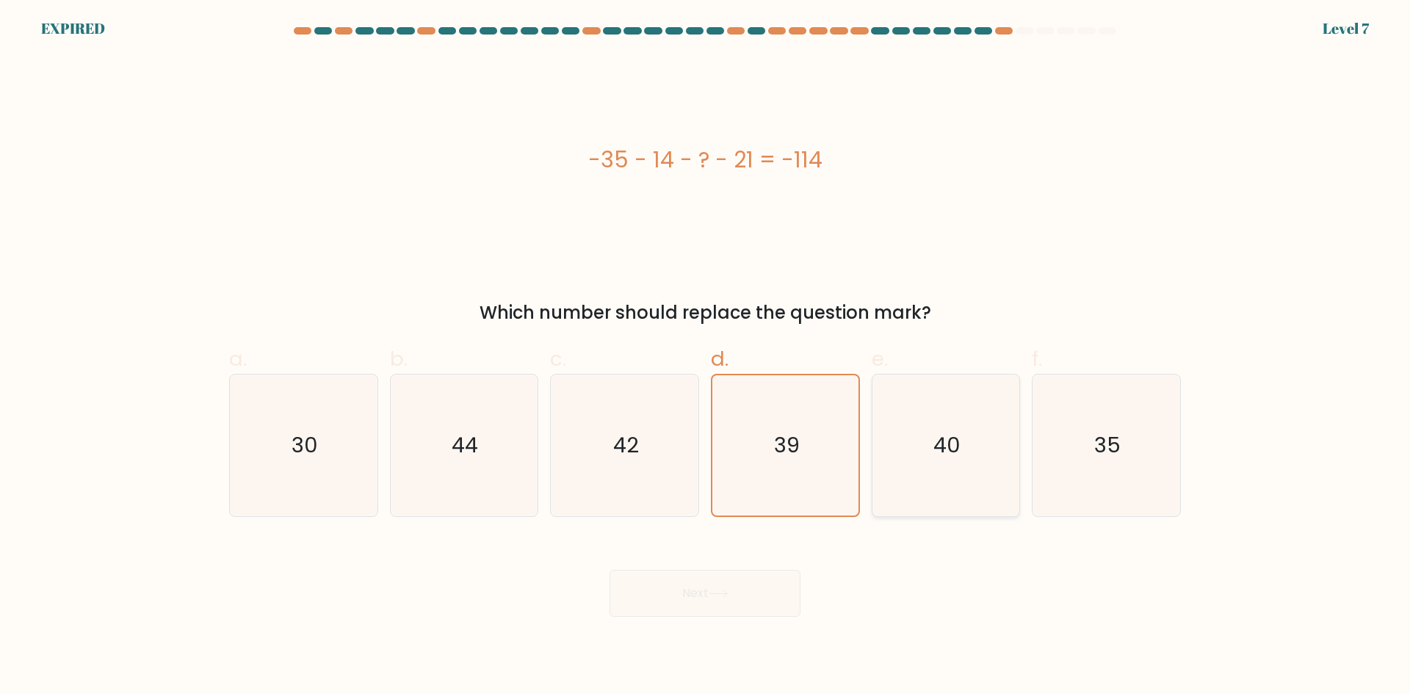
drag, startPoint x: 893, startPoint y: 457, endPoint x: 917, endPoint y: 457, distance: 24.2
click at [901, 457] on icon "40" at bounding box center [946, 446] width 142 height 142
click at [706, 357] on input "e. 40" at bounding box center [705, 352] width 1 height 10
radio input "true"
drag, startPoint x: 1044, startPoint y: 451, endPoint x: 1064, endPoint y: 451, distance: 19.8
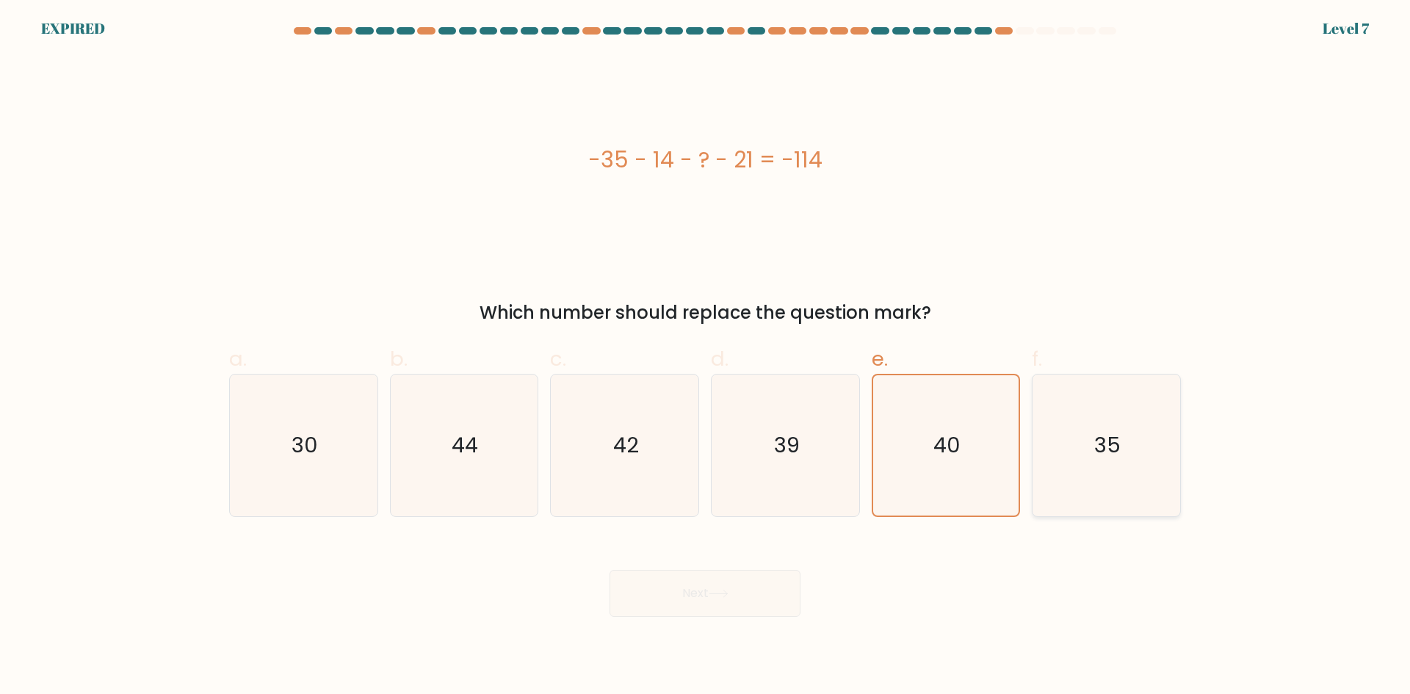
click at [1049, 451] on icon "35" at bounding box center [1107, 446] width 142 height 142
click at [706, 357] on input "f. 35" at bounding box center [705, 352] width 1 height 10
radio input "true"
click at [255, 452] on icon "30" at bounding box center [304, 446] width 142 height 142
click at [705, 357] on input "a. 30" at bounding box center [705, 352] width 1 height 10
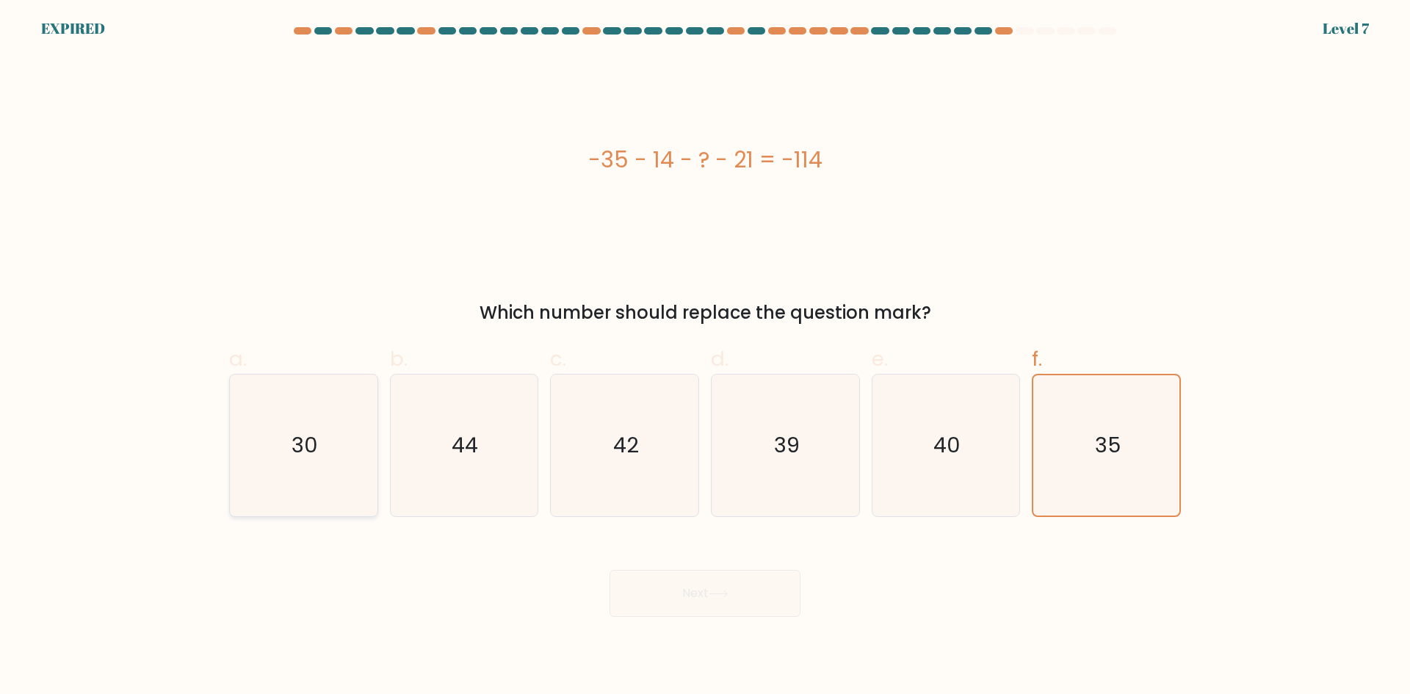
radio input "true"
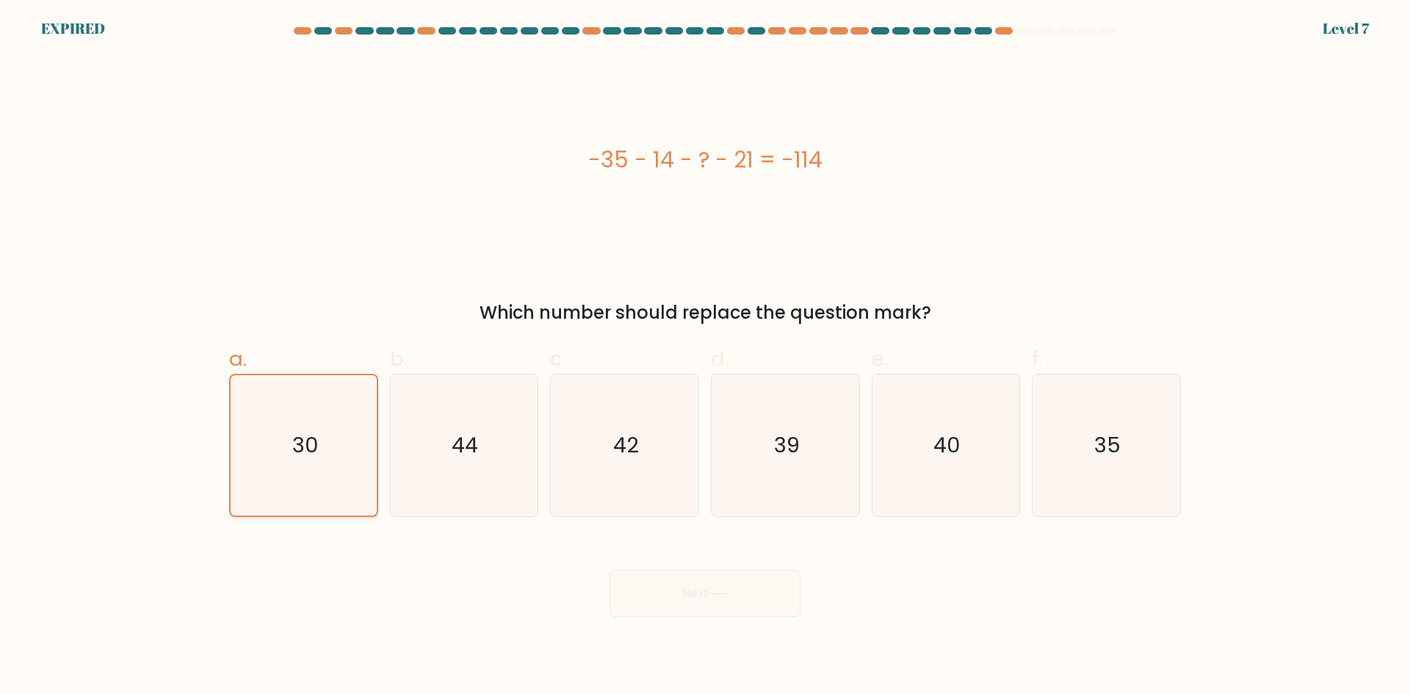
click at [259, 452] on icon "30" at bounding box center [304, 445] width 140 height 140
click at [705, 357] on input "a. 30" at bounding box center [705, 352] width 1 height 10
click at [522, 457] on icon "44" at bounding box center [464, 446] width 142 height 142
click at [705, 357] on input "b. 44" at bounding box center [705, 352] width 1 height 10
radio input "true"
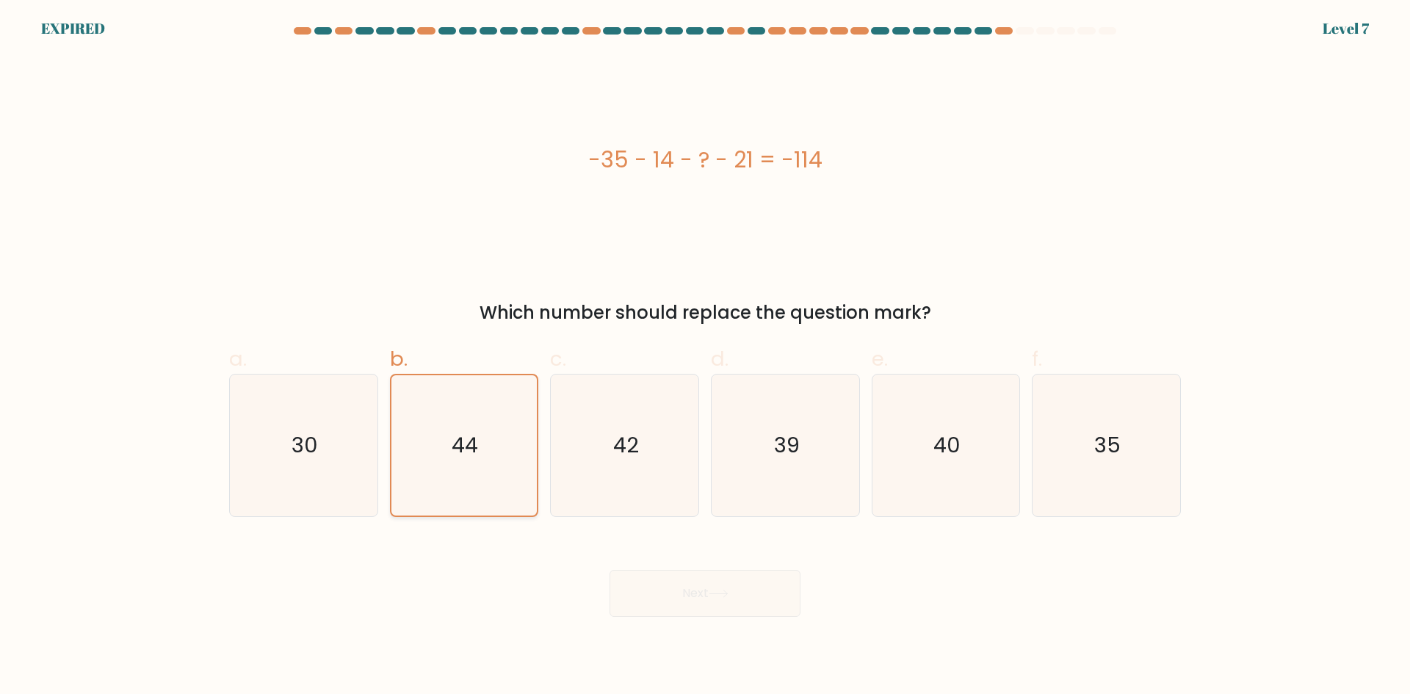
click at [519, 457] on icon "44" at bounding box center [464, 445] width 140 height 140
click at [705, 357] on input "b. 44" at bounding box center [705, 352] width 1 height 10
click at [710, 591] on div "Next" at bounding box center [705, 576] width 970 height 82
click at [708, 591] on div "Next" at bounding box center [705, 576] width 970 height 82
click at [707, 590] on div "Next" at bounding box center [705, 576] width 970 height 82
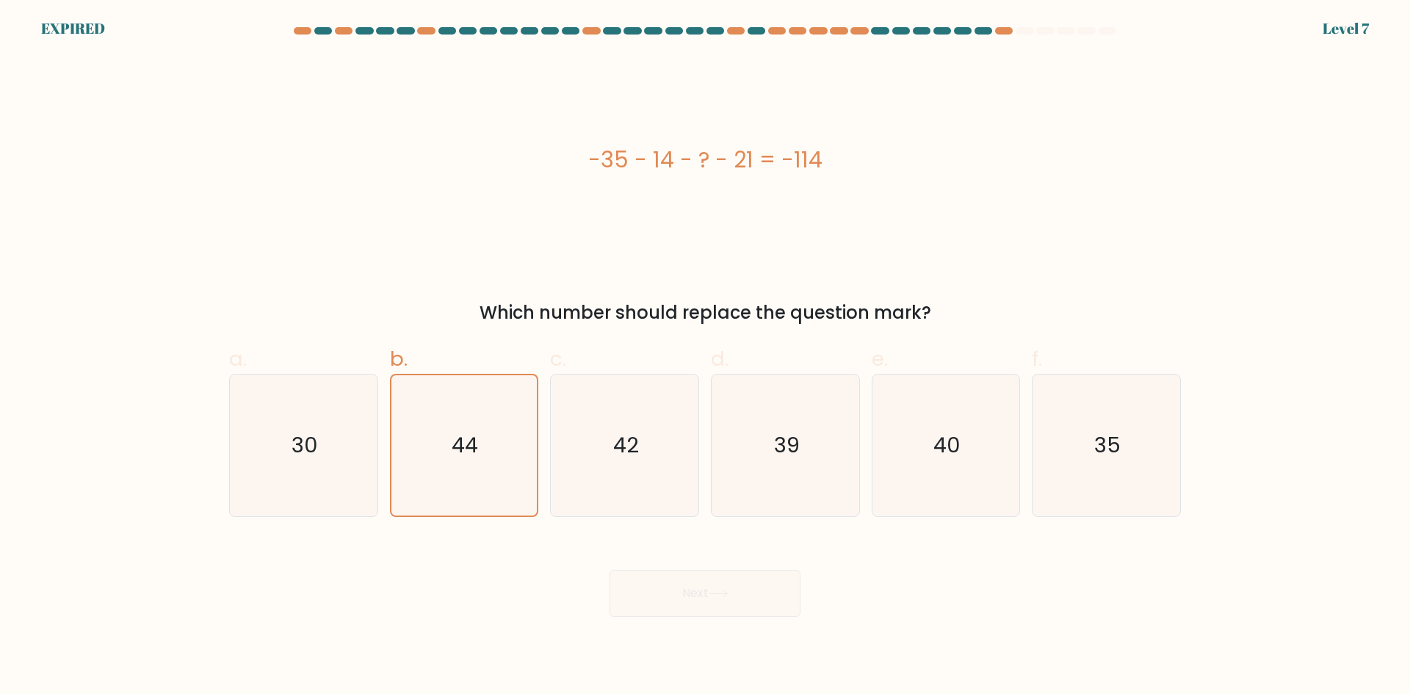
click at [707, 588] on div "Next" at bounding box center [705, 576] width 970 height 82
click at [710, 587] on div "Next" at bounding box center [705, 576] width 970 height 82
click at [712, 586] on div "Next" at bounding box center [705, 576] width 970 height 82
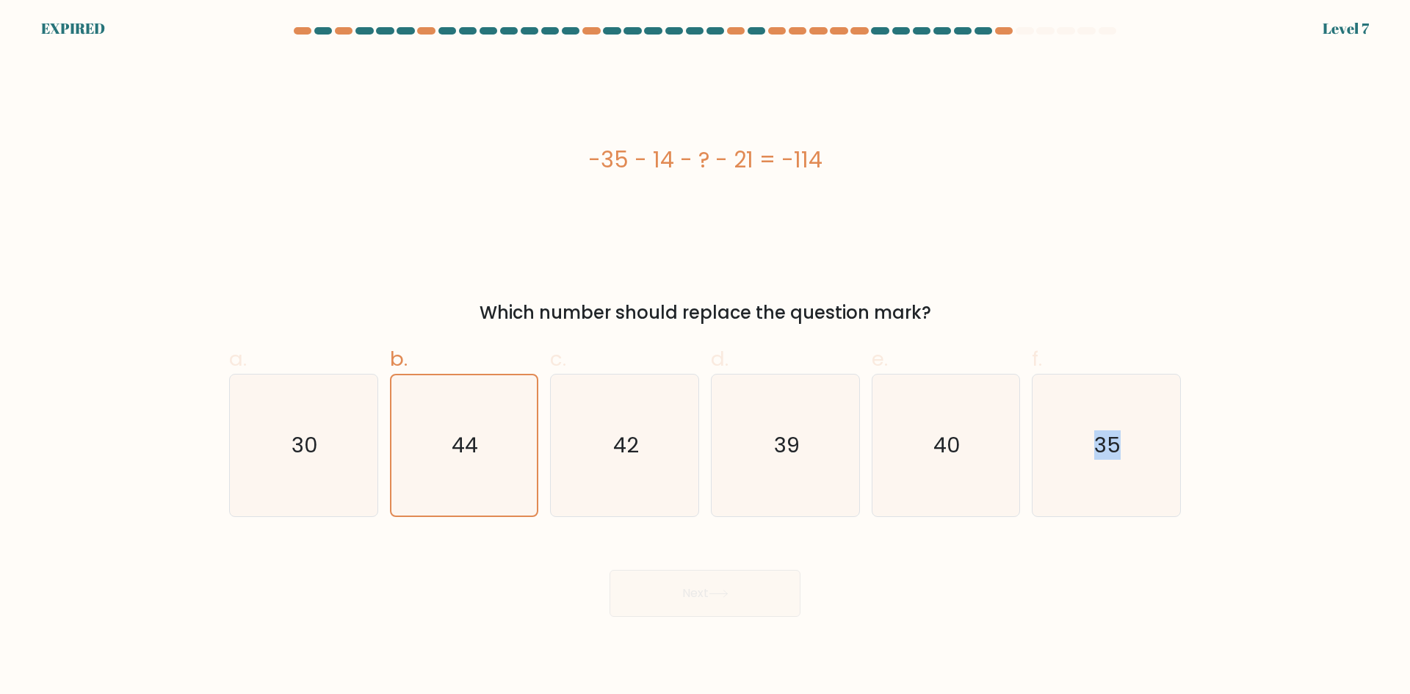
click at [713, 585] on div "Next" at bounding box center [705, 576] width 970 height 82
click at [714, 585] on div "Next" at bounding box center [705, 576] width 970 height 82
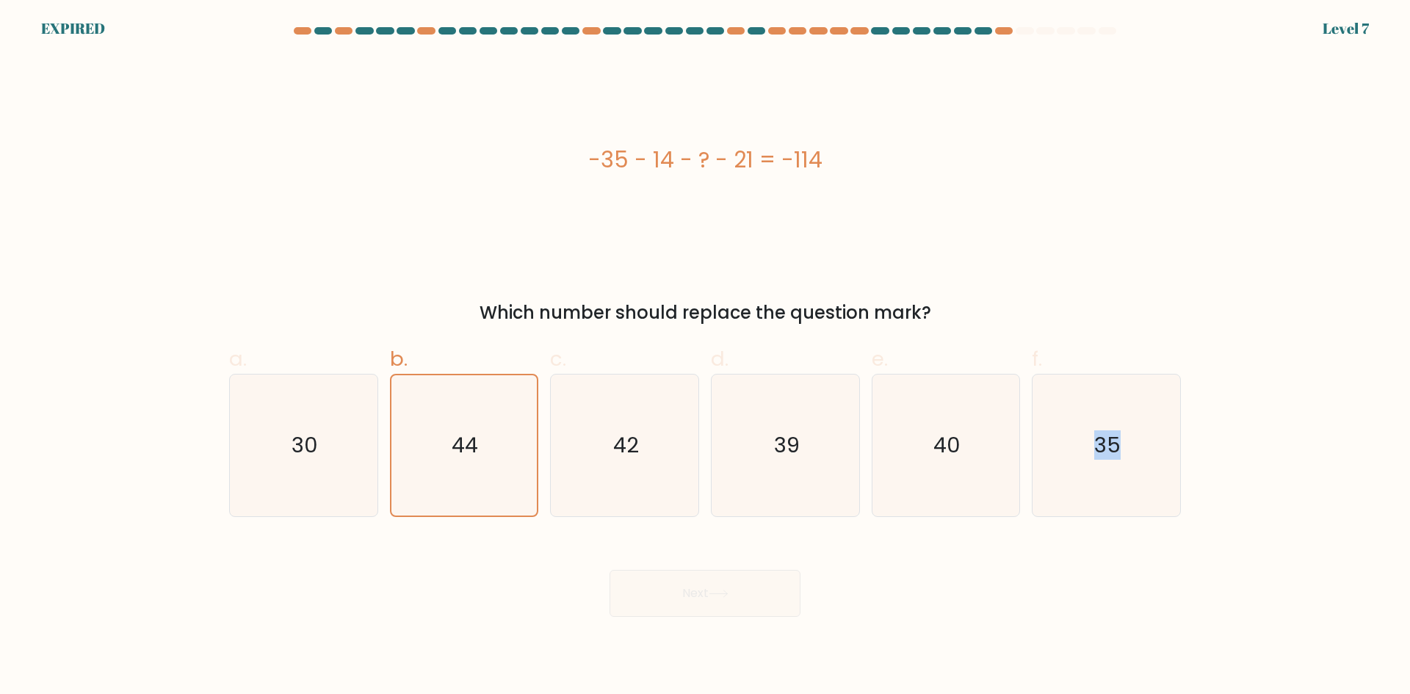
click at [715, 584] on div "Next" at bounding box center [705, 576] width 970 height 82
click at [716, 584] on div "Next" at bounding box center [705, 576] width 970 height 82
click at [711, 581] on div "Next" at bounding box center [705, 576] width 970 height 82
click at [712, 573] on div "Next" at bounding box center [705, 576] width 970 height 82
click at [707, 573] on div "Next" at bounding box center [705, 576] width 970 height 82
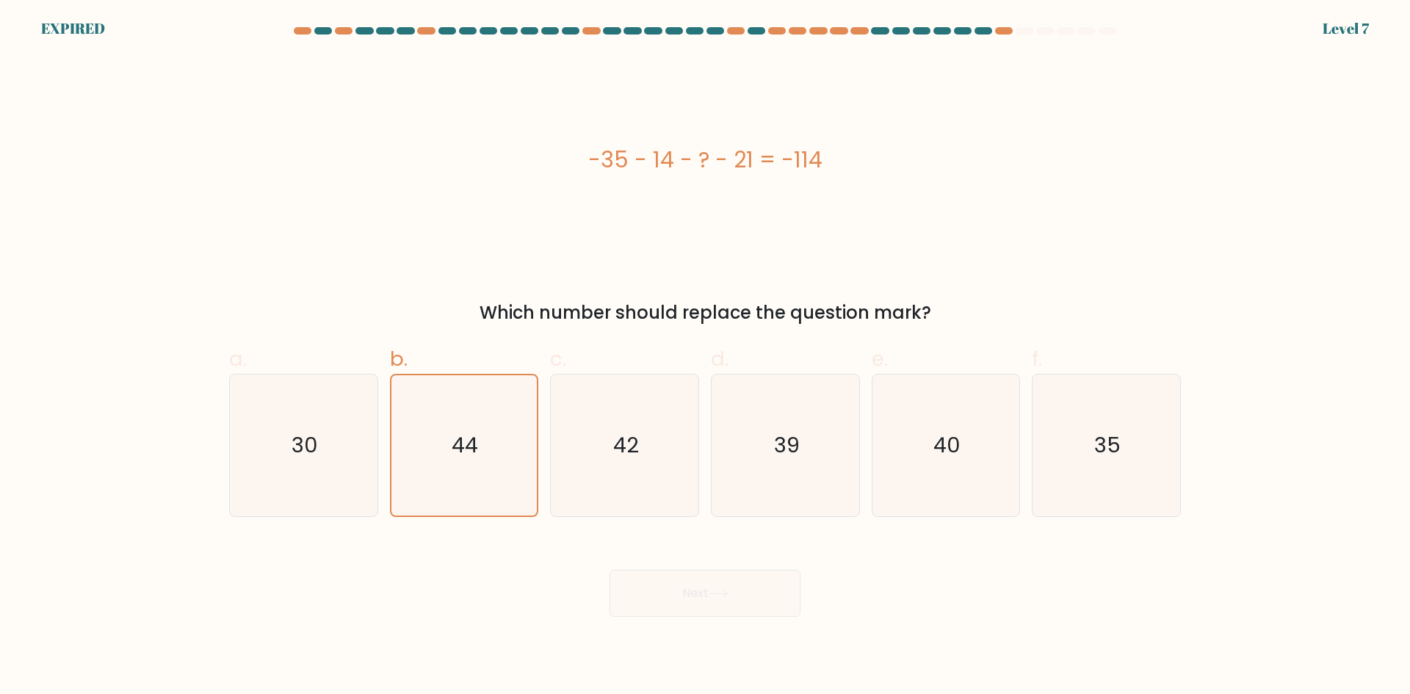
click at [708, 574] on div "Next" at bounding box center [705, 576] width 970 height 82
click at [707, 574] on div "Next" at bounding box center [705, 576] width 970 height 82
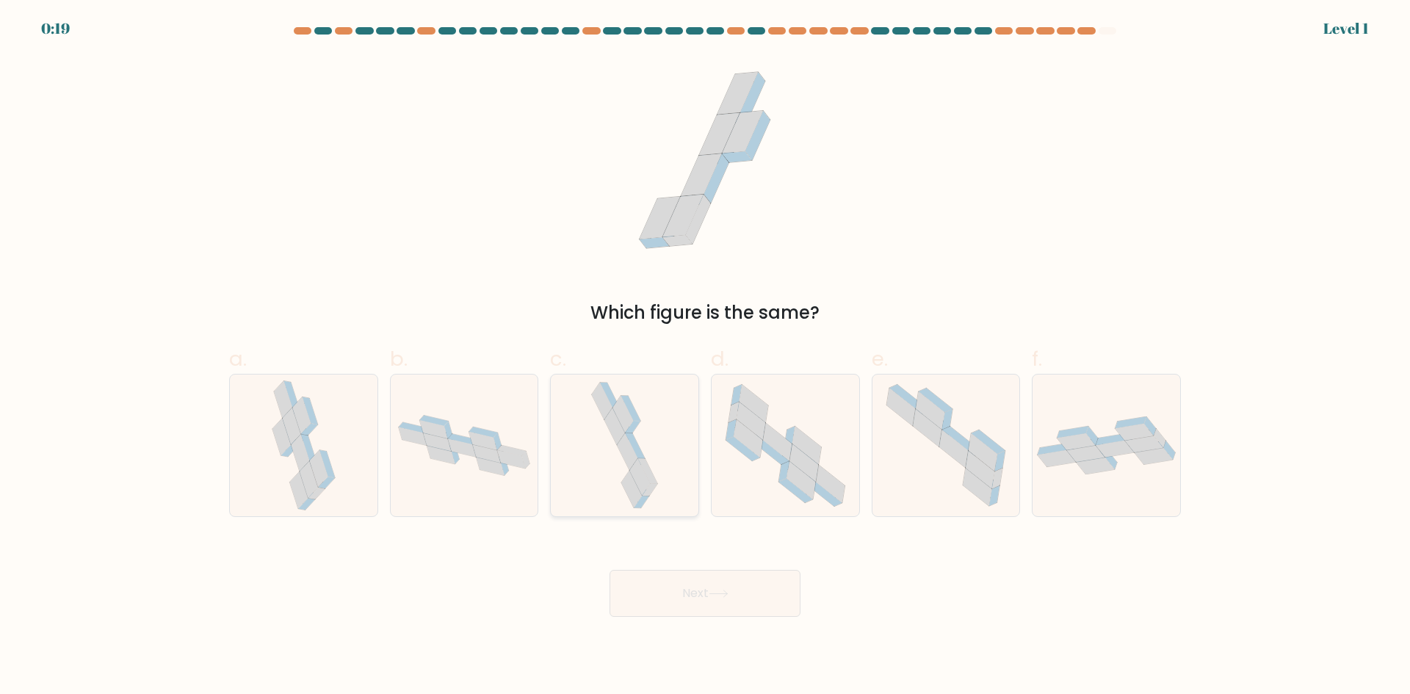
click at [634, 429] on icon at bounding box center [633, 427] width 15 height 12
click at [705, 357] on input "c." at bounding box center [705, 352] width 1 height 10
radio input "true"
click at [704, 598] on button "Next" at bounding box center [705, 593] width 191 height 47
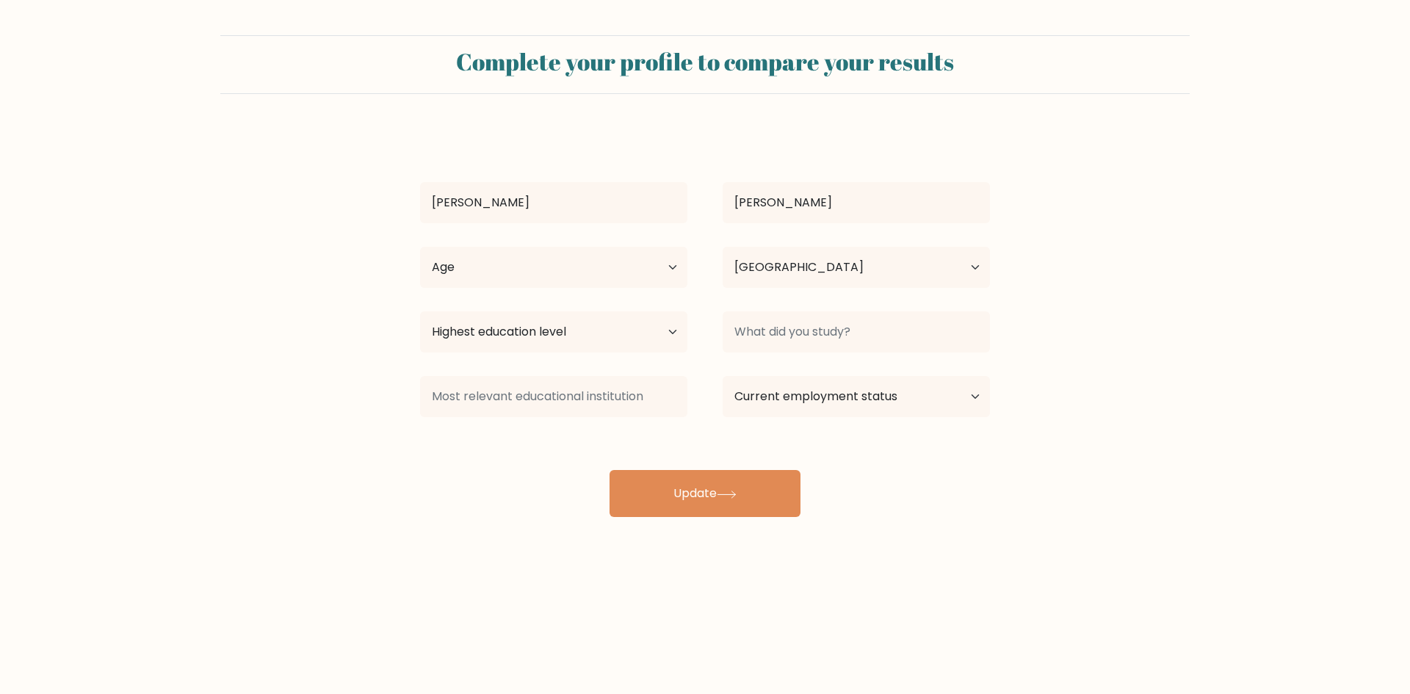
select select "PH"
click at [701, 494] on button "Update" at bounding box center [705, 493] width 191 height 47
click at [511, 278] on select "Age Under [DEMOGRAPHIC_DATA] [DEMOGRAPHIC_DATA] [DEMOGRAPHIC_DATA] [DEMOGRAPHIC…" at bounding box center [553, 267] width 267 height 41
click at [420, 247] on select "Age Under [DEMOGRAPHIC_DATA] [DEMOGRAPHIC_DATA] [DEMOGRAPHIC_DATA] [DEMOGRAPHIC…" at bounding box center [553, 267] width 267 height 41
click at [676, 264] on select "Age Under [DEMOGRAPHIC_DATA] [DEMOGRAPHIC_DATA] [DEMOGRAPHIC_DATA] [DEMOGRAPHIC…" at bounding box center [553, 267] width 267 height 41
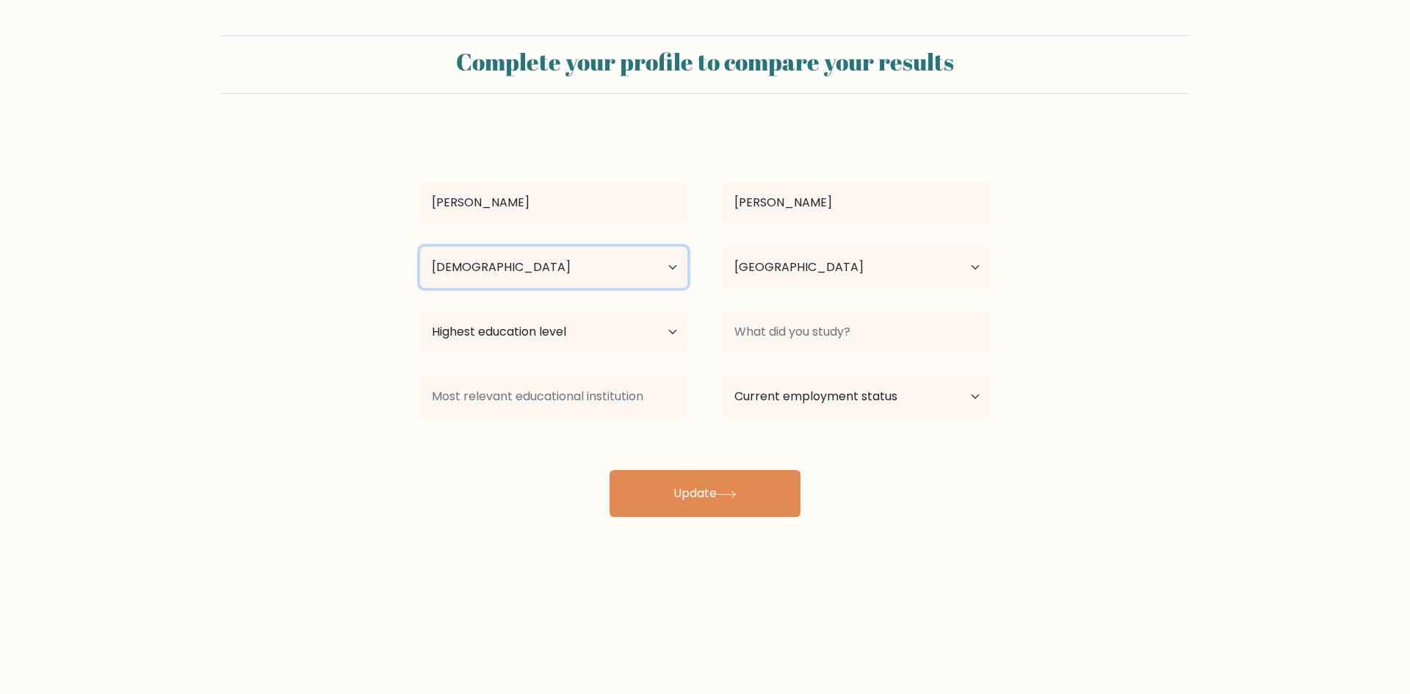
select select "25_34"
click at [420, 247] on select "Age Under [DEMOGRAPHIC_DATA] [DEMOGRAPHIC_DATA] [DEMOGRAPHIC_DATA] [DEMOGRAPHIC…" at bounding box center [553, 267] width 267 height 41
drag, startPoint x: 576, startPoint y: 333, endPoint x: 629, endPoint y: 333, distance: 53.6
click at [576, 333] on select "Highest education level No schooling Primary Lower Secondary Upper Secondary Oc…" at bounding box center [553, 331] width 267 height 41
select select "bachelors_degree"
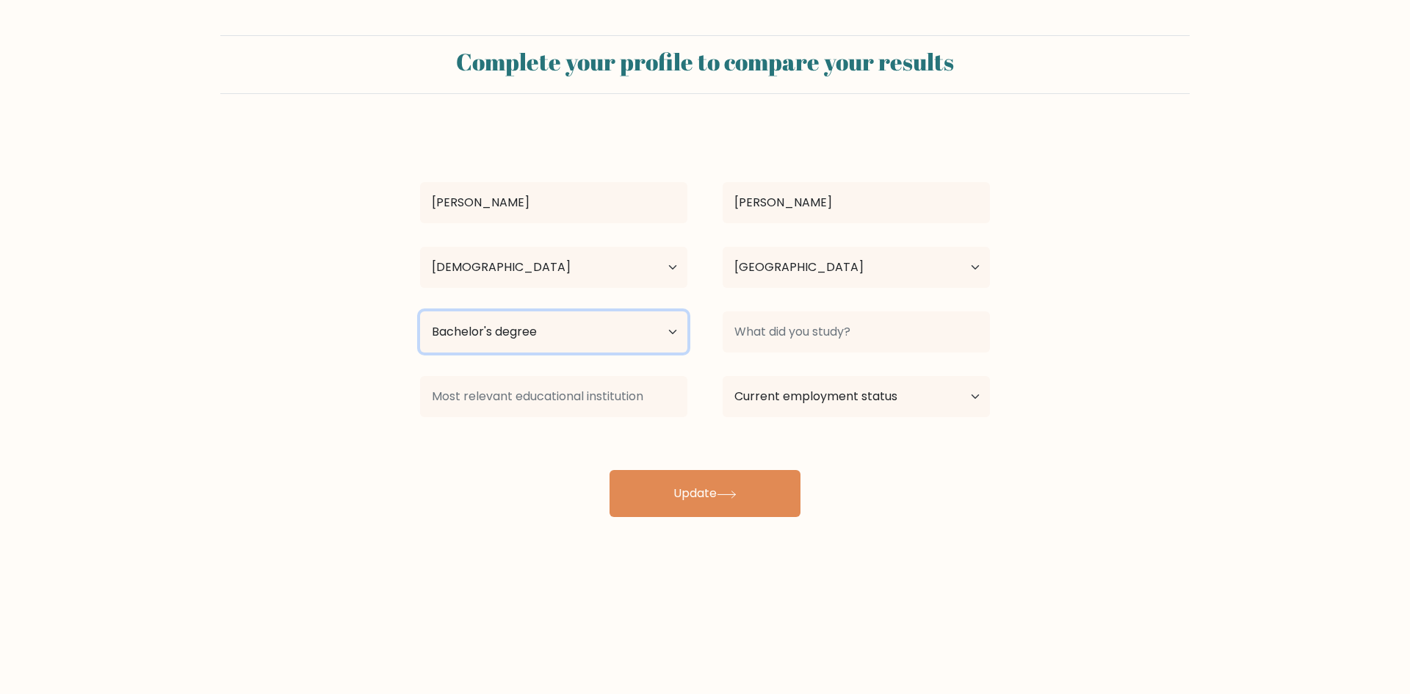
click at [420, 311] on select "Highest education level No schooling Primary Lower Secondary Upper Secondary Oc…" at bounding box center [553, 331] width 267 height 41
click at [602, 398] on input at bounding box center [553, 396] width 267 height 41
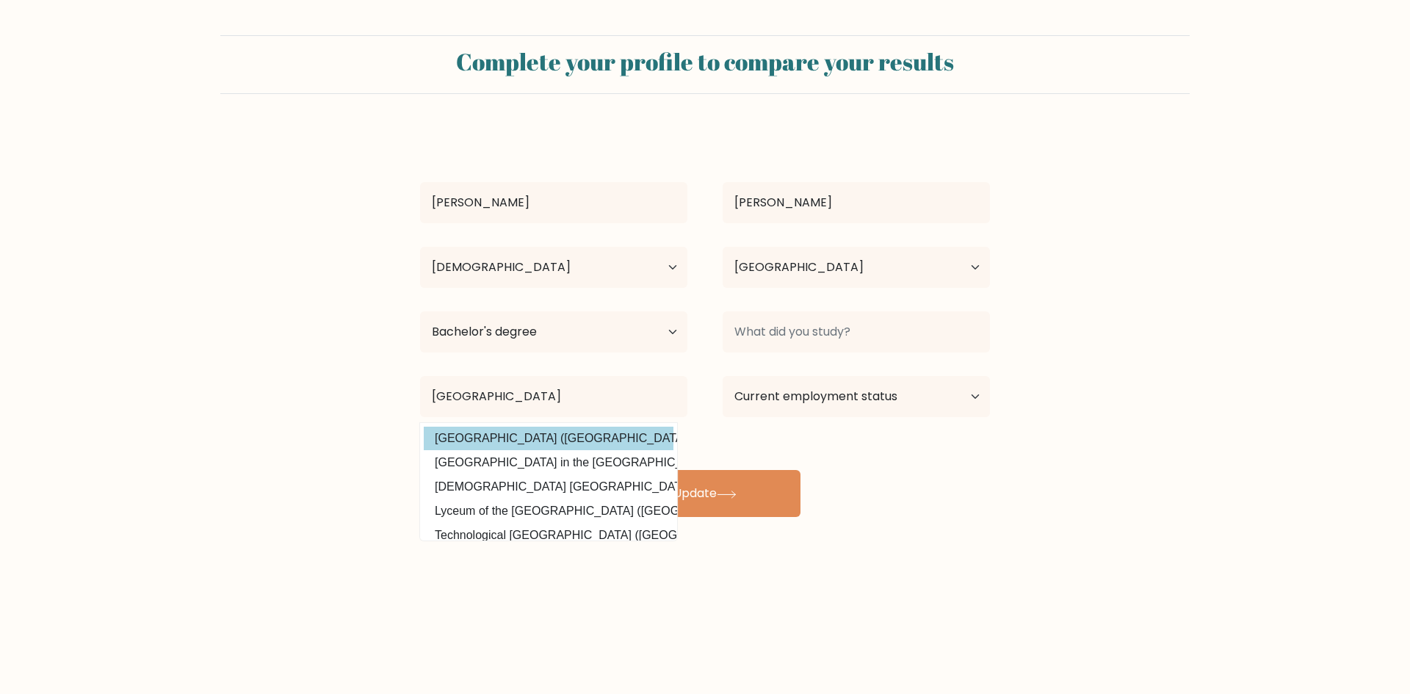
click at [582, 436] on option "[GEOGRAPHIC_DATA] ([GEOGRAPHIC_DATA])" at bounding box center [549, 439] width 250 height 24
type input "[GEOGRAPHIC_DATA]"
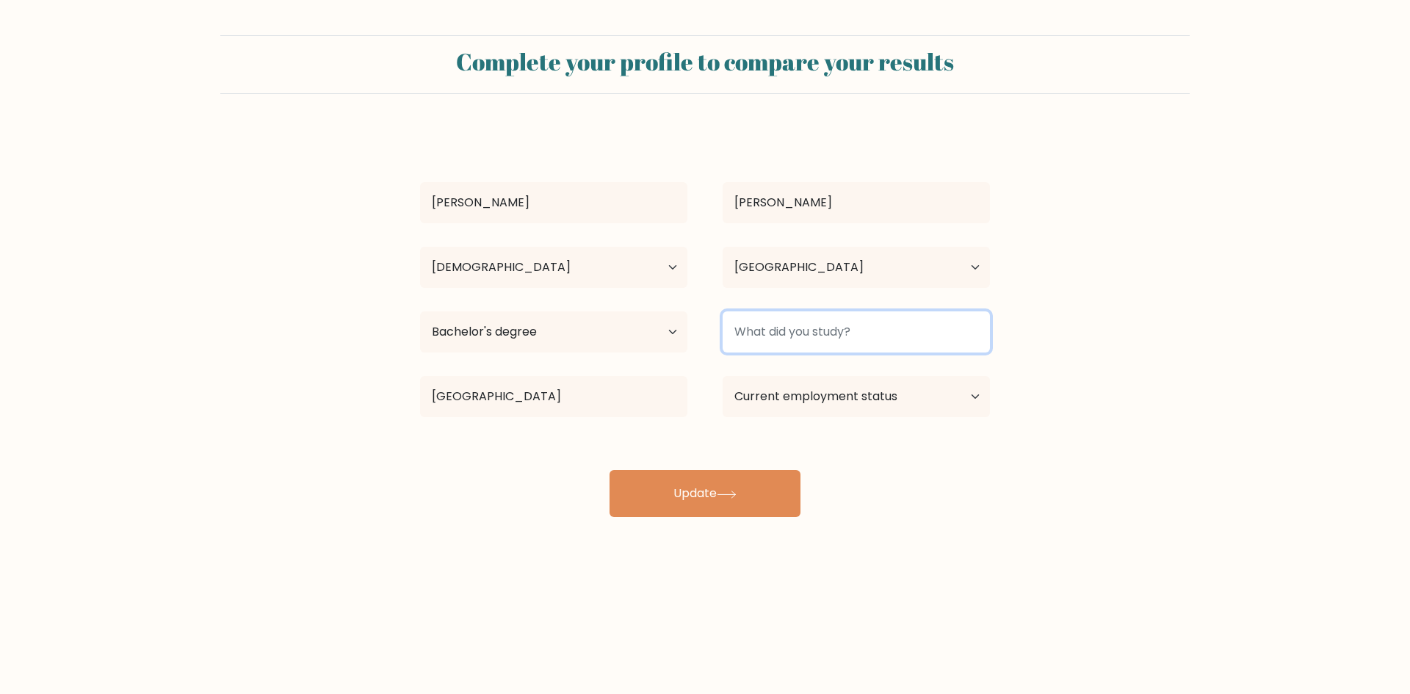
click at [912, 336] on input at bounding box center [856, 331] width 267 height 41
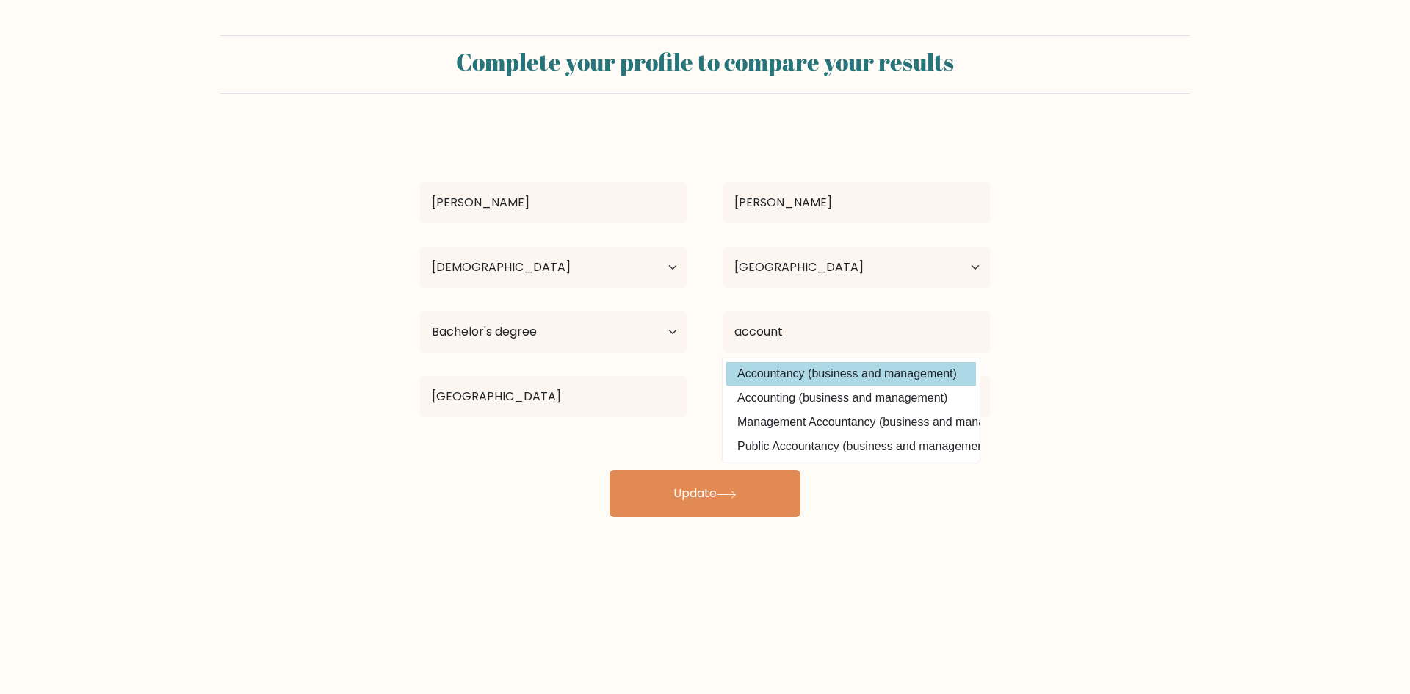
click at [848, 370] on option "Accountancy (business and management)" at bounding box center [851, 374] width 250 height 24
type input "Accountancy"
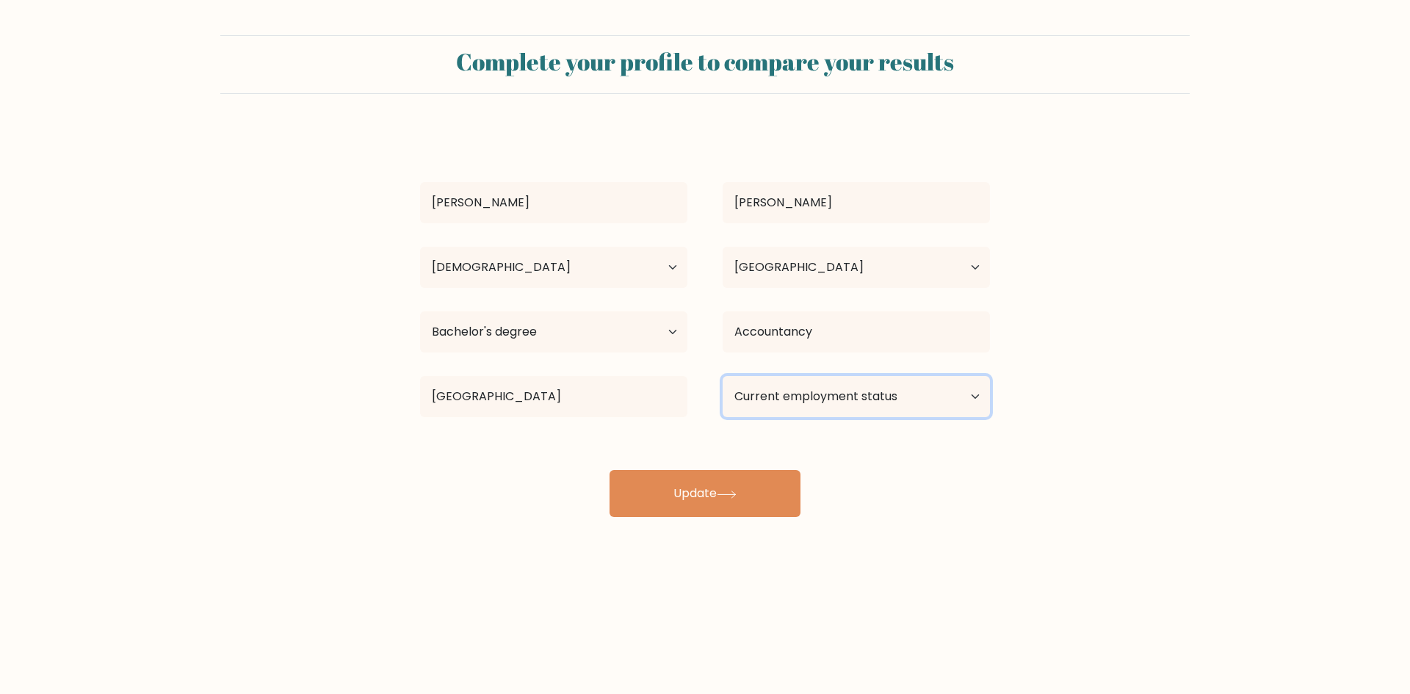
click at [978, 399] on select "Current employment status Employed Student Retired Other / prefer not to answer" at bounding box center [856, 396] width 267 height 41
select select "other"
click at [723, 376] on select "Current employment status Employed Student Retired Other / prefer not to answer" at bounding box center [856, 396] width 267 height 41
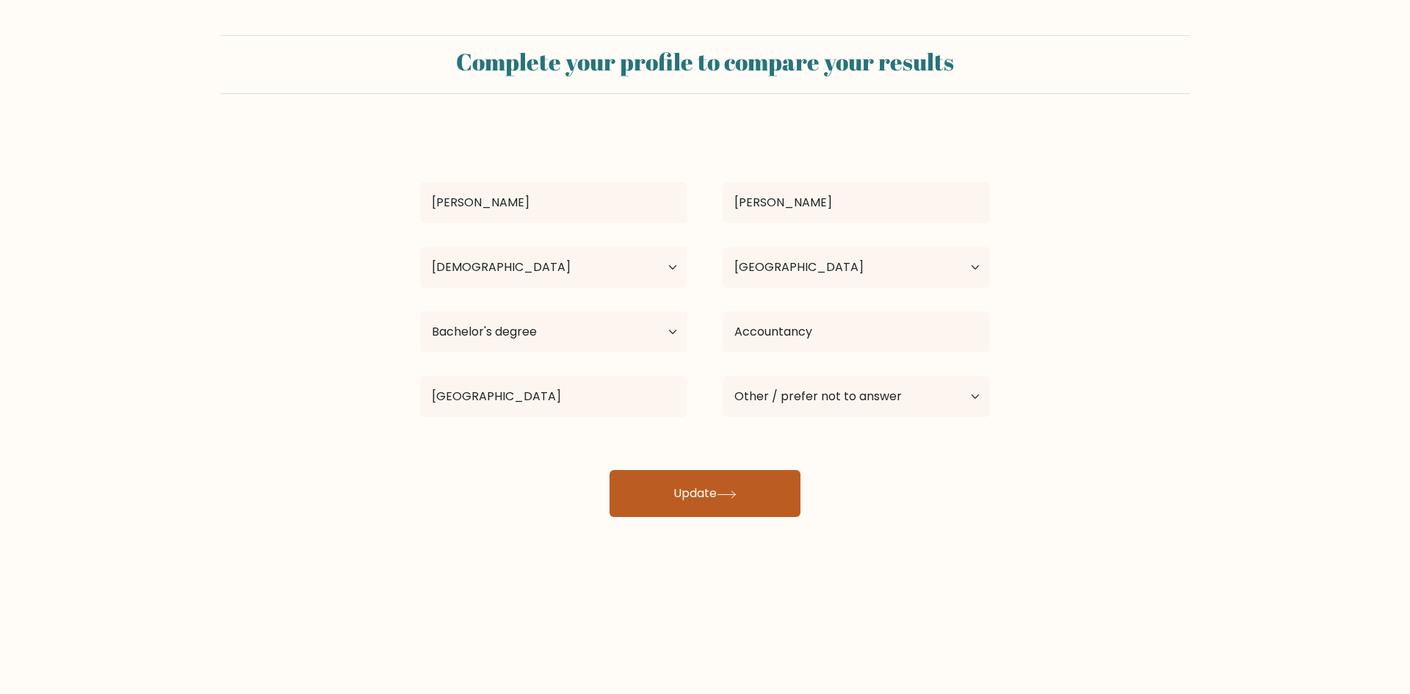
click at [729, 494] on icon at bounding box center [727, 495] width 20 height 8
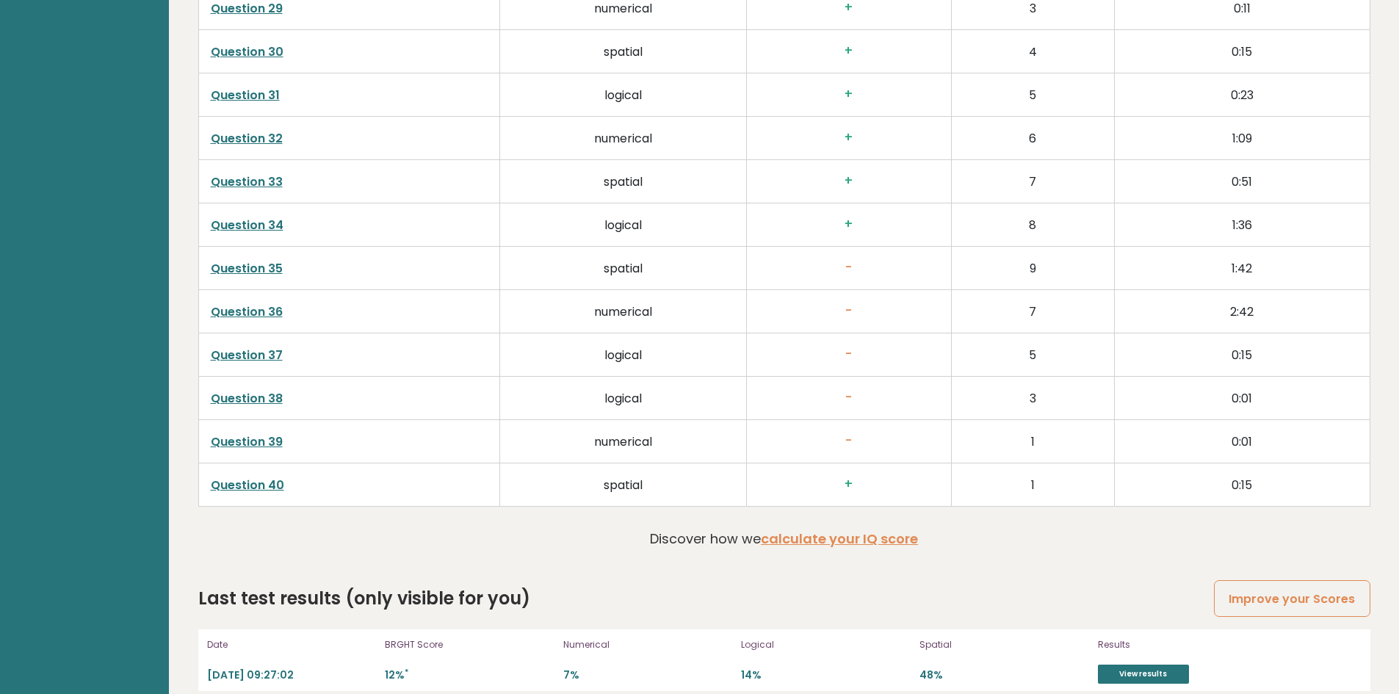
scroll to position [3141, 0]
